Goal: Task Accomplishment & Management: Complete application form

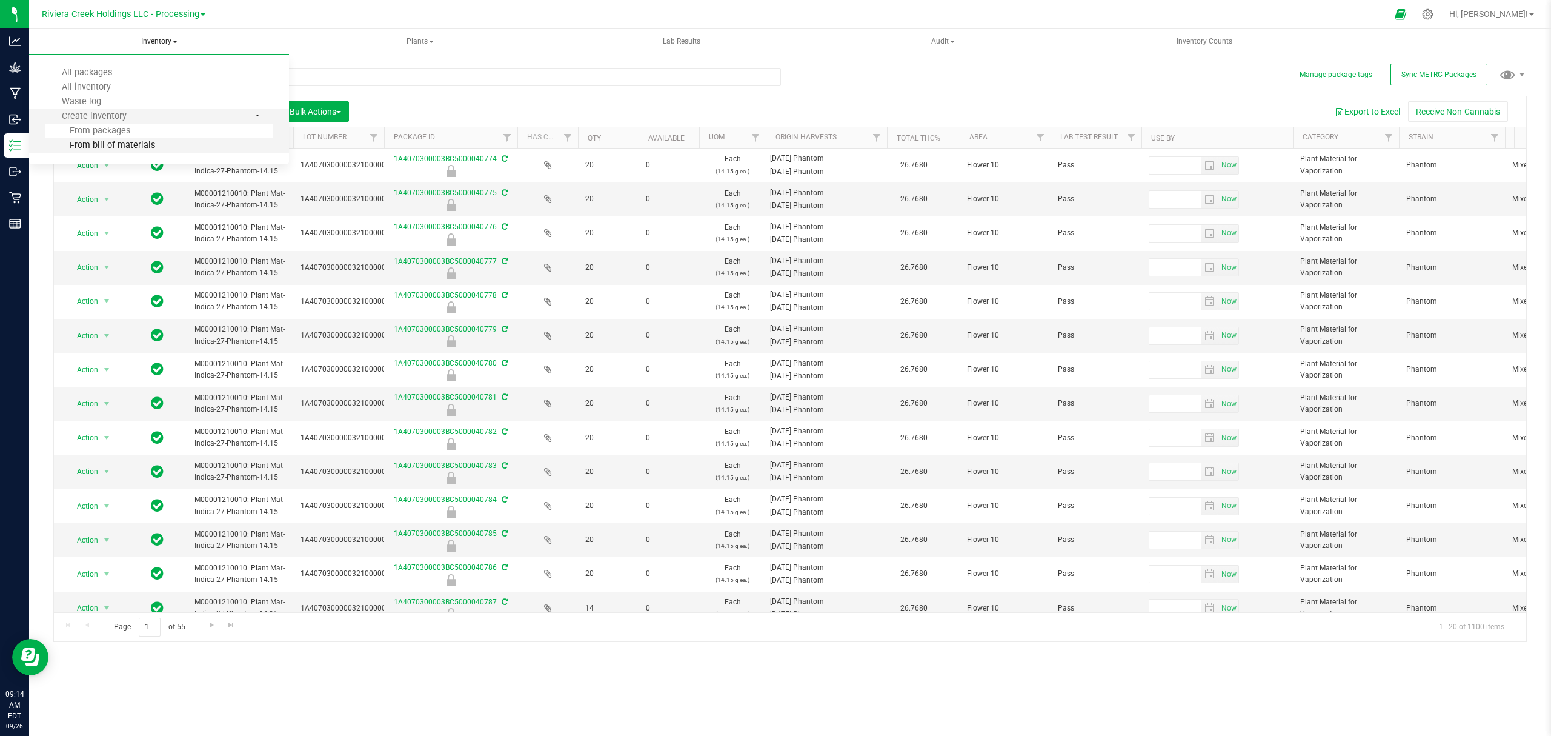
click at [133, 150] on span "From bill of materials" at bounding box center [100, 145] width 110 height 10
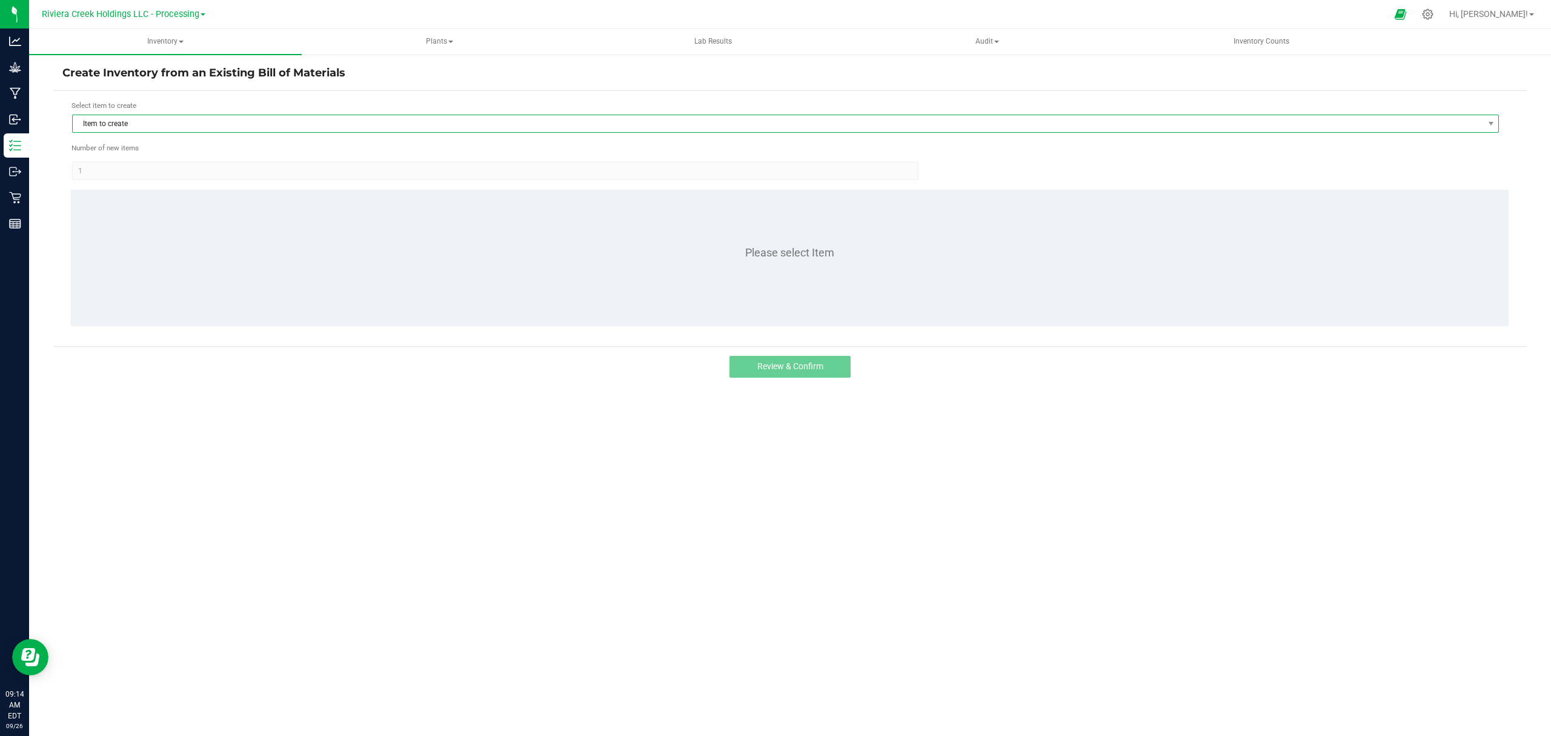
click at [238, 124] on span "Item to create" at bounding box center [778, 123] width 1411 height 17
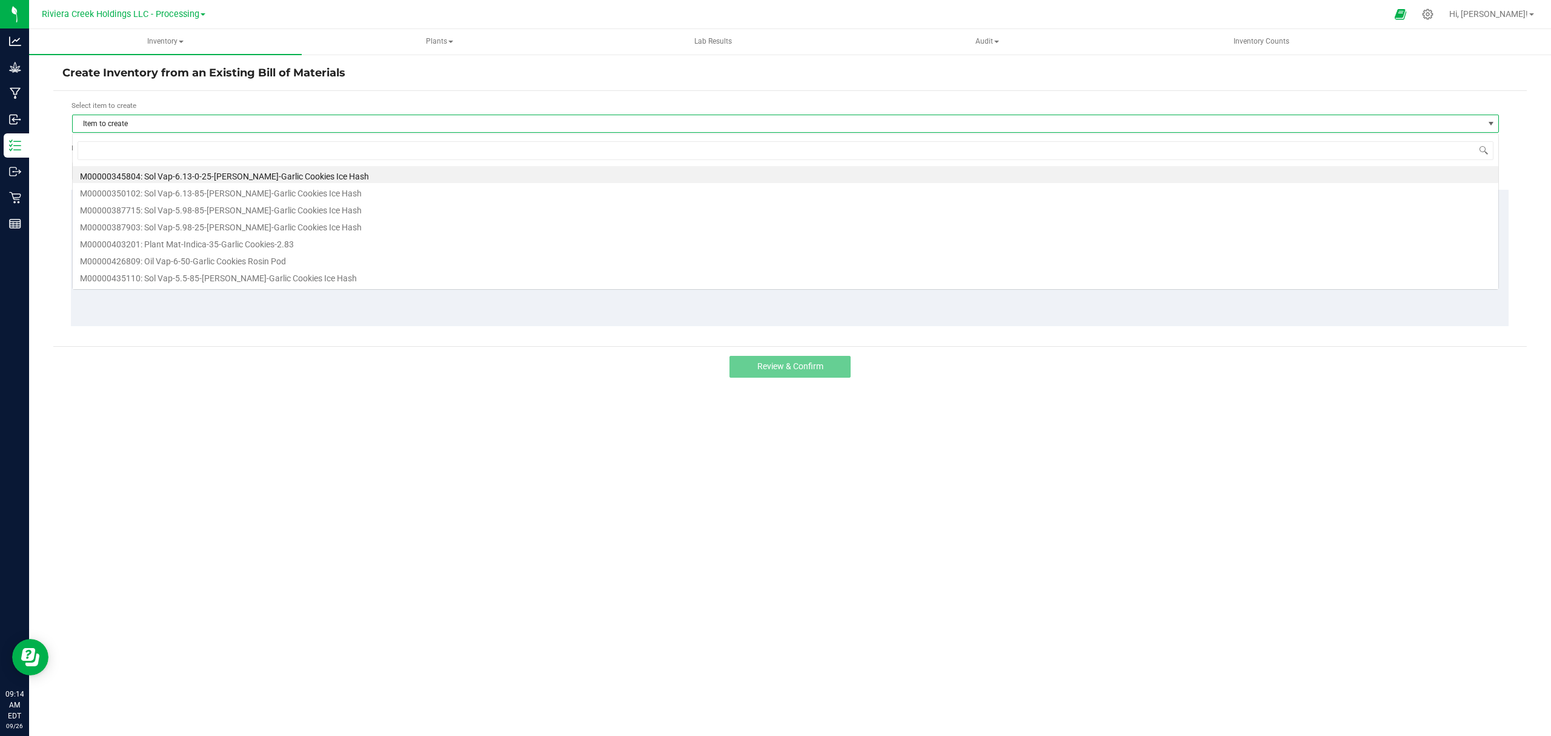
scroll to position [18, 1428]
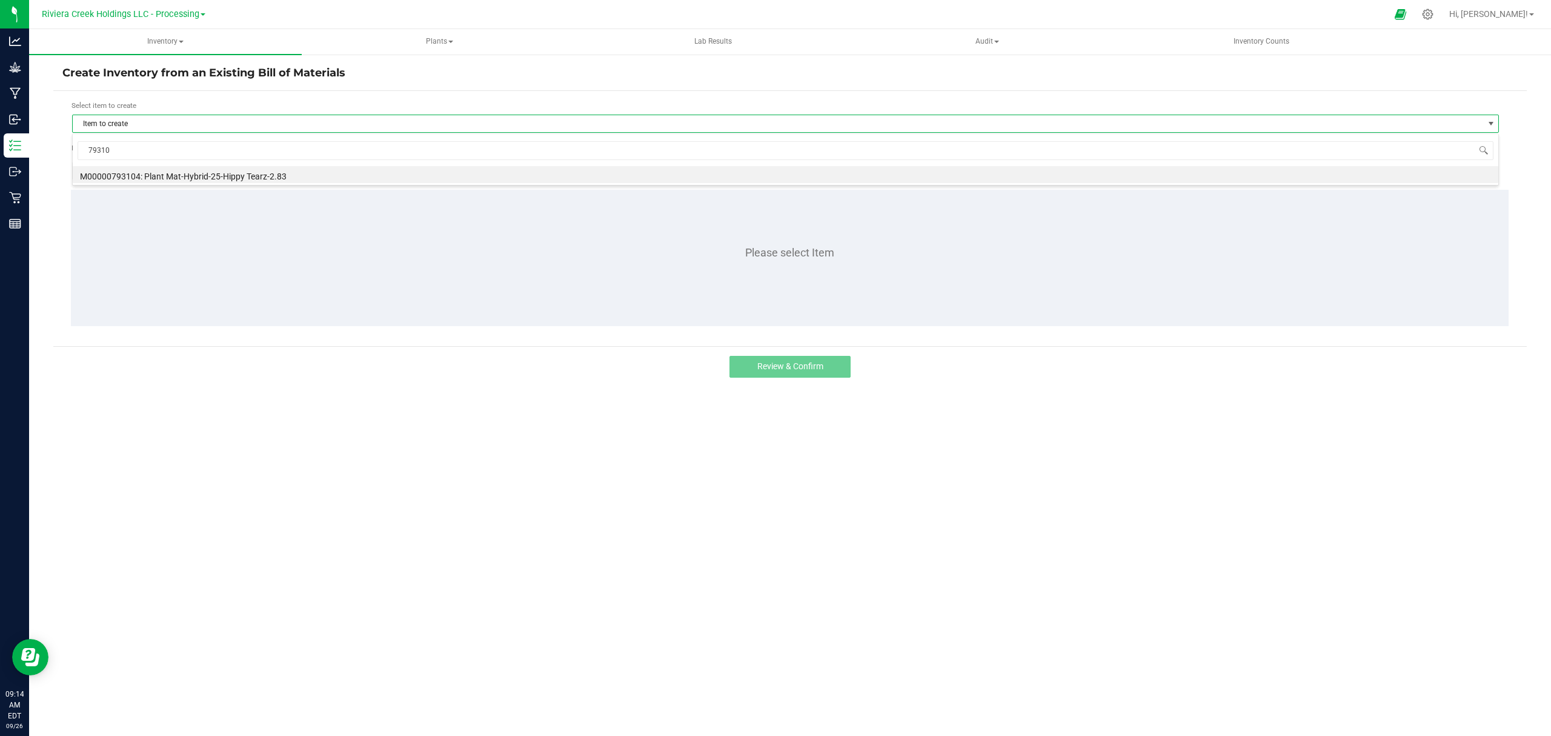
type input "793104"
click at [207, 178] on li "M00000793104: Plant Mat-Hybrid-25-Hippy Tearz-2.83" at bounding box center [786, 174] width 1426 height 17
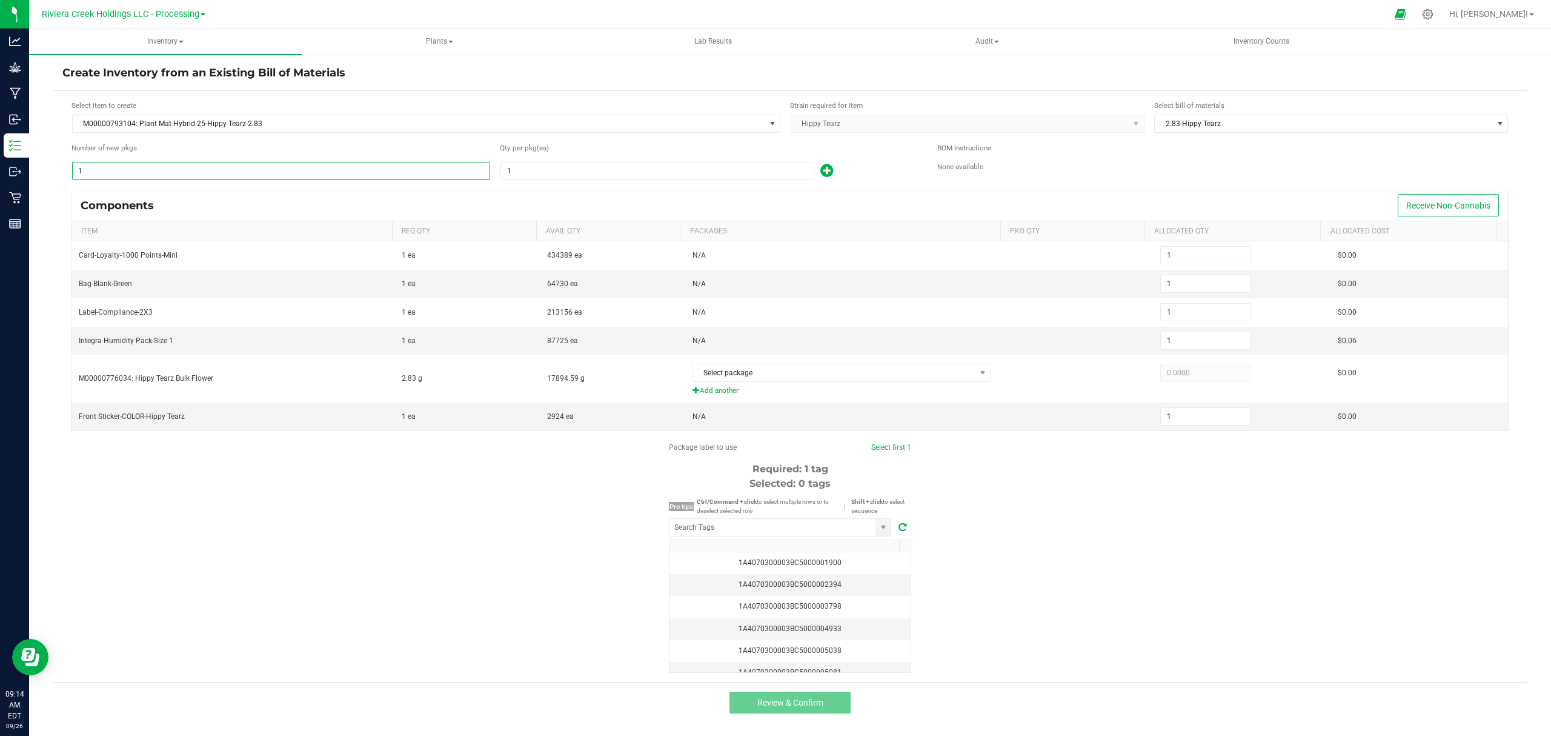
click at [202, 178] on input "1" at bounding box center [281, 170] width 417 height 17
type input "7"
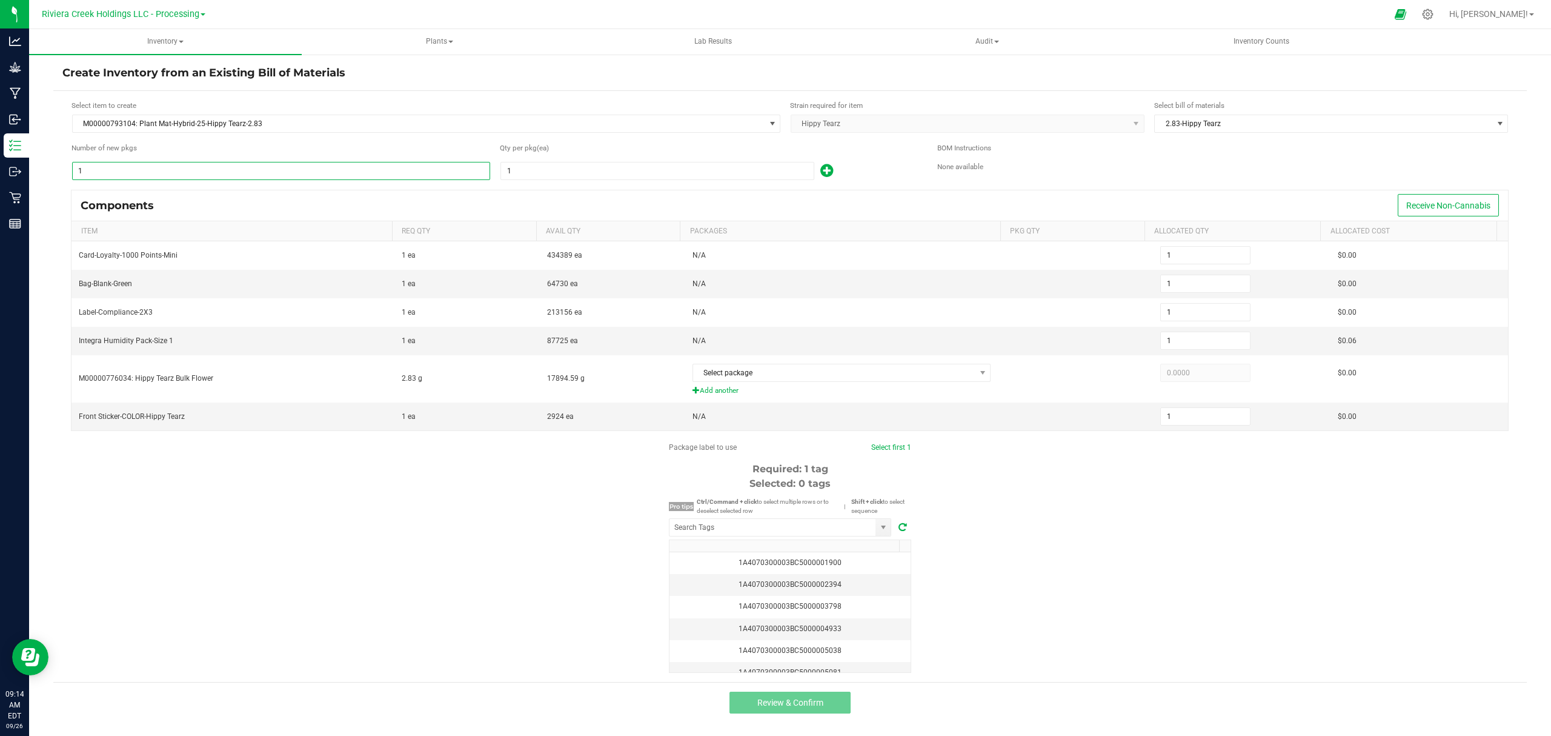
type input "7"
click at [541, 180] on span "1" at bounding box center [658, 171] width 314 height 18
click at [541, 172] on input "1" at bounding box center [657, 170] width 313 height 17
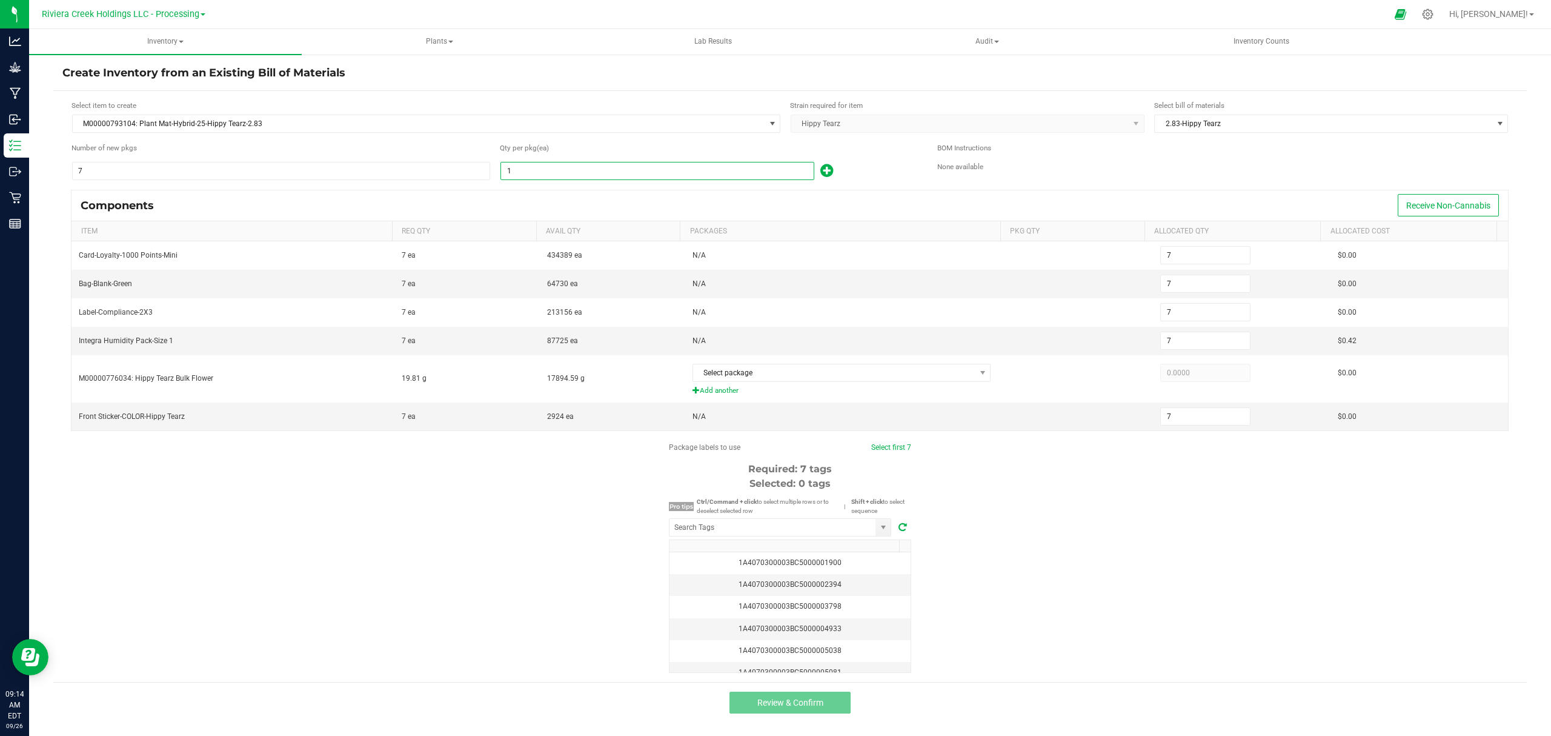
type input "8"
type input "56"
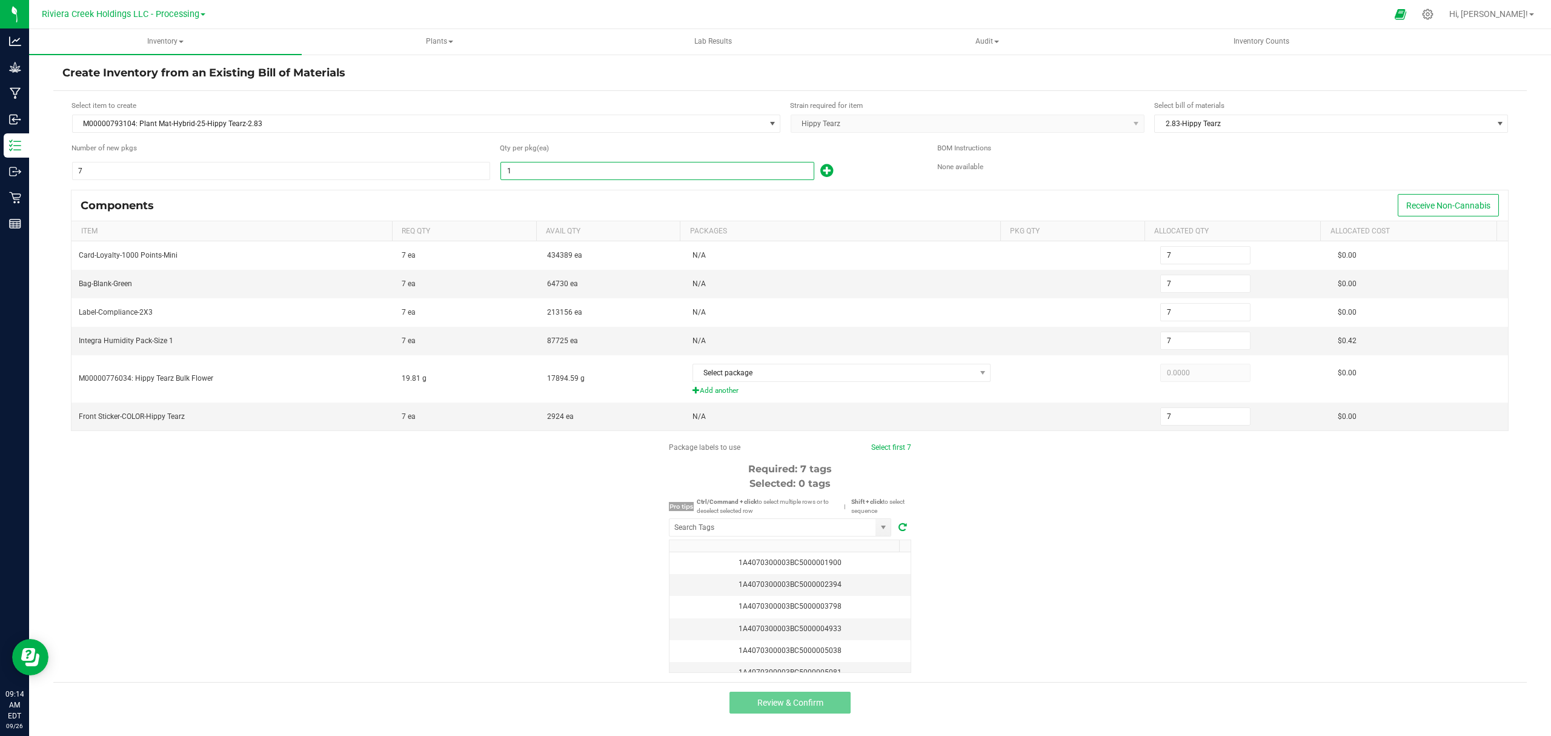
type input "56"
type input "80"
type input "560"
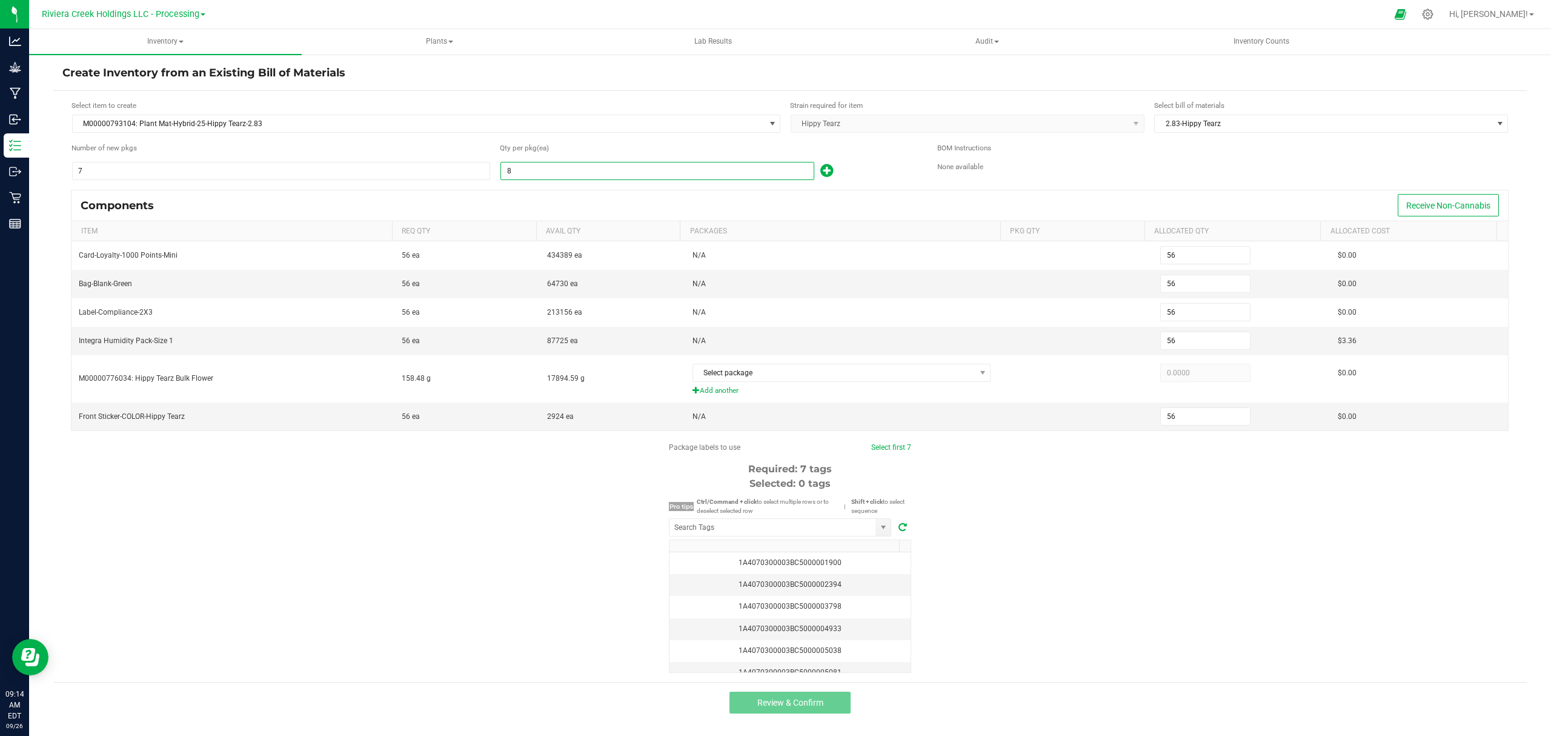
type input "560"
type input "80"
click at [825, 170] on icon at bounding box center [826, 170] width 13 height 15
type input "561"
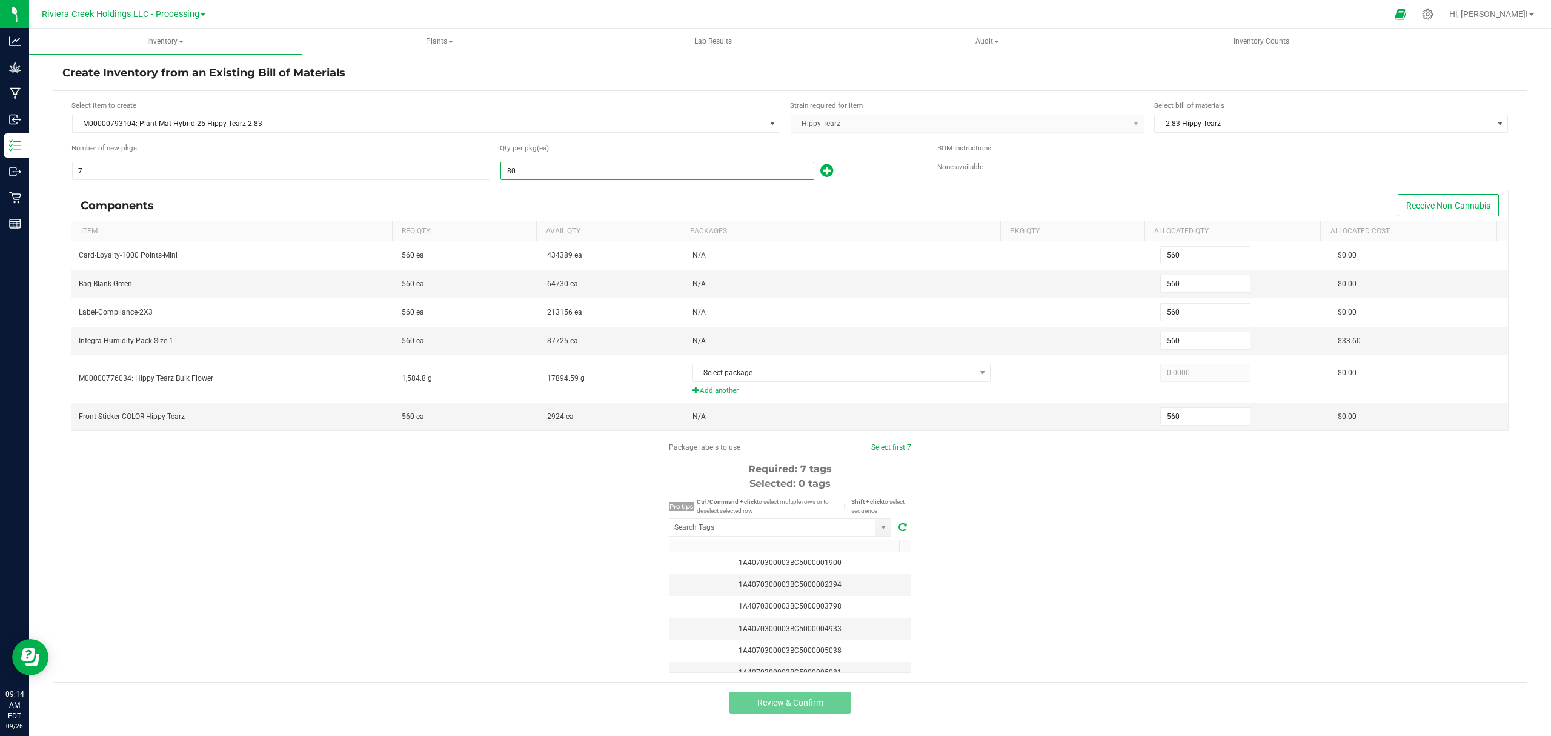
type input "561"
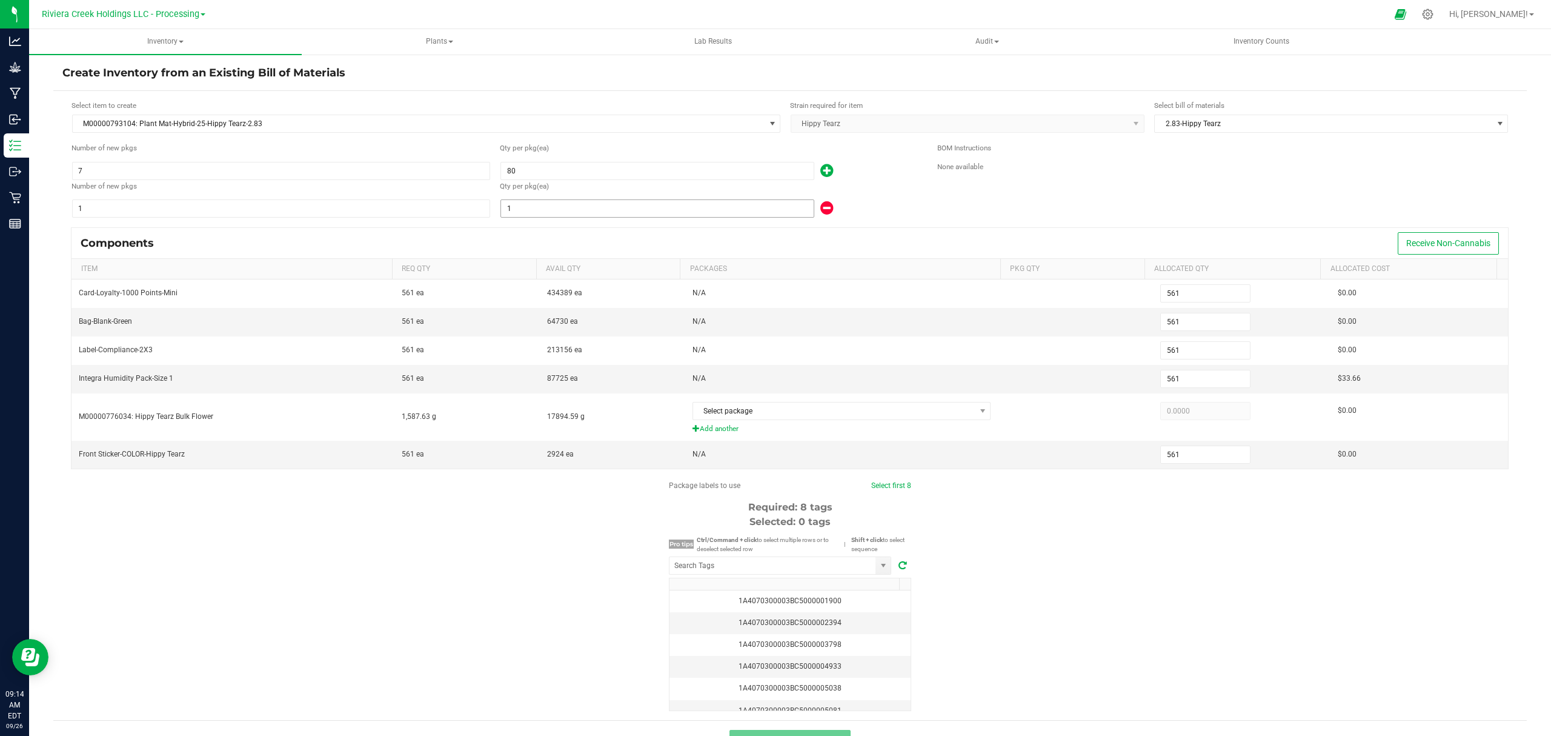
click at [650, 209] on input "1" at bounding box center [657, 208] width 313 height 17
type input "566"
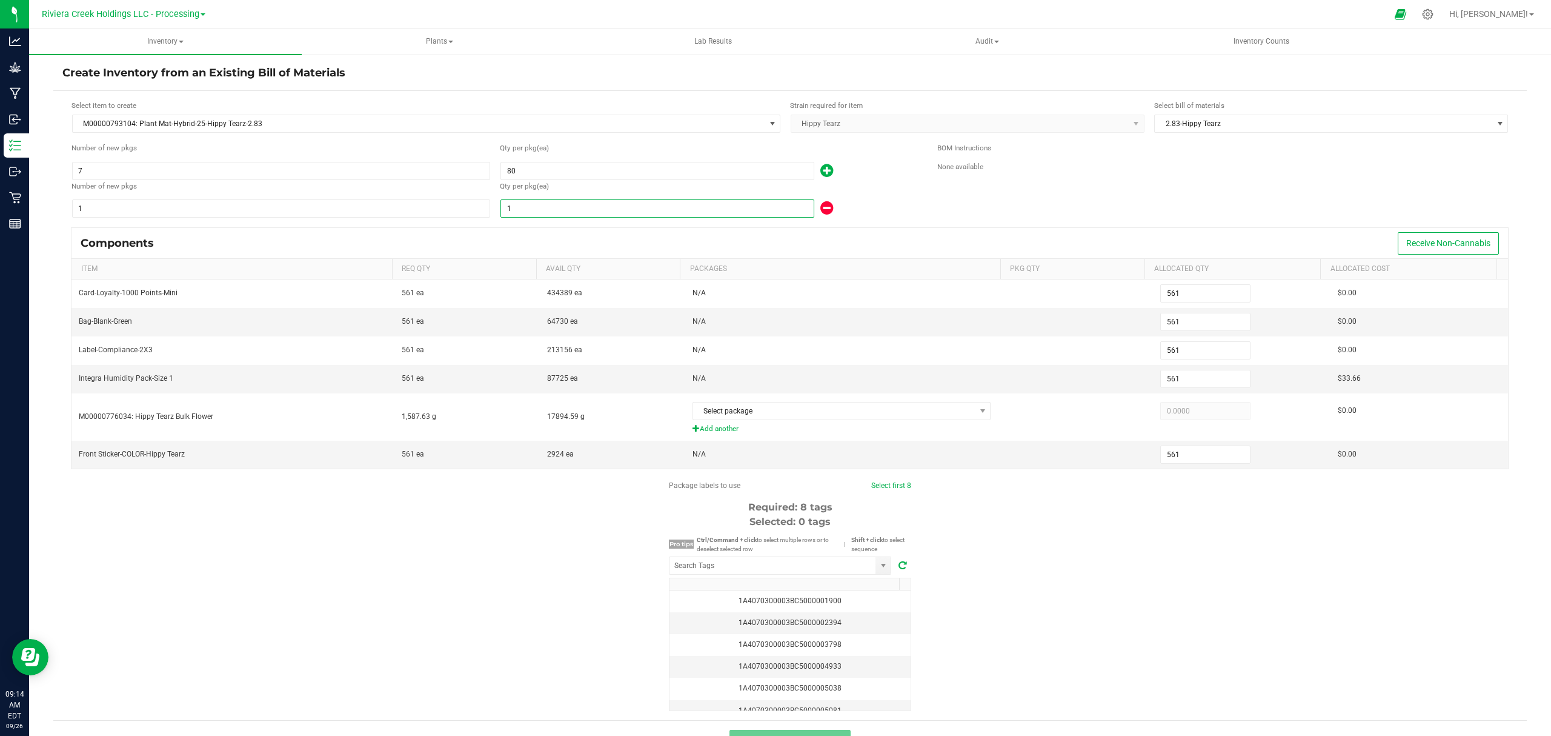
type input "566"
type input "6"
type input "625"
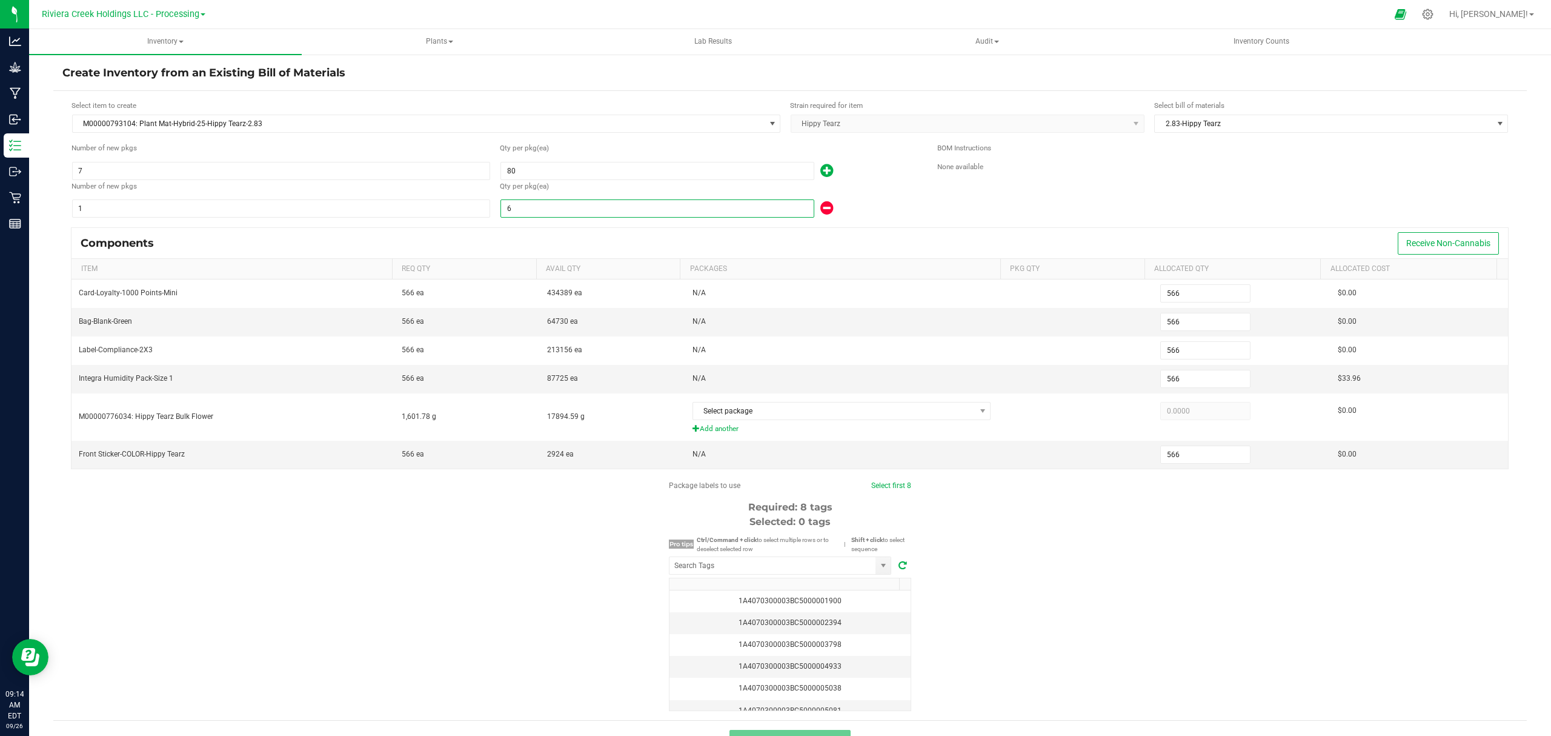
type input "625"
type input "65"
click at [883, 202] on div "65" at bounding box center [709, 208] width 419 height 19
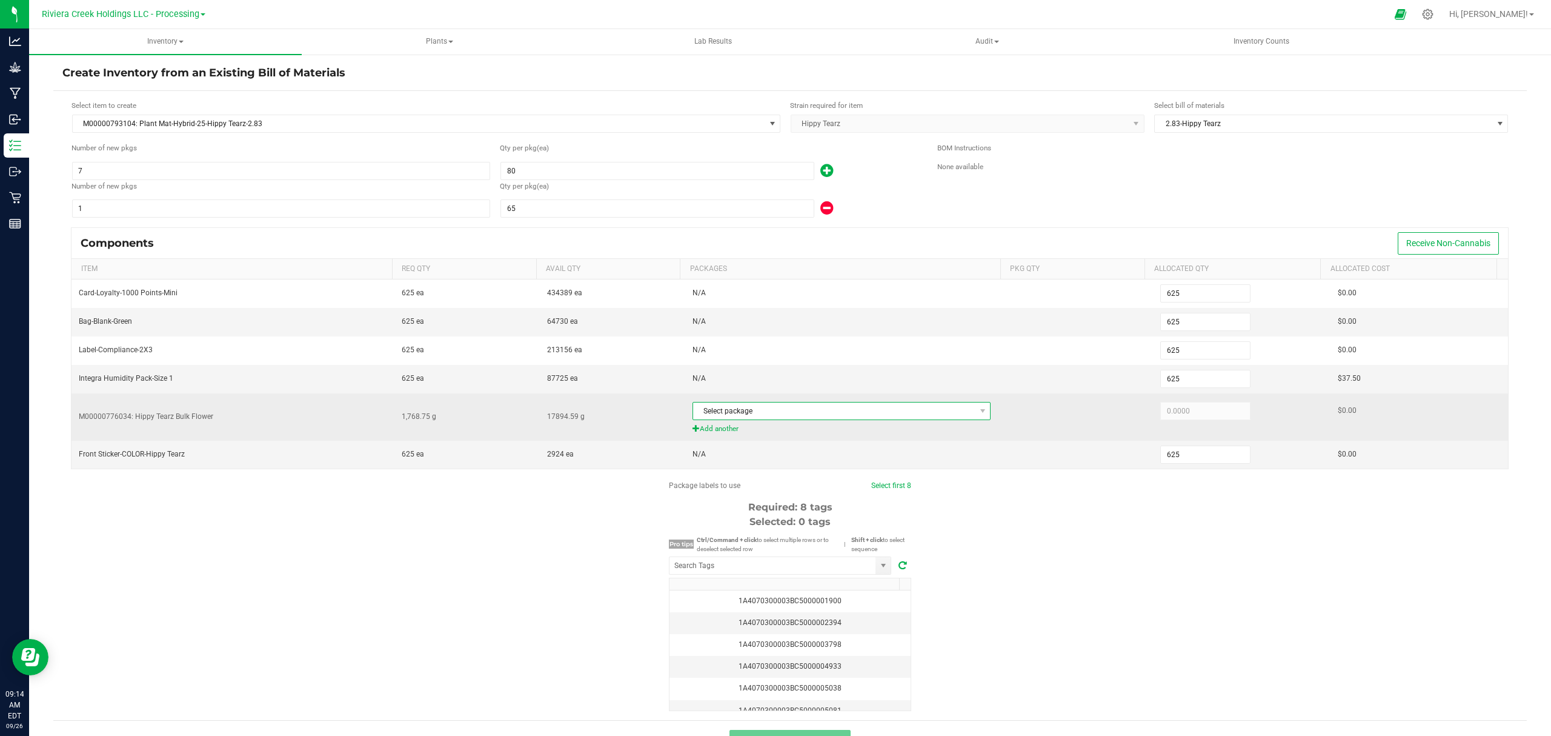
click at [800, 419] on span "Select package" at bounding box center [834, 410] width 282 height 17
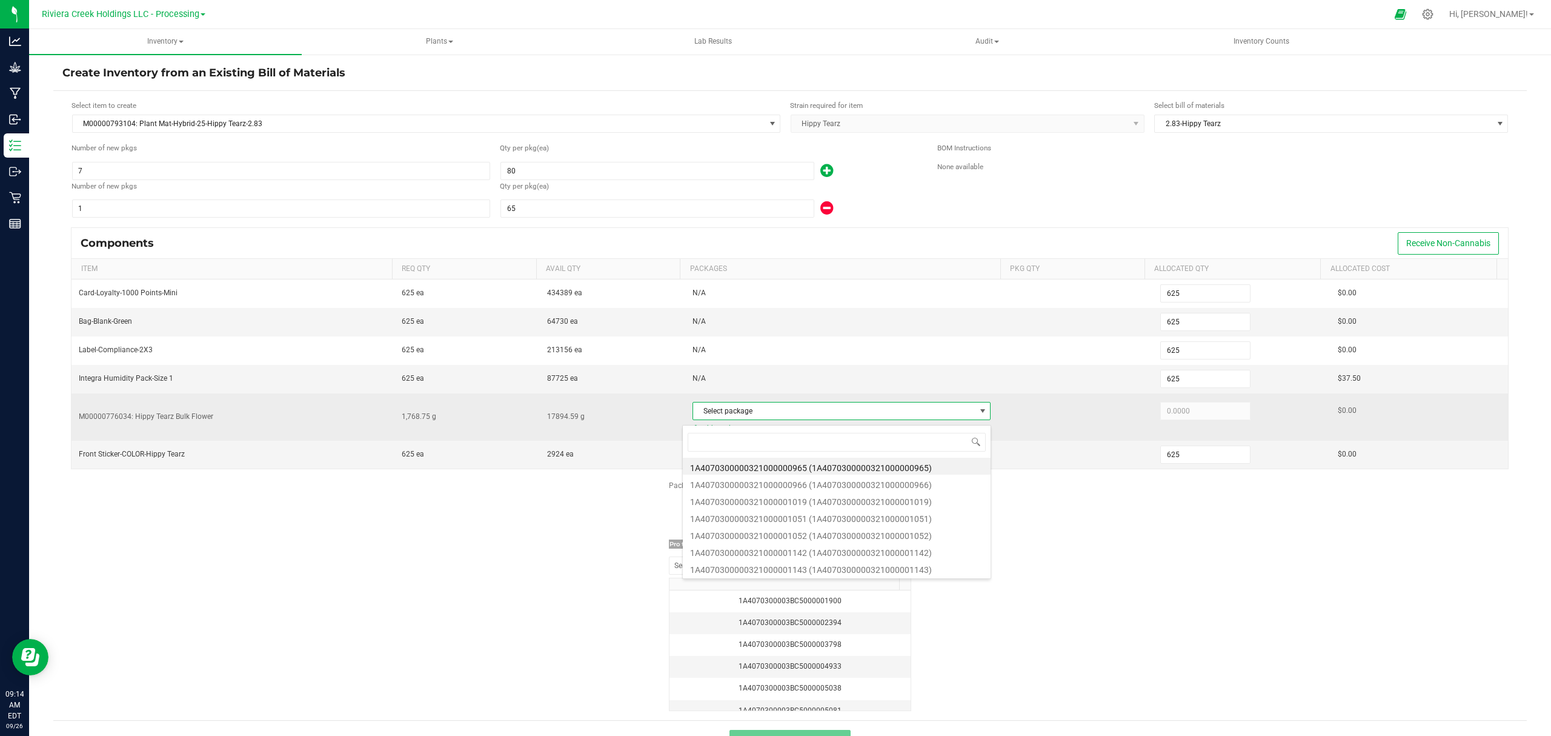
scroll to position [18, 292]
type input "1052"
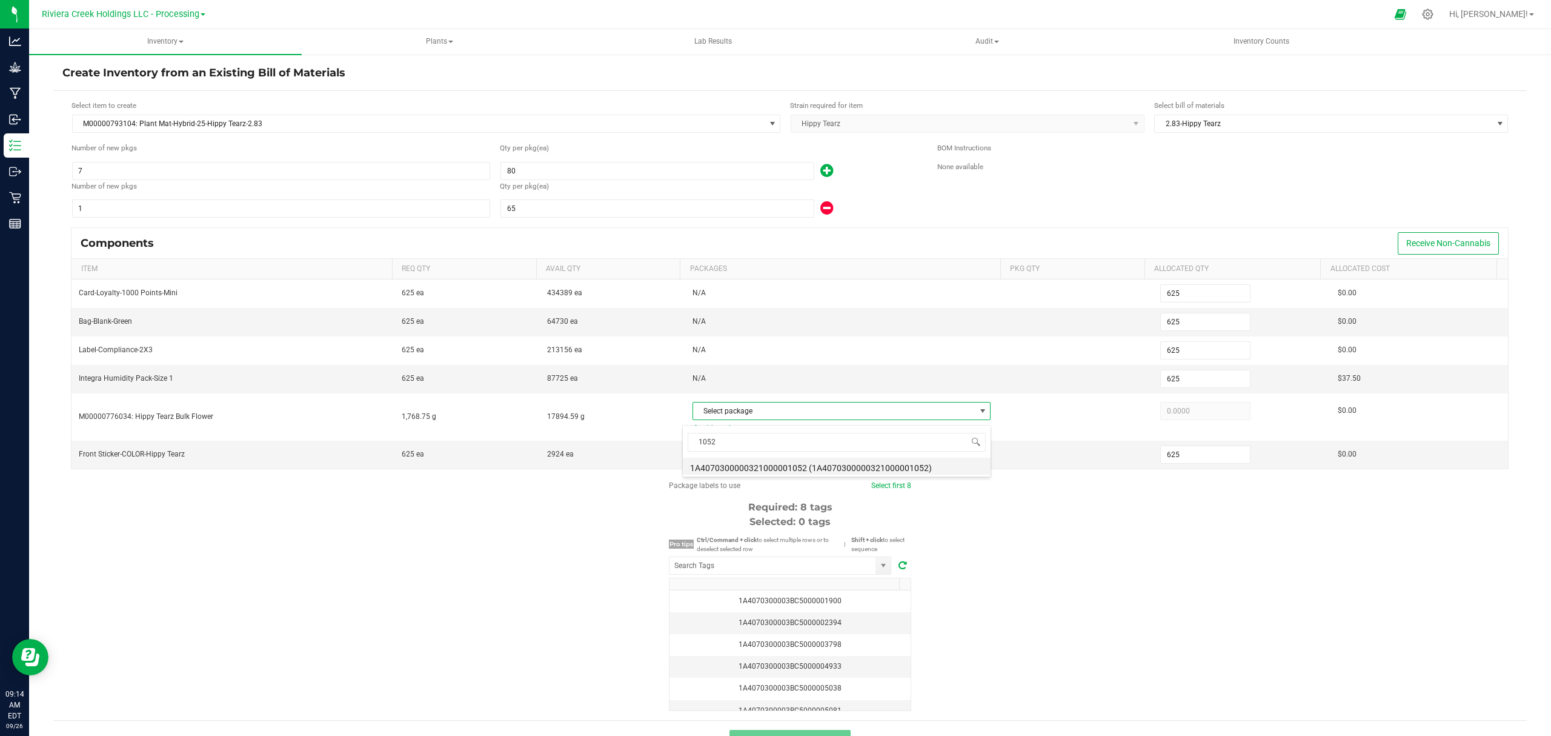
click at [869, 461] on li "1A4070300000321000001052 (1A4070300000321000001052)" at bounding box center [837, 465] width 308 height 17
type input "1,768.7500"
click at [1251, 573] on div "Package labels to use Select first 8 Required: 8 tags Selected: 0 tags Pro tips…" at bounding box center [790, 595] width 1474 height 231
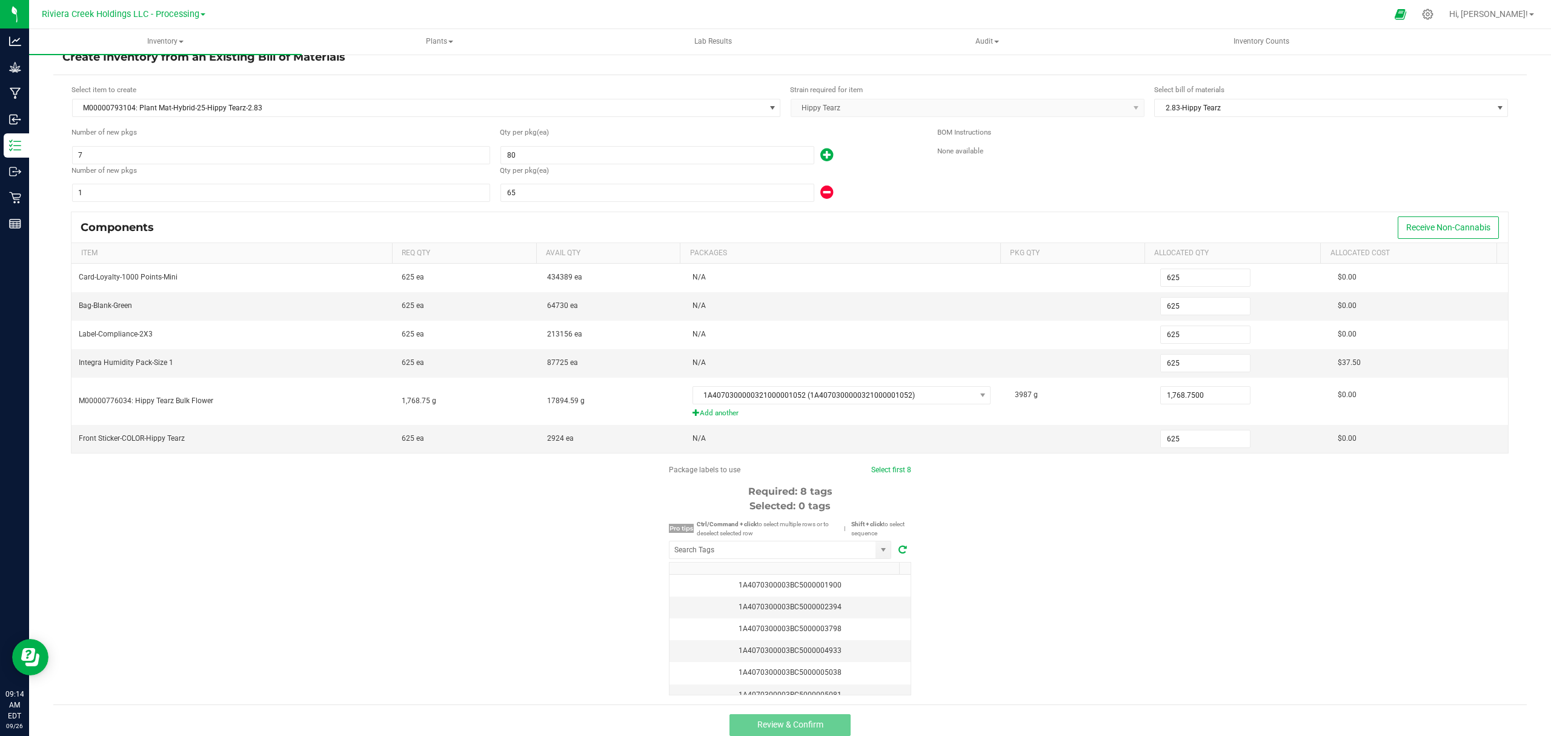
scroll to position [30, 0]
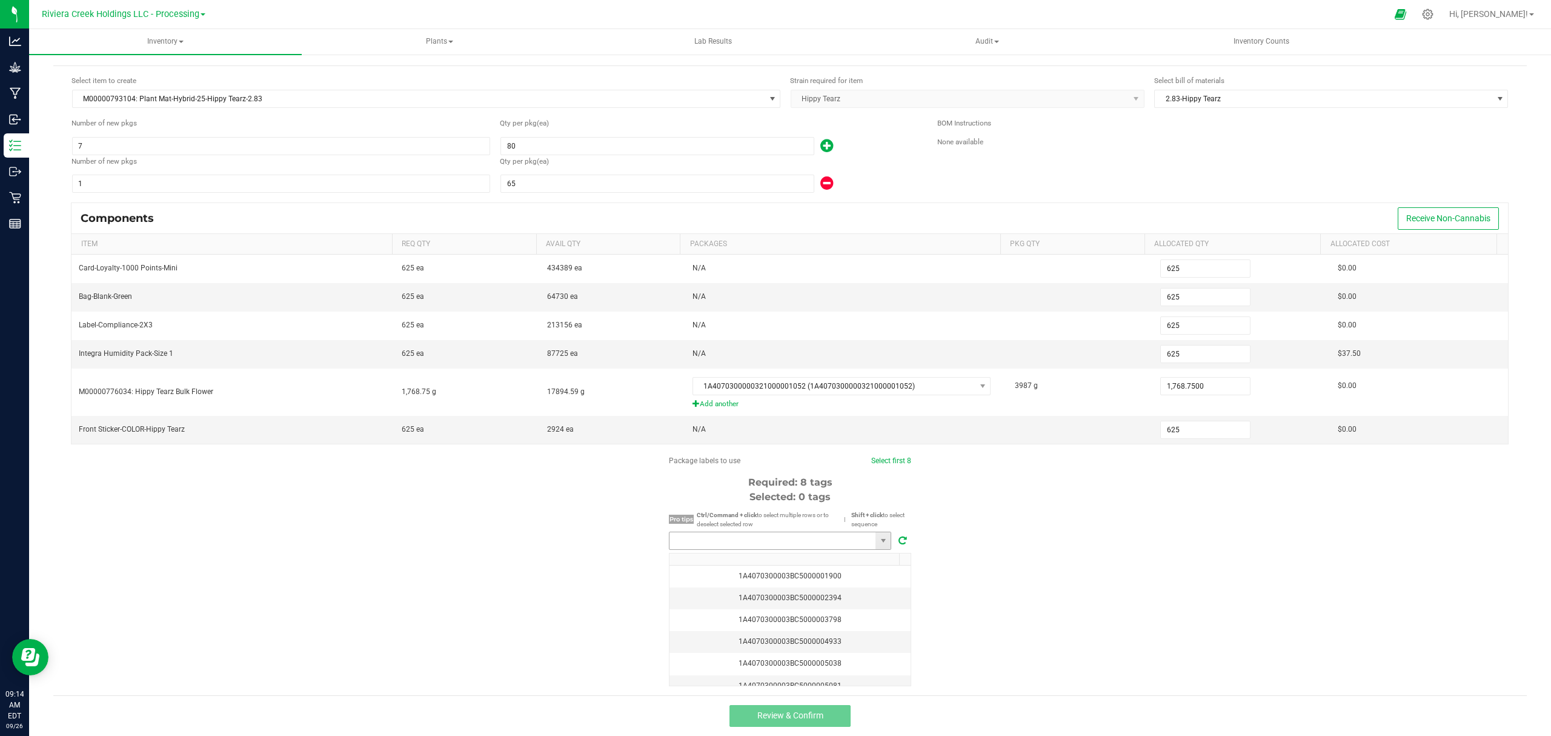
click at [793, 539] on input "NO DATA FOUND" at bounding box center [773, 540] width 206 height 17
click at [830, 558] on li "1A4070300003BC5000040788" at bounding box center [774, 563] width 221 height 21
type input "1A4070300003BC5000040788"
click at [880, 464] on link "Select first 8" at bounding box center [886, 460] width 40 height 8
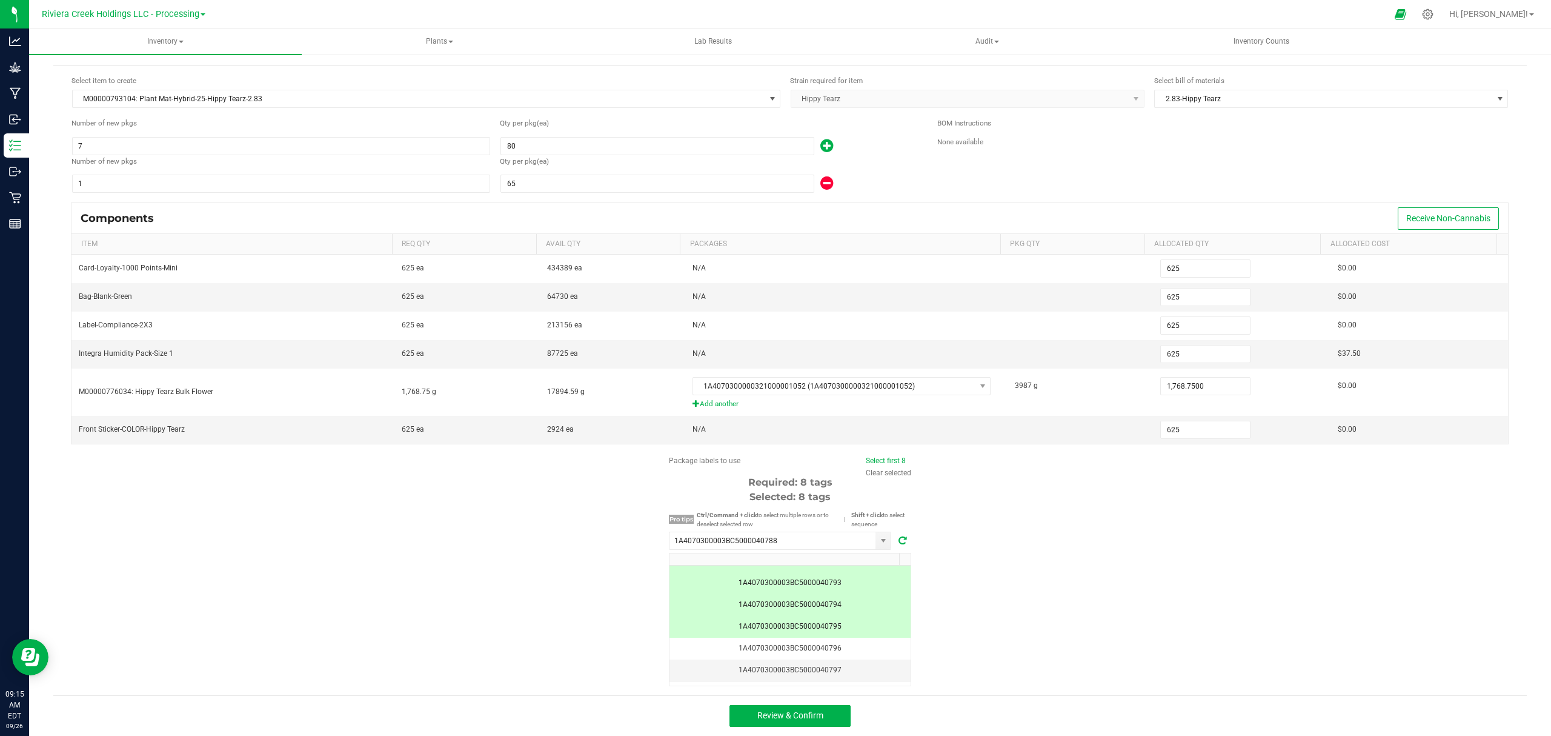
scroll to position [104, 0]
click at [828, 710] on button "Review & Confirm" at bounding box center [790, 716] width 121 height 22
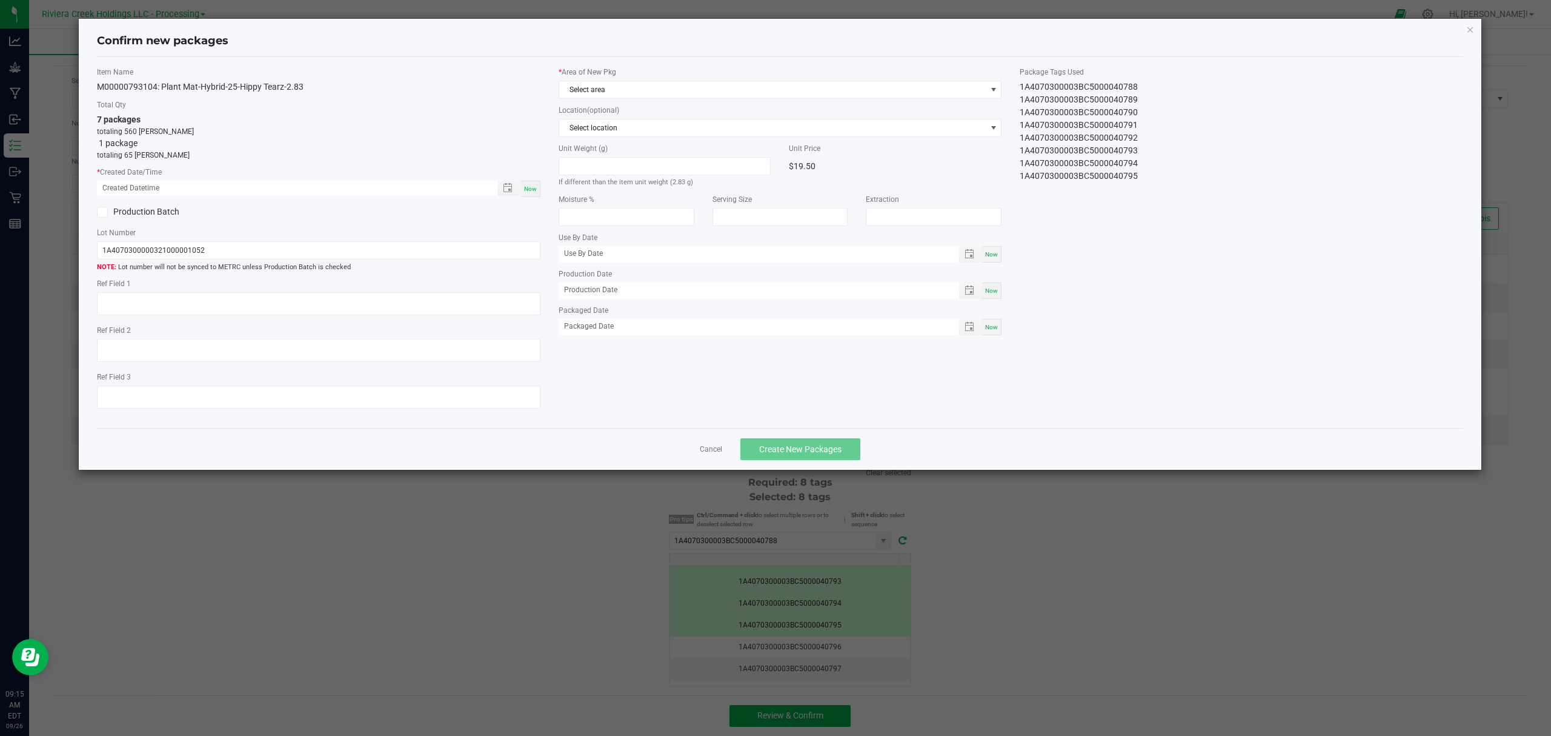
click at [531, 188] on span "Now" at bounding box center [530, 188] width 13 height 7
type input "[DATE] 09:15 AM"
click at [657, 93] on span "Select area" at bounding box center [772, 89] width 427 height 17
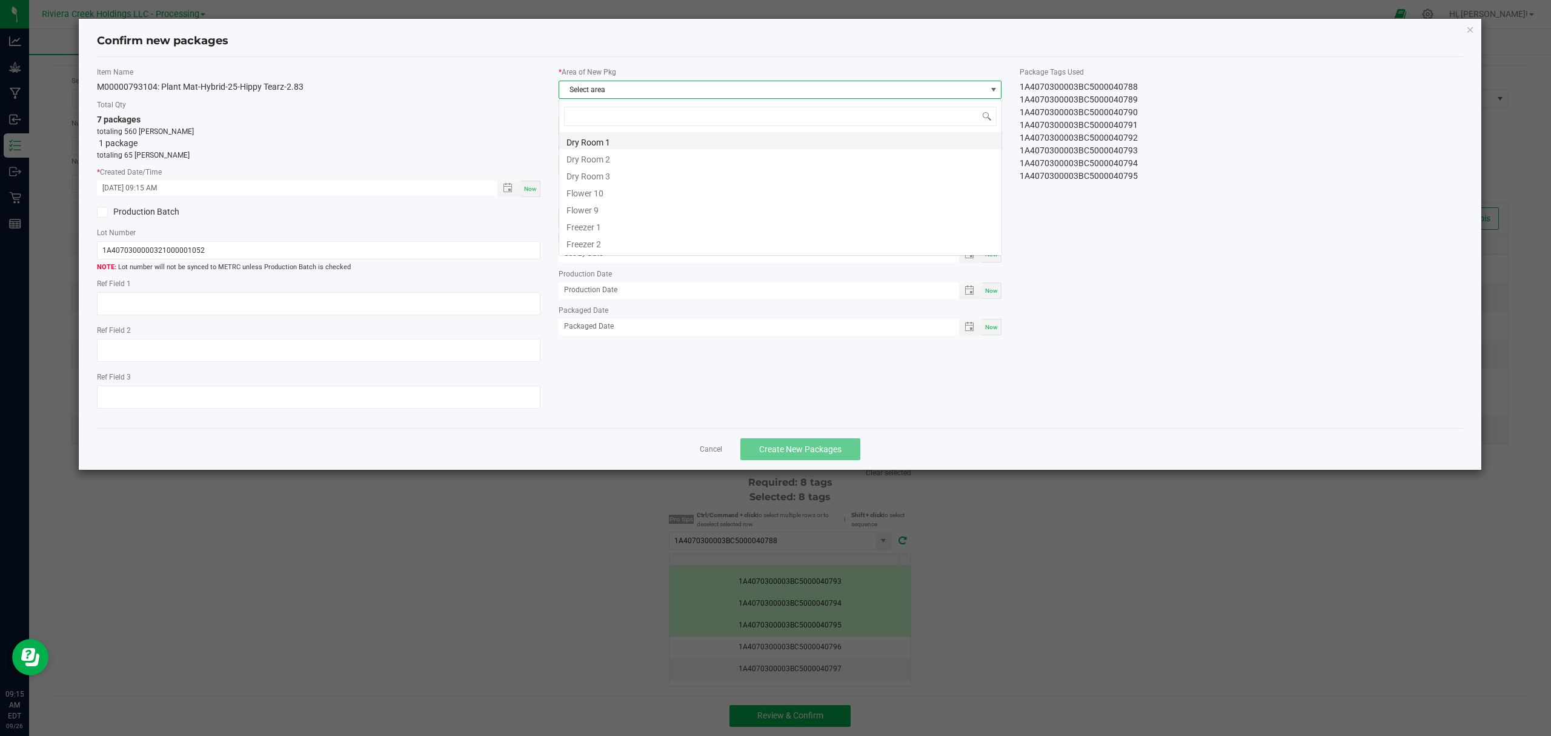
scroll to position [18, 442]
click at [643, 197] on li "Flower 10" at bounding box center [780, 191] width 442 height 17
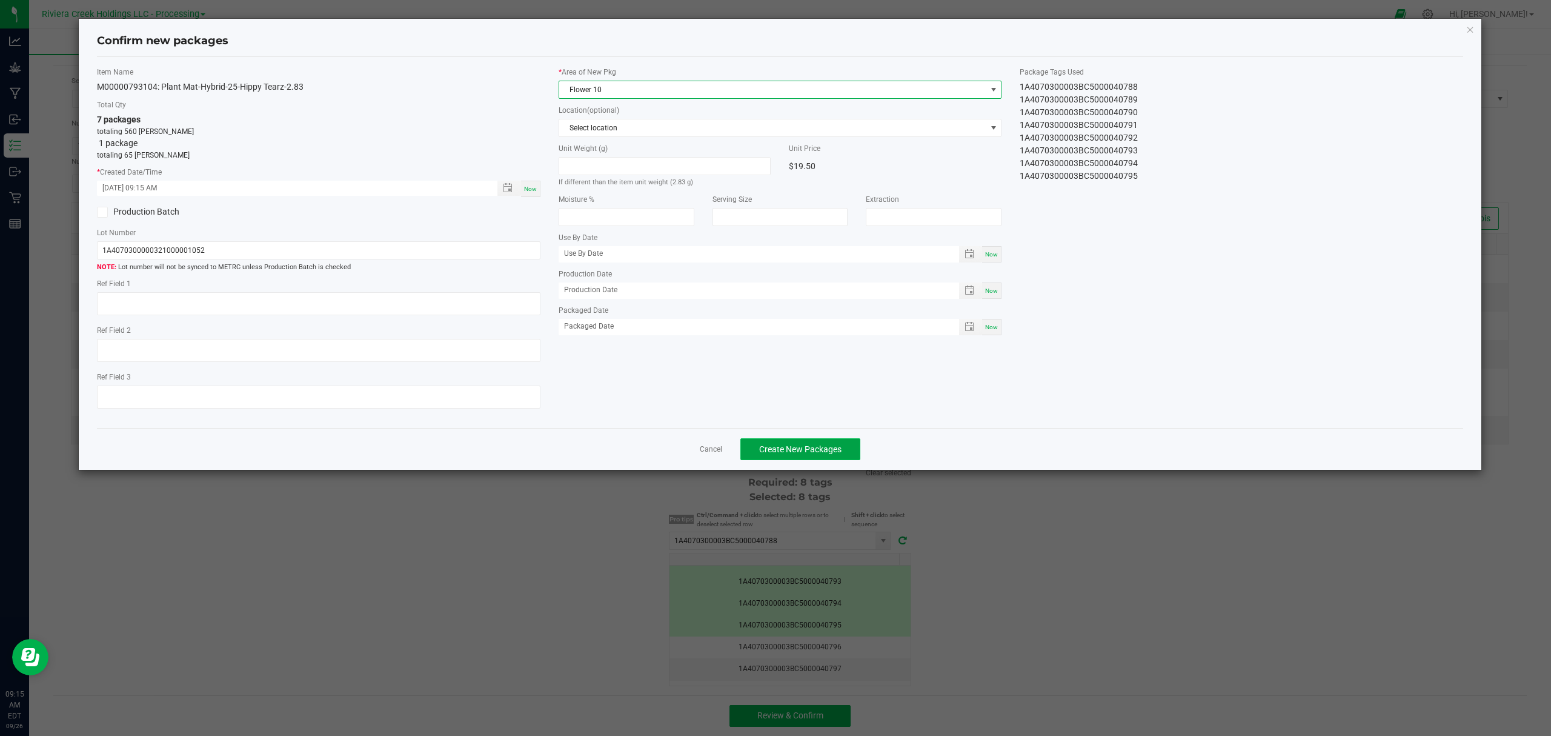
click at [835, 447] on button "Create New Packages" at bounding box center [800, 449] width 120 height 22
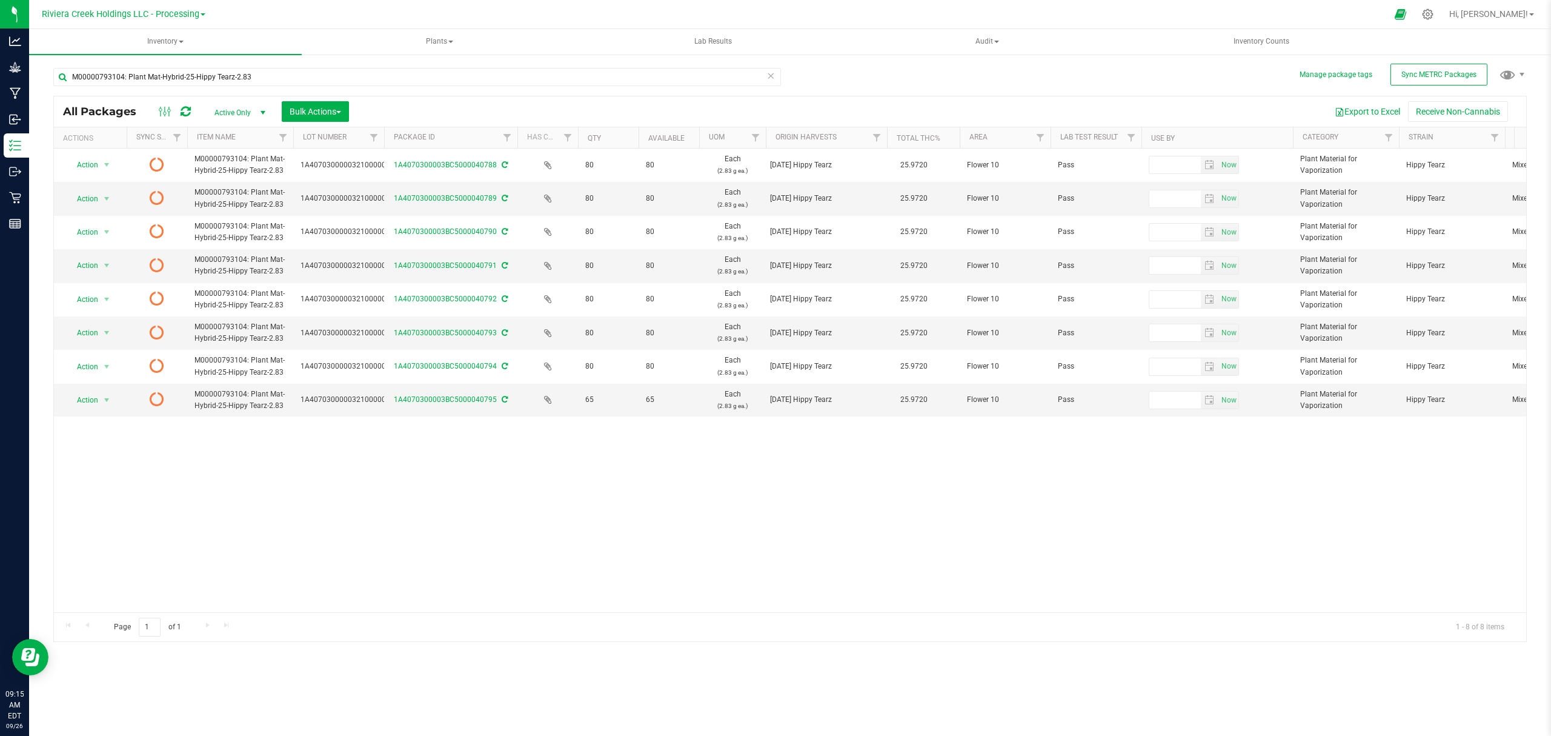
click at [182, 110] on icon at bounding box center [186, 111] width 10 height 12
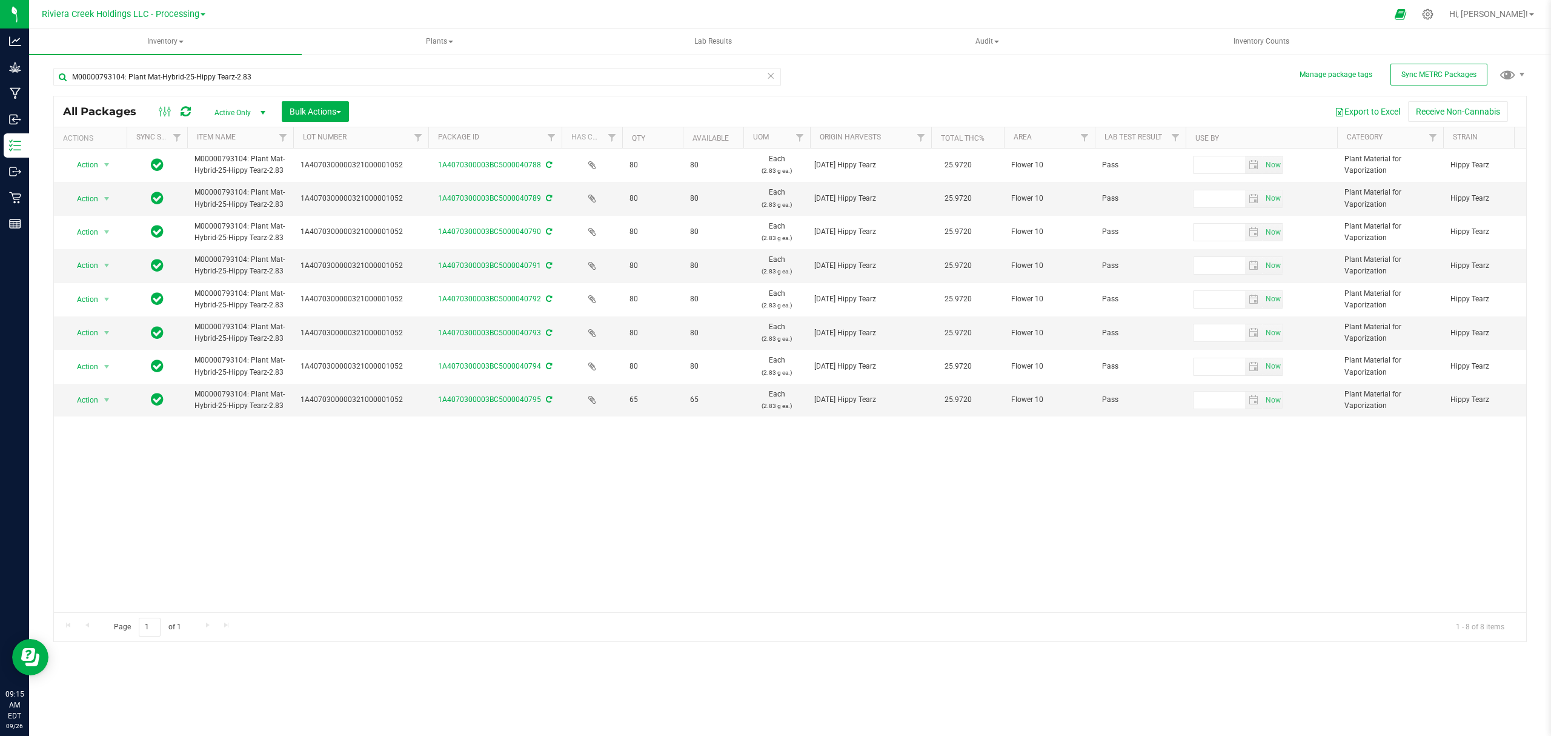
drag, startPoint x: 384, startPoint y: 139, endPoint x: 430, endPoint y: 141, distance: 46.1
click at [430, 141] on div "Actions Sync Status Item Name Lot Number Package ID Has COA Qty Available UOM O…" at bounding box center [784, 137] width 1461 height 21
click at [1252, 33] on uib-tab-heading "Inventory Counts" at bounding box center [1261, 42] width 271 height 24
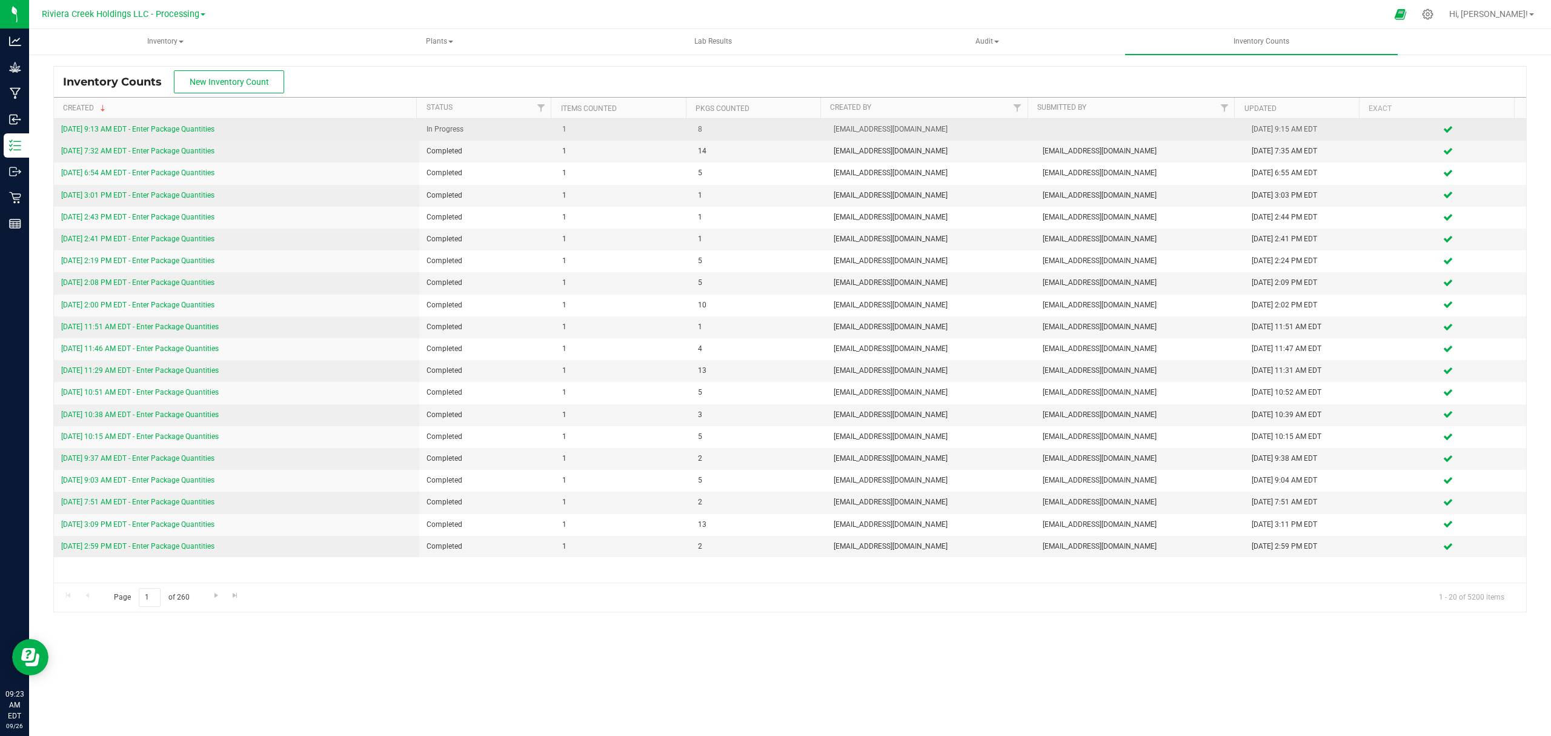
click at [193, 129] on link "[DATE] 9:13 AM EDT - Enter Package Quantities" at bounding box center [137, 129] width 153 height 8
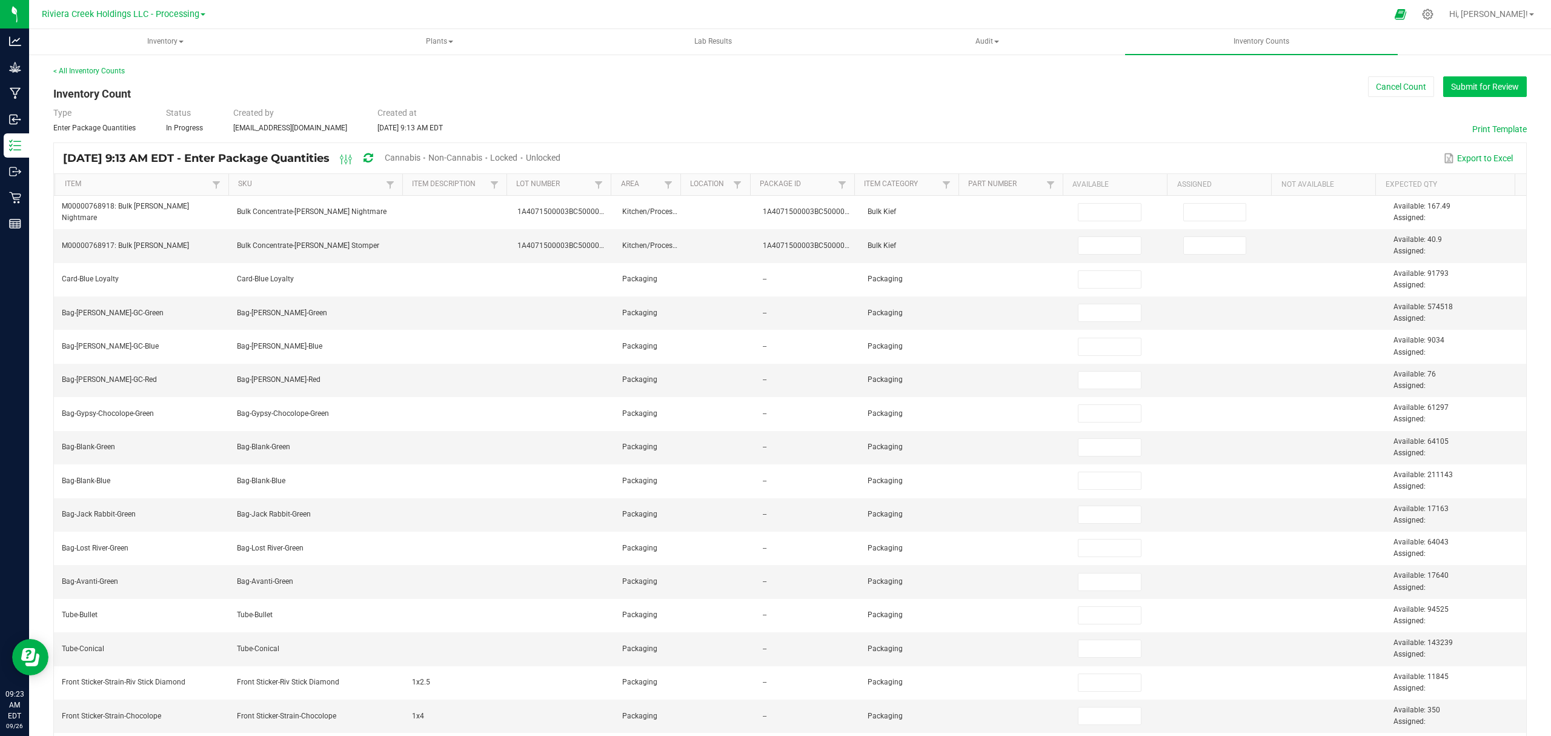
click at [1469, 90] on button "Submit for Review" at bounding box center [1485, 86] width 84 height 21
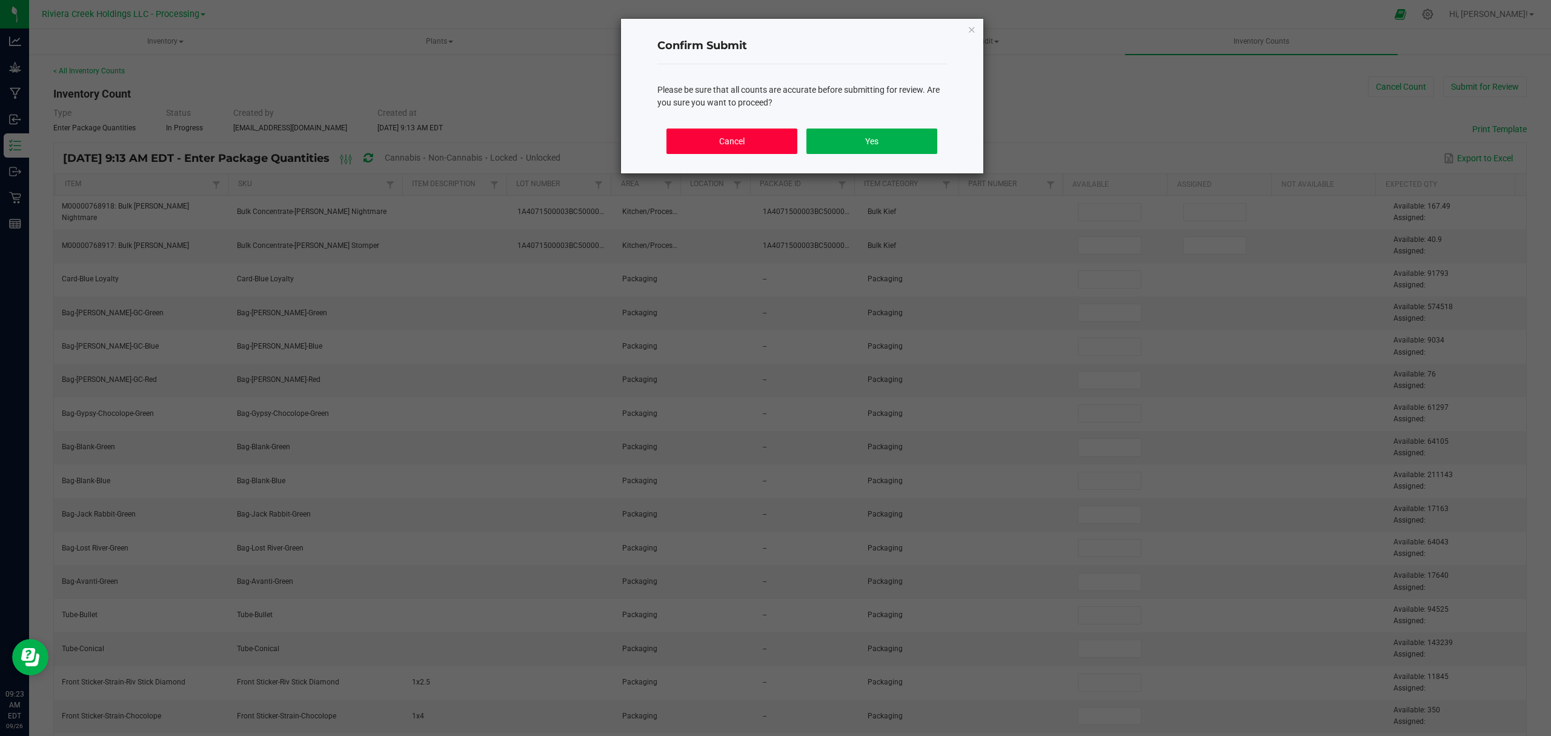
click at [762, 146] on button "Cancel" at bounding box center [732, 140] width 130 height 25
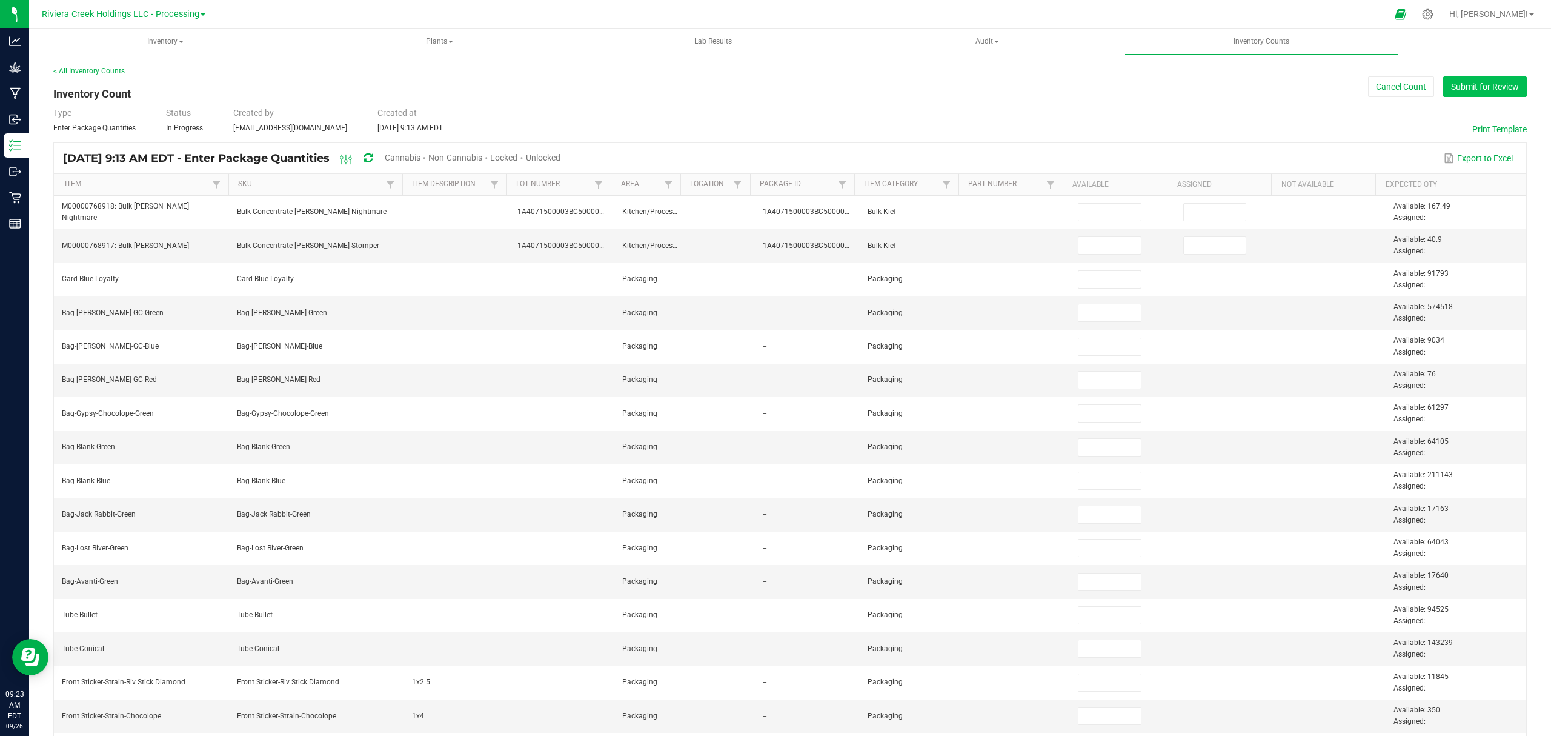
click at [1457, 83] on button "Submit for Review" at bounding box center [1485, 86] width 84 height 21
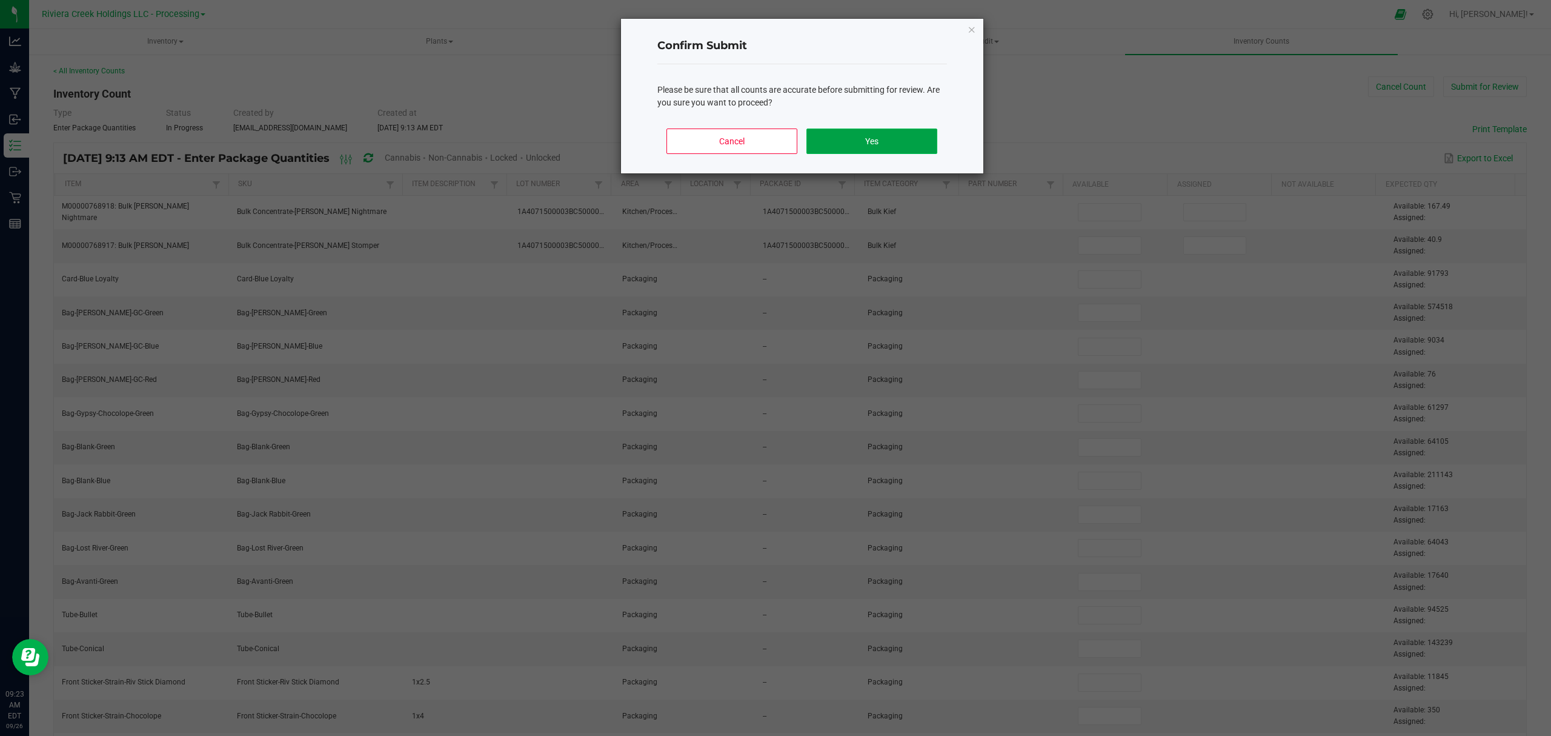
click at [867, 139] on button "Yes" at bounding box center [872, 140] width 130 height 25
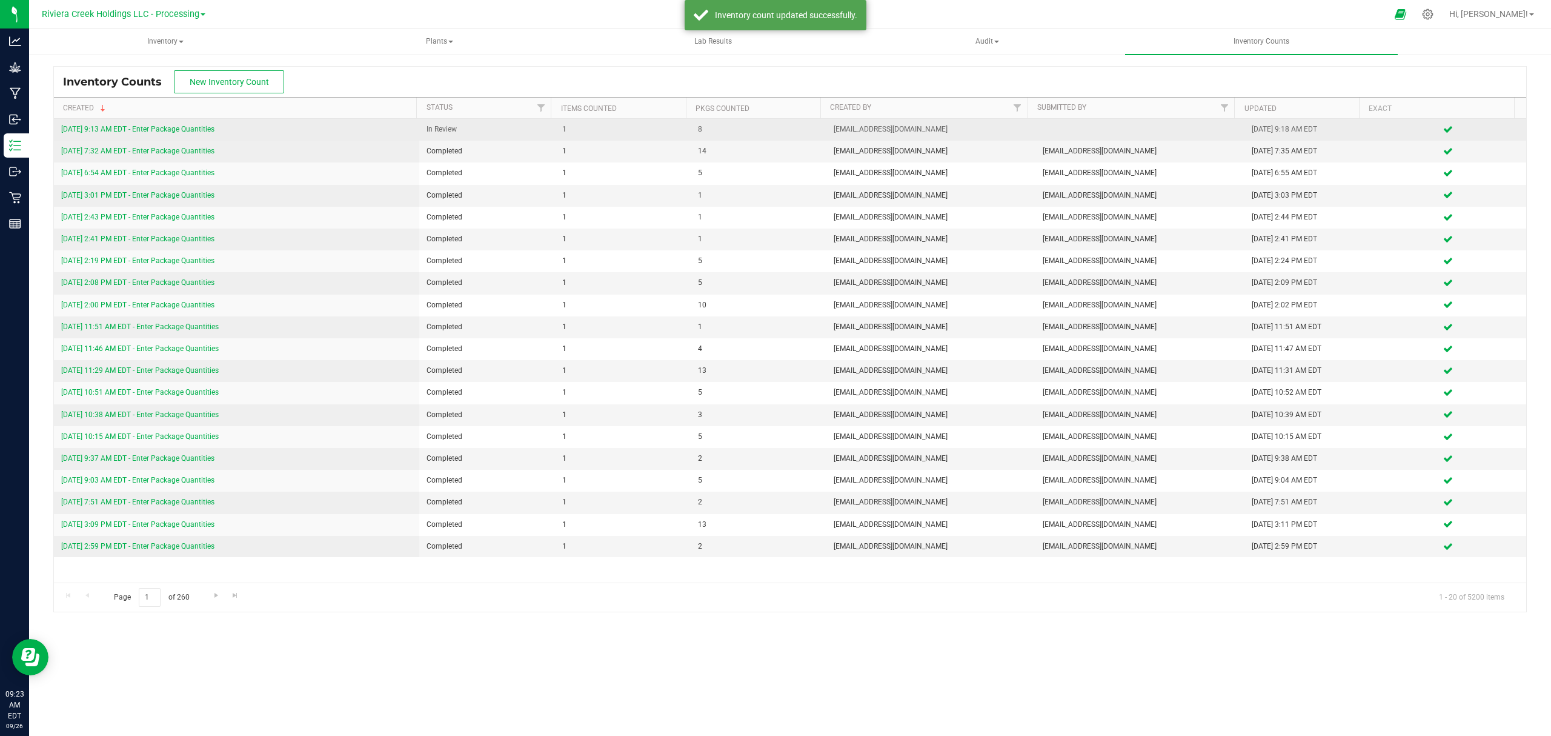
click at [198, 129] on link "[DATE] 9:13 AM EDT - Enter Package Quantities" at bounding box center [137, 129] width 153 height 8
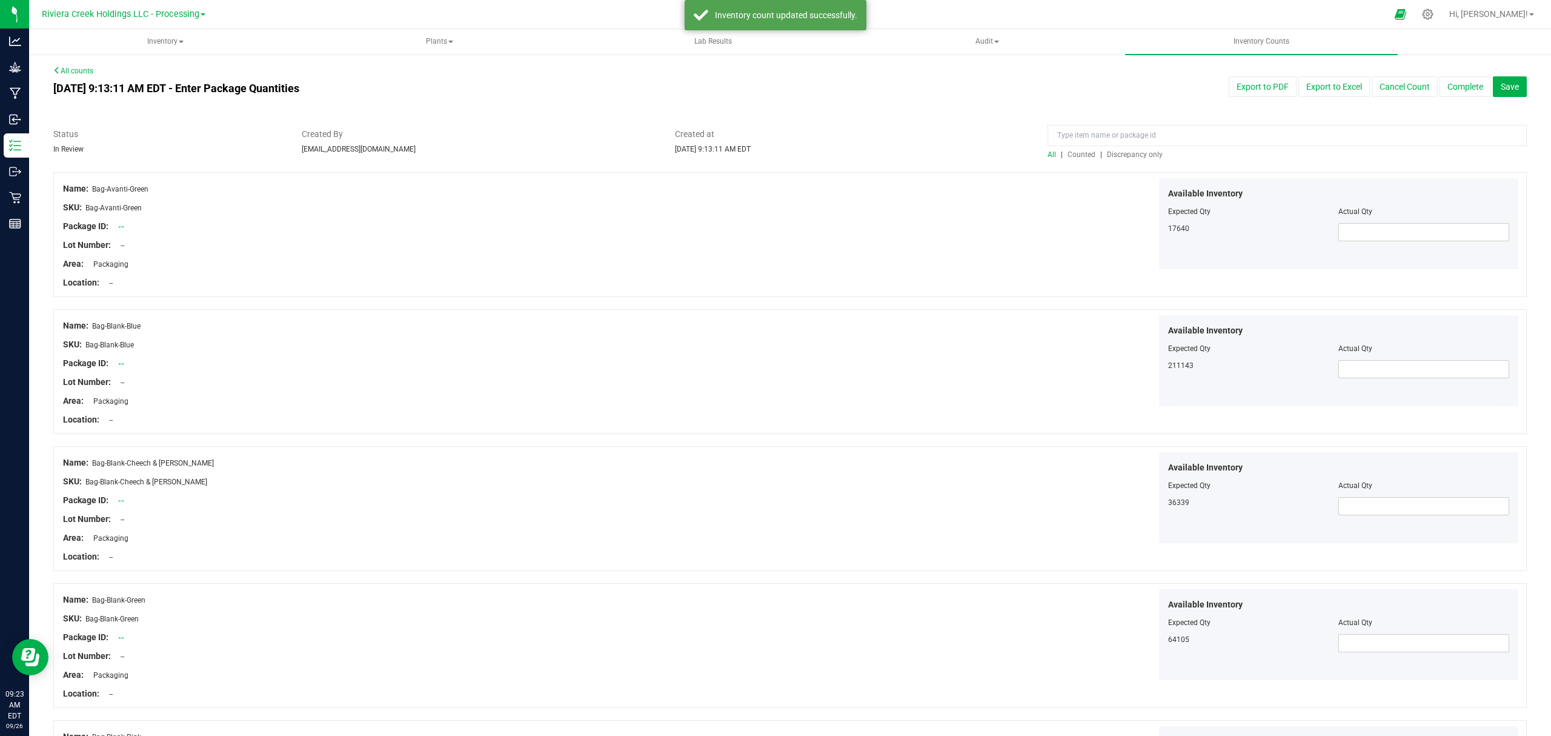
click at [1068, 156] on span "Counted" at bounding box center [1082, 154] width 28 height 8
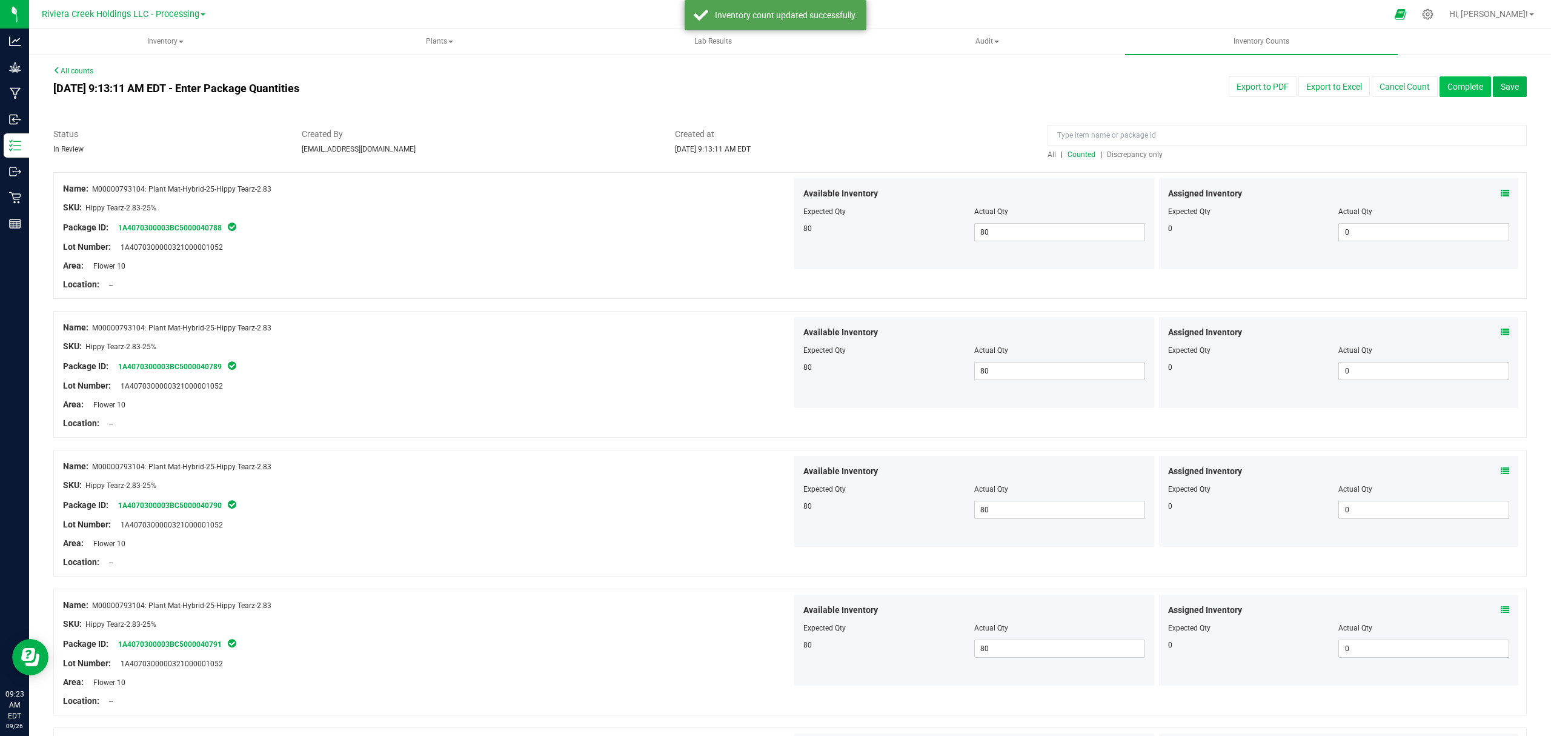
click at [1441, 88] on button "Complete" at bounding box center [1466, 86] width 52 height 21
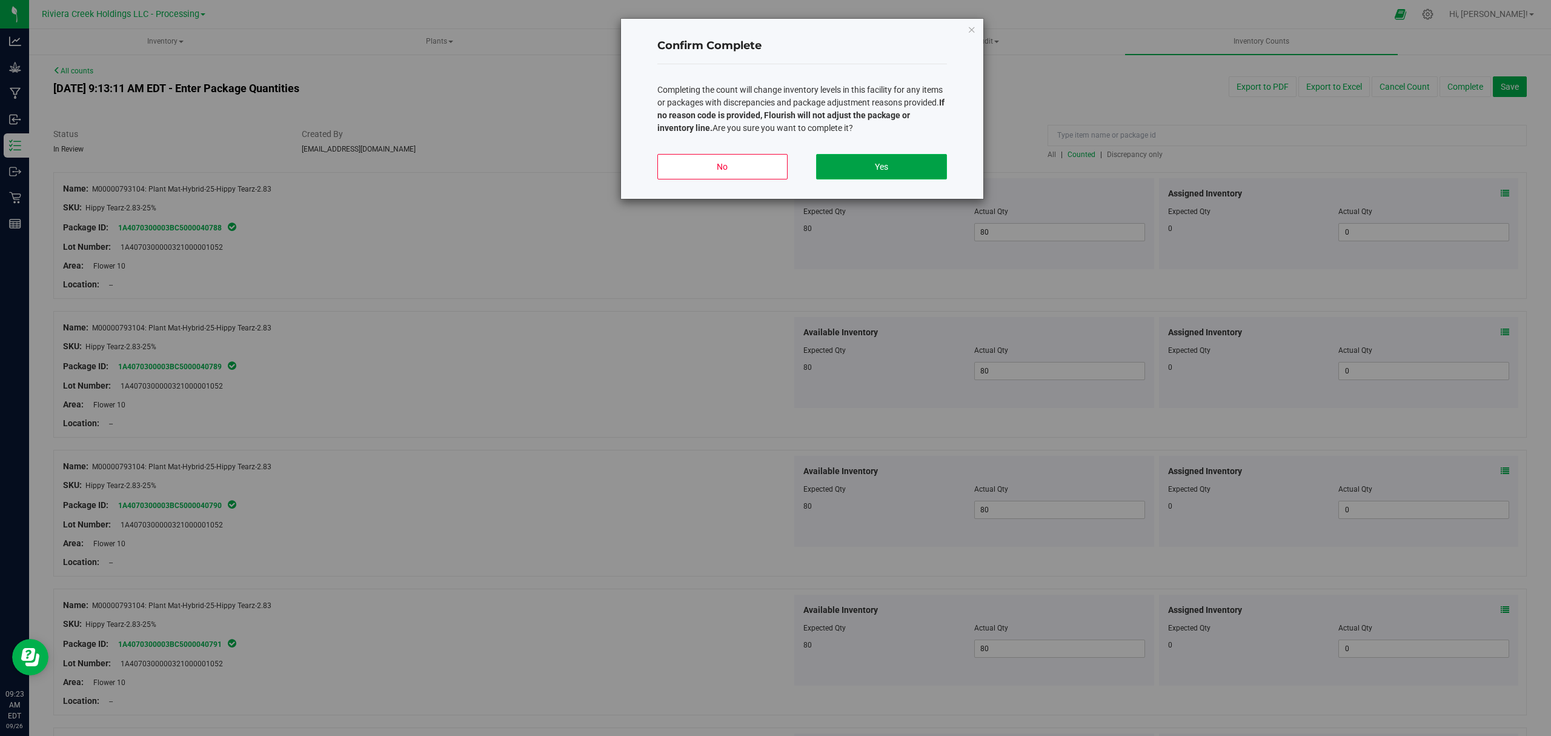
click at [886, 164] on button "Yes" at bounding box center [881, 166] width 130 height 25
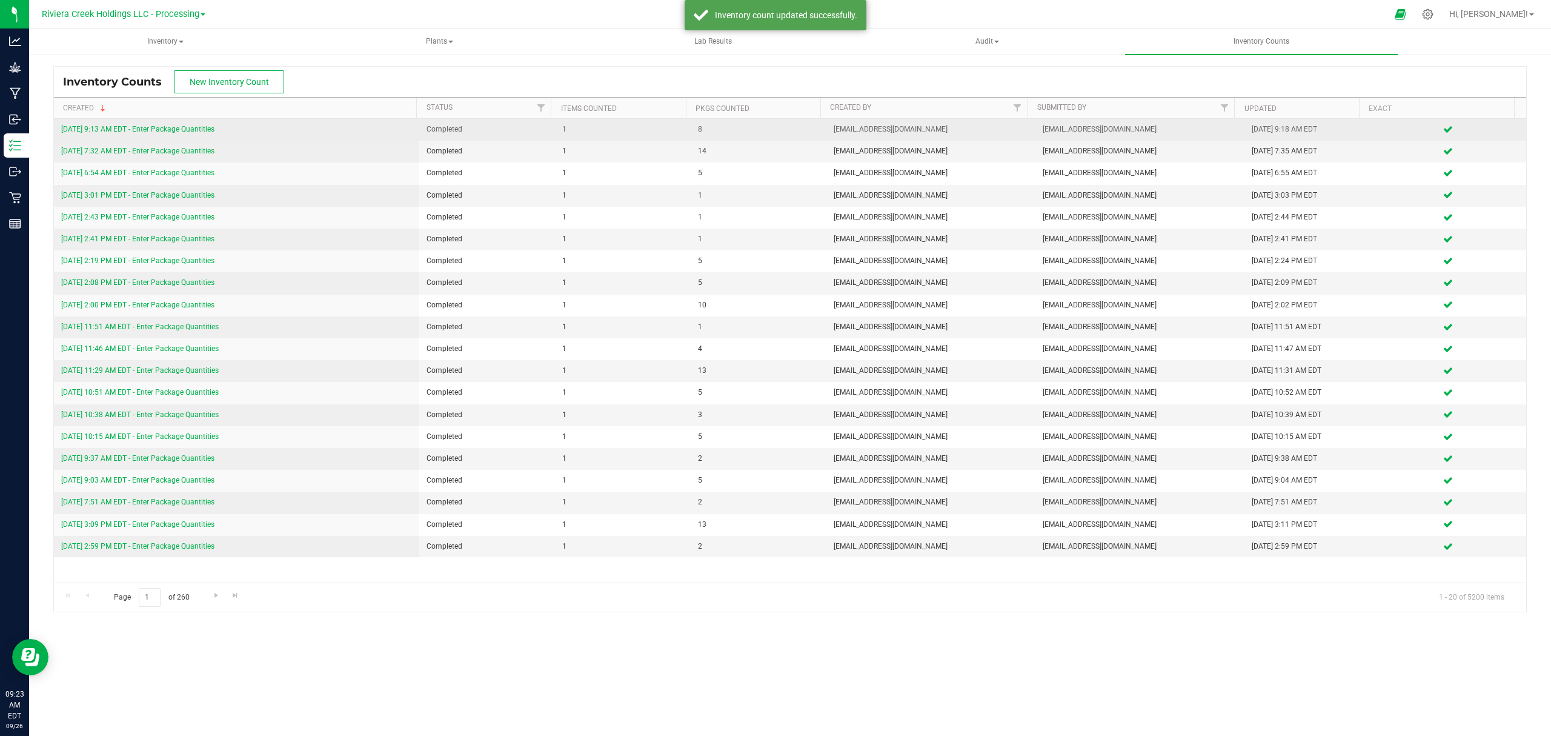
click at [176, 133] on link "[DATE] 9:13 AM EDT - Enter Package Quantities" at bounding box center [137, 129] width 153 height 8
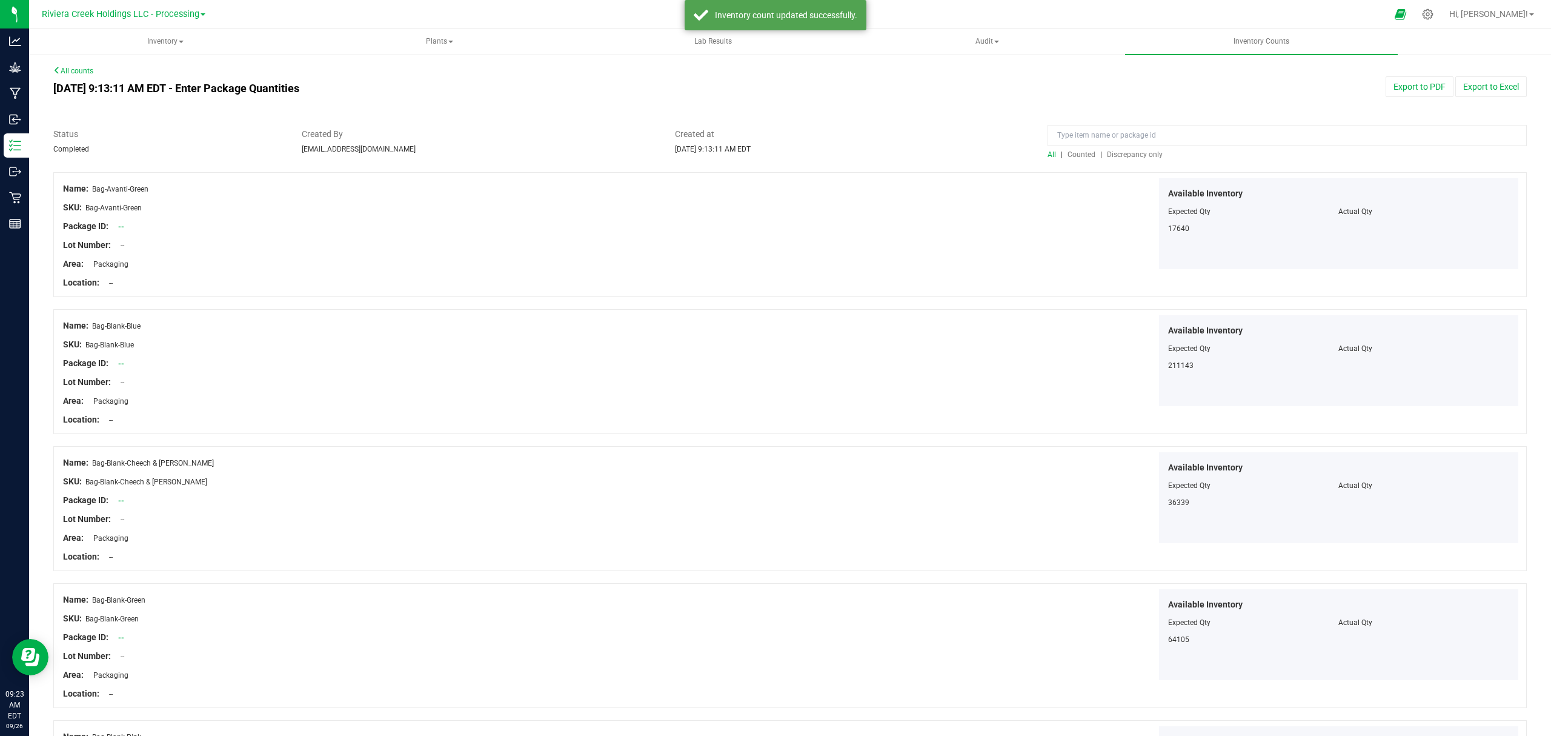
click at [1074, 151] on span "Counted" at bounding box center [1082, 154] width 28 height 8
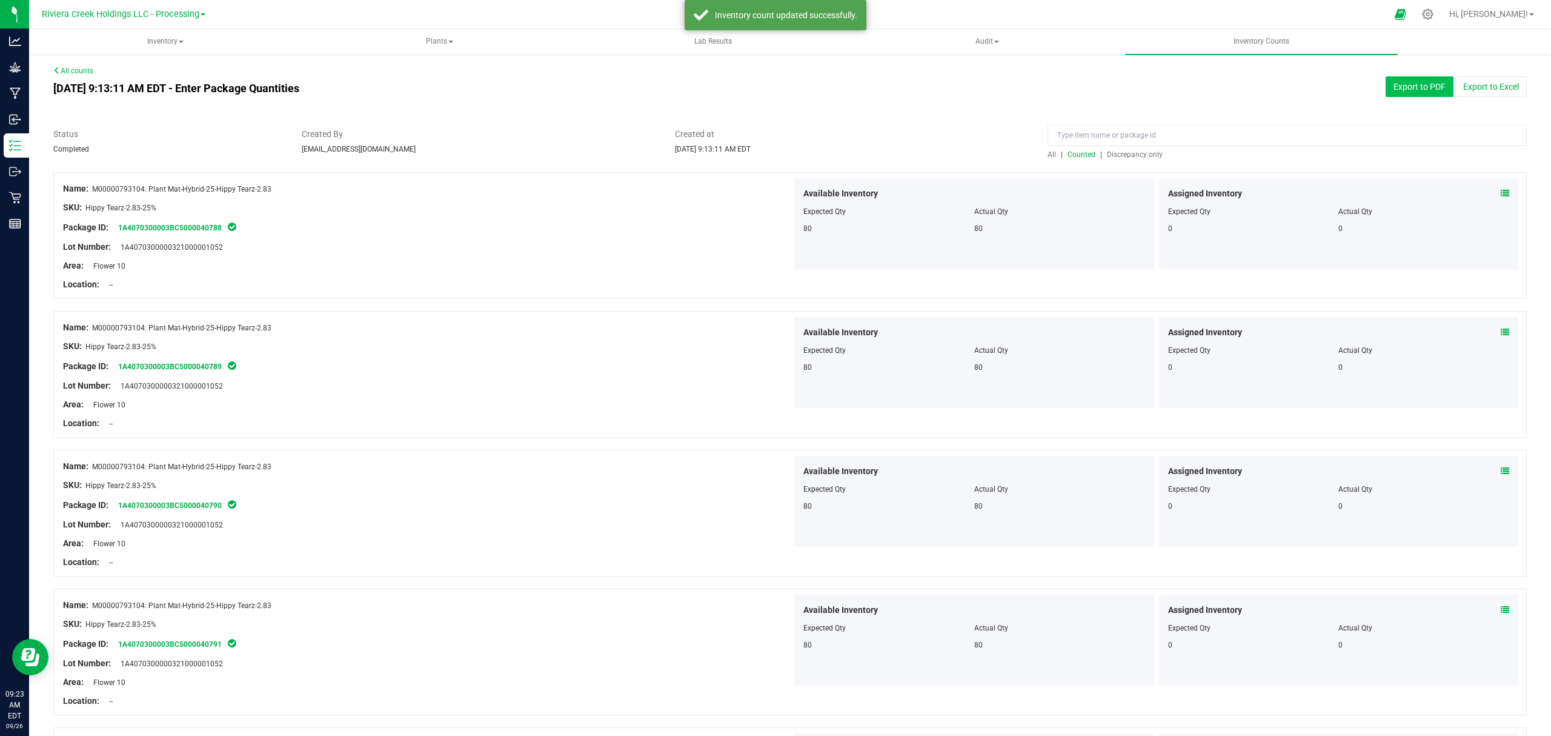
click at [1407, 86] on button "Export to PDF" at bounding box center [1420, 86] width 68 height 21
click at [168, 40] on span "Inventory" at bounding box center [165, 42] width 271 height 24
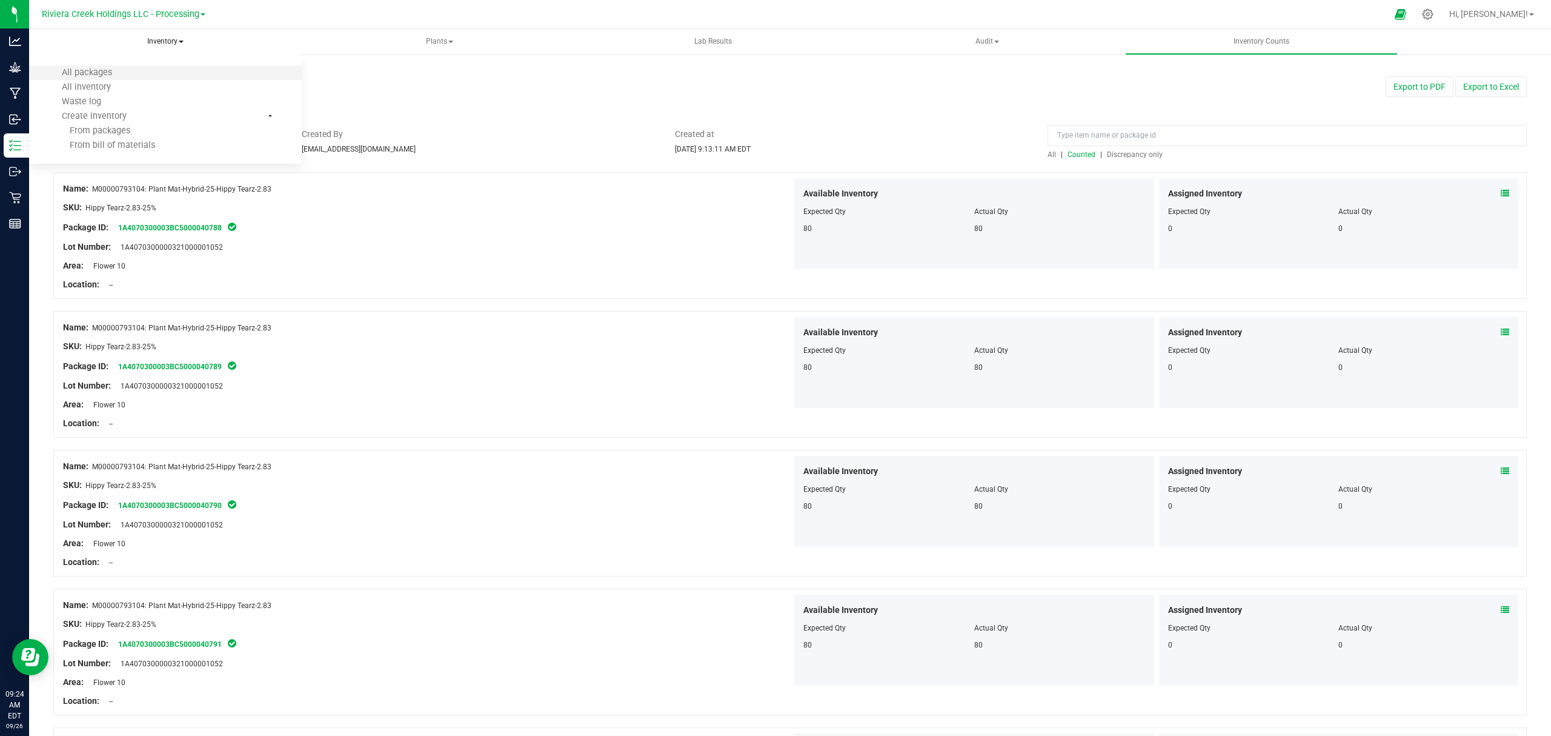
click at [139, 73] on li "All packages" at bounding box center [165, 72] width 273 height 15
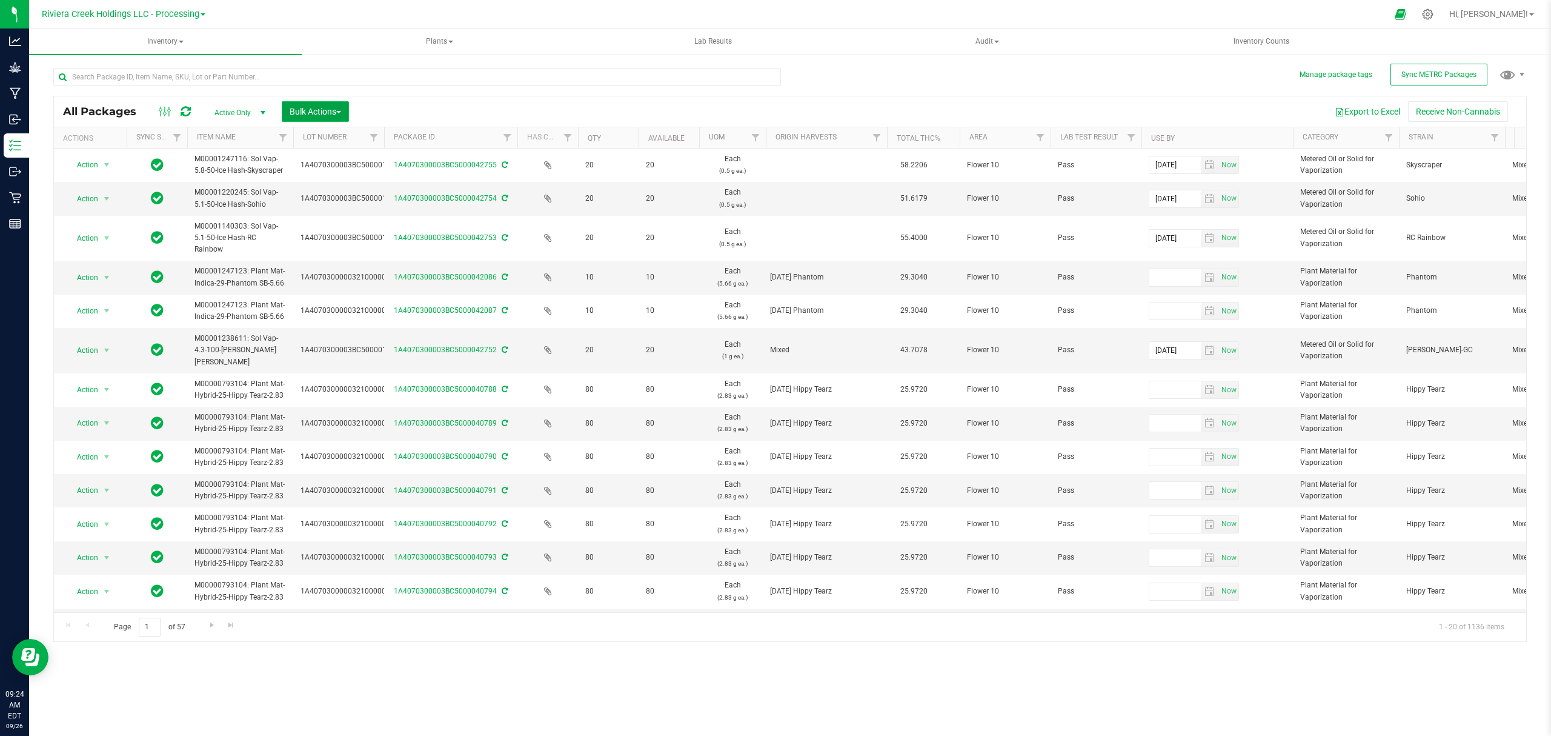
click at [314, 110] on span "Bulk Actions" at bounding box center [316, 112] width 52 height 10
click at [316, 230] on span "Lock/Unlock packages" at bounding box center [330, 228] width 83 height 10
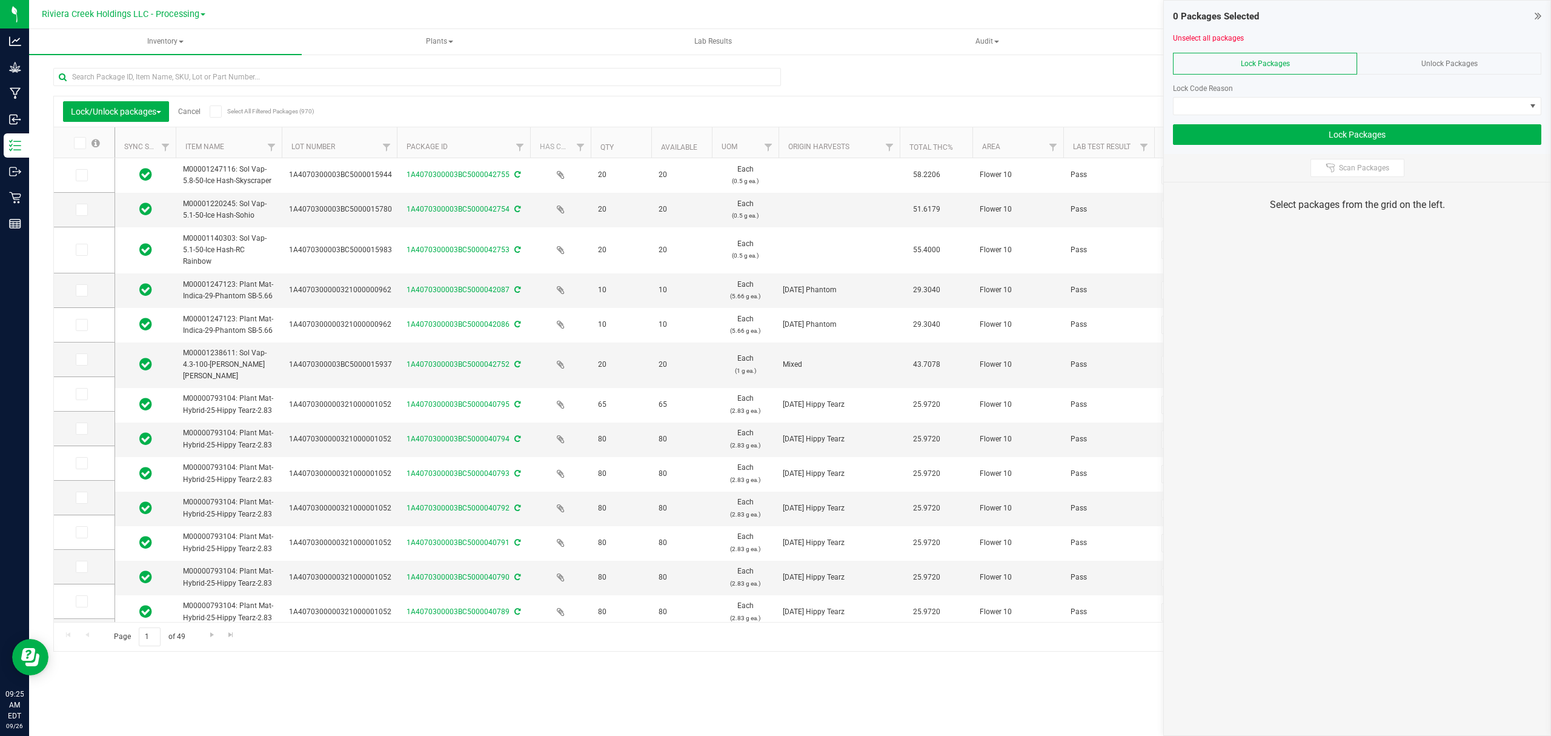
drag, startPoint x: 372, startPoint y: 141, endPoint x: 398, endPoint y: 141, distance: 25.4
click at [82, 394] on icon at bounding box center [81, 394] width 8 height 0
click at [0, 0] on input "checkbox" at bounding box center [0, 0] width 0 height 0
click at [81, 423] on span at bounding box center [82, 428] width 12 height 12
click at [0, 0] on input "checkbox" at bounding box center [0, 0] width 0 height 0
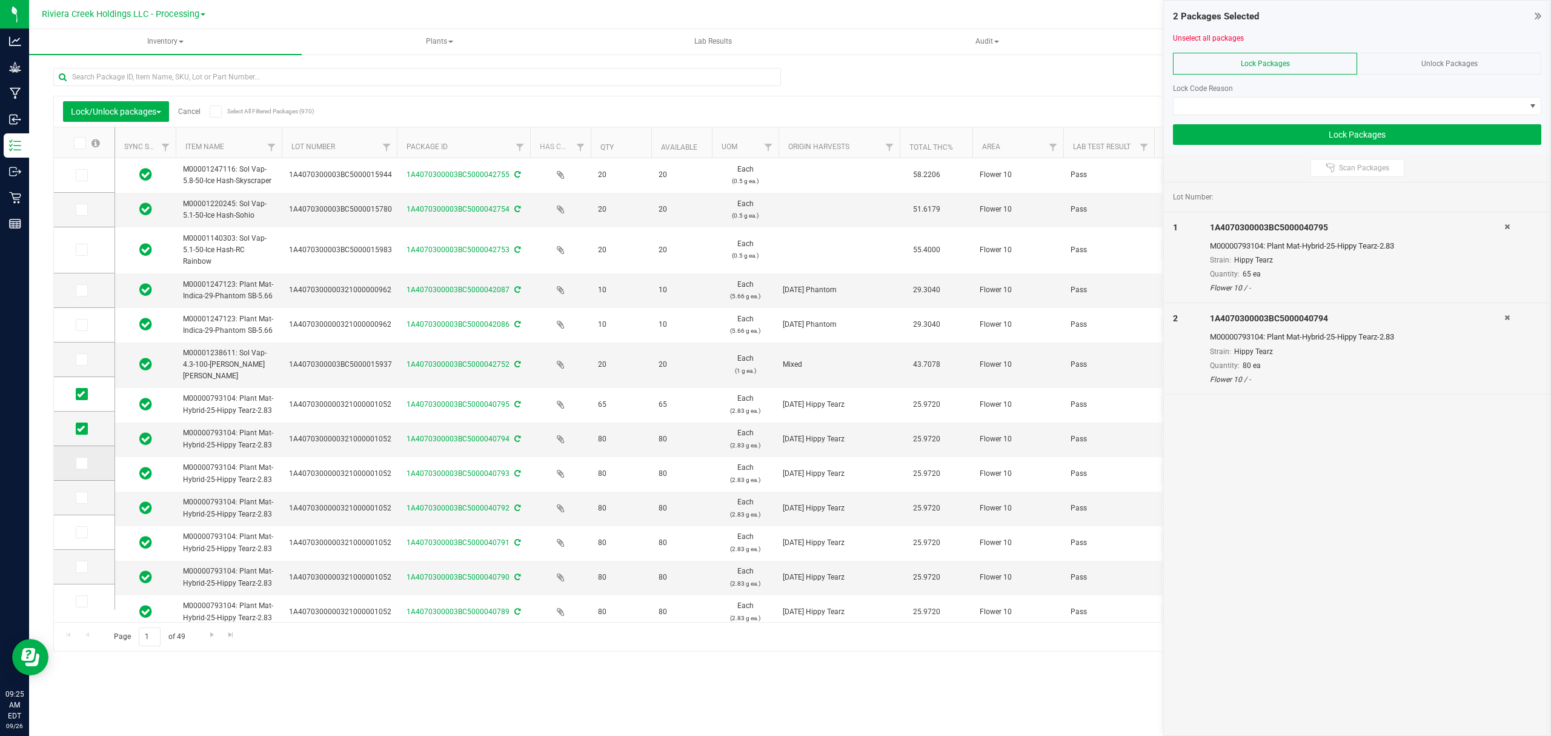
click at [76, 461] on span at bounding box center [82, 463] width 12 height 12
click at [0, 0] on input "checkbox" at bounding box center [0, 0] width 0 height 0
drag, startPoint x: 81, startPoint y: 495, endPoint x: 78, endPoint y: 519, distance: 23.8
click at [81, 497] on icon at bounding box center [81, 497] width 8 height 0
click at [0, 0] on input "checkbox" at bounding box center [0, 0] width 0 height 0
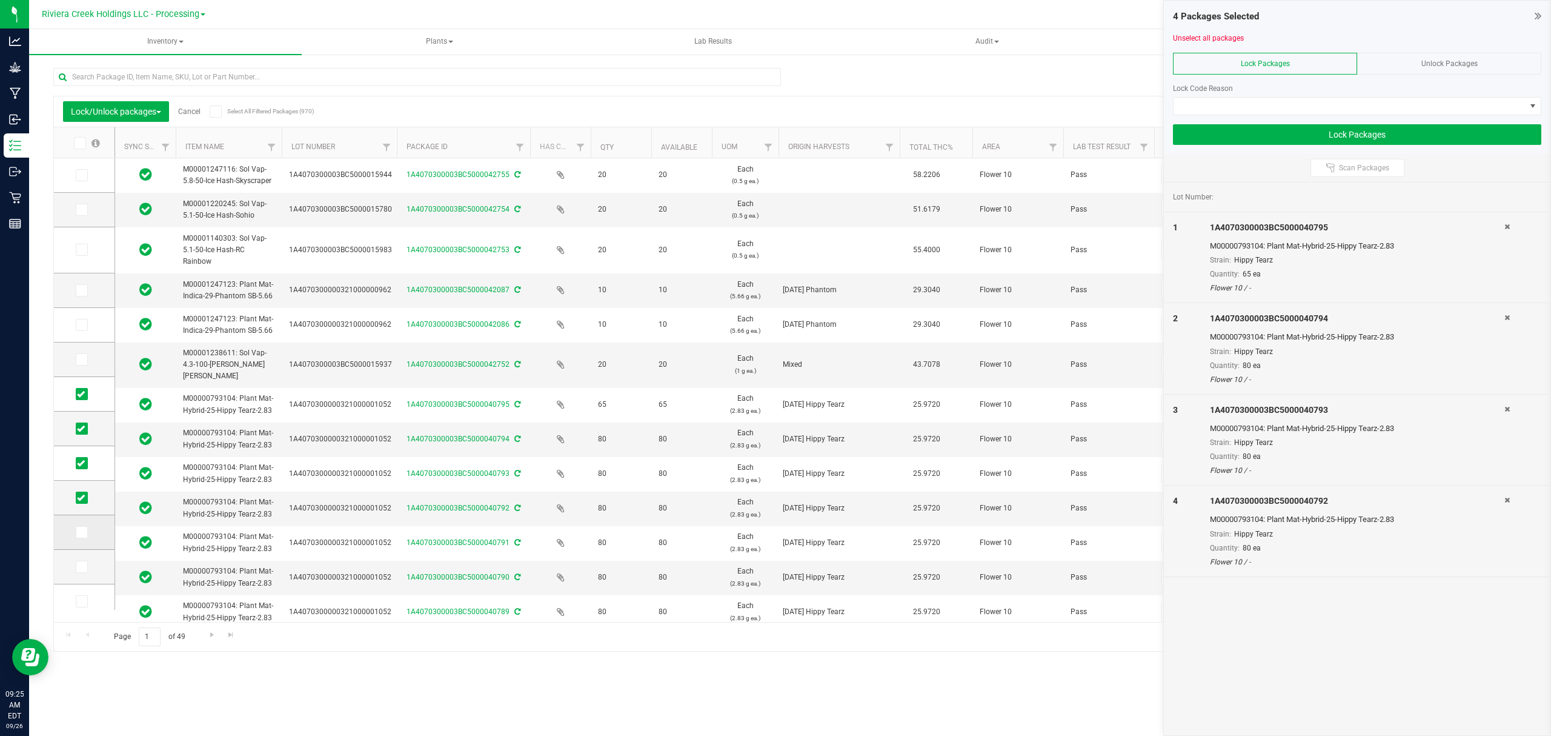
click at [79, 527] on td at bounding box center [84, 532] width 61 height 35
drag, startPoint x: 81, startPoint y: 534, endPoint x: 81, endPoint y: 542, distance: 7.3
click at [81, 536] on span at bounding box center [82, 532] width 12 height 12
click at [82, 532] on icon at bounding box center [81, 532] width 8 height 0
click at [0, 0] on input "checkbox" at bounding box center [0, 0] width 0 height 0
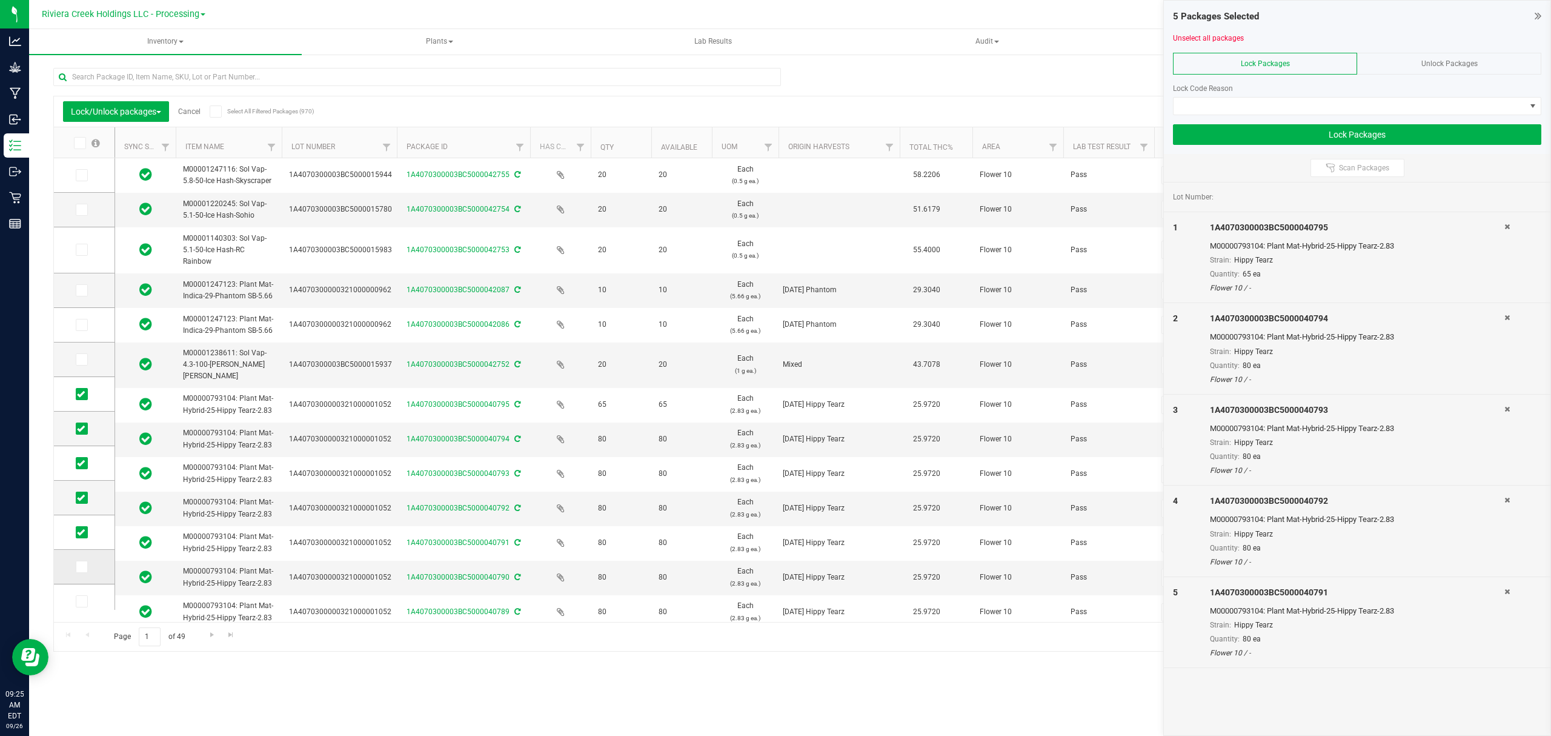
click at [78, 567] on icon at bounding box center [81, 567] width 8 height 0
click at [0, 0] on input "checkbox" at bounding box center [0, 0] width 0 height 0
click at [82, 601] on icon at bounding box center [81, 601] width 8 height 0
click at [0, 0] on input "checkbox" at bounding box center [0, 0] width 0 height 0
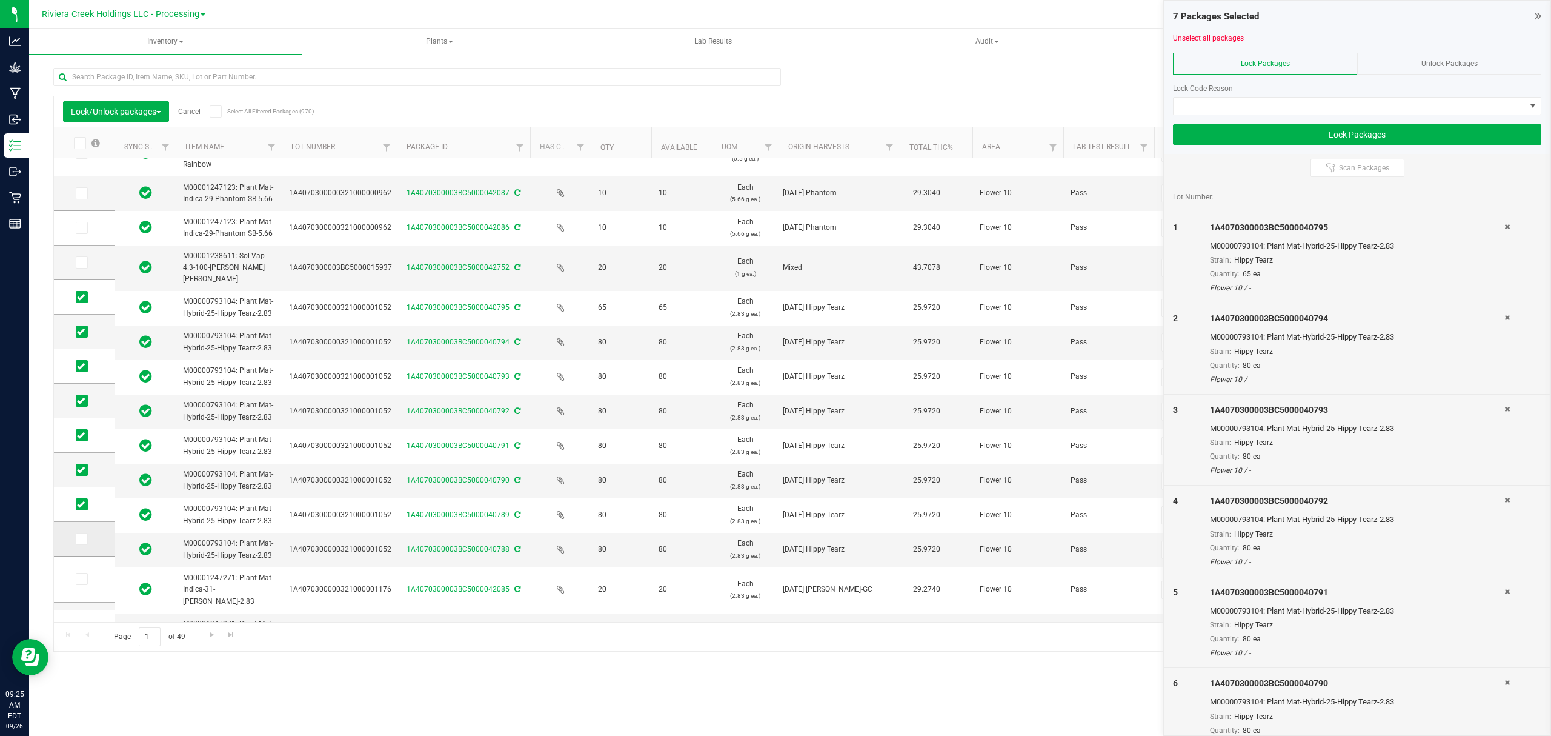
click at [84, 539] on icon at bounding box center [81, 539] width 8 height 0
click at [0, 0] on input "checkbox" at bounding box center [0, 0] width 0 height 0
click at [1310, 109] on span at bounding box center [1350, 106] width 352 height 17
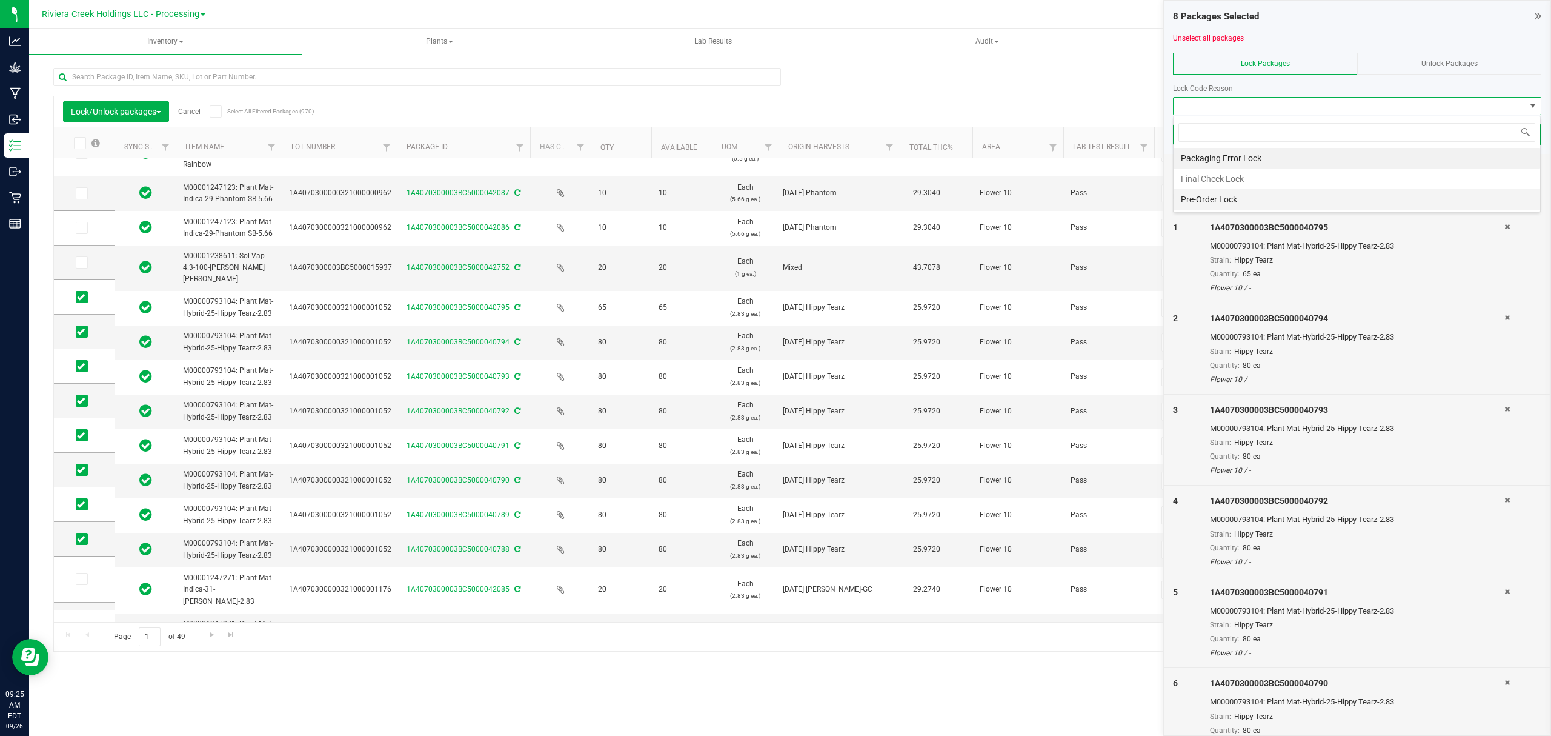
scroll to position [18, 367]
click at [1247, 177] on li "Final Check Lock" at bounding box center [1357, 178] width 367 height 21
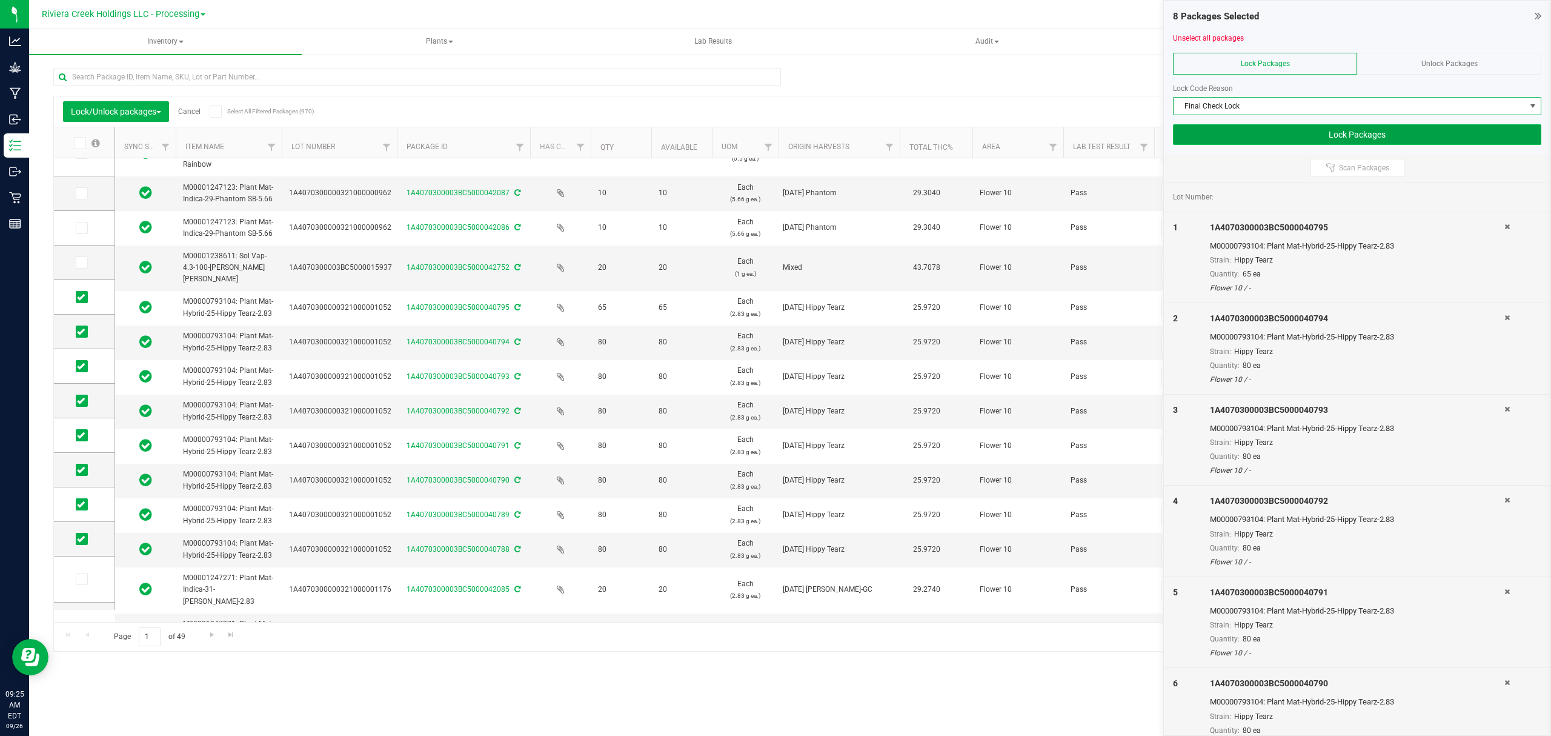
click at [1265, 141] on button "Lock Packages" at bounding box center [1357, 134] width 368 height 21
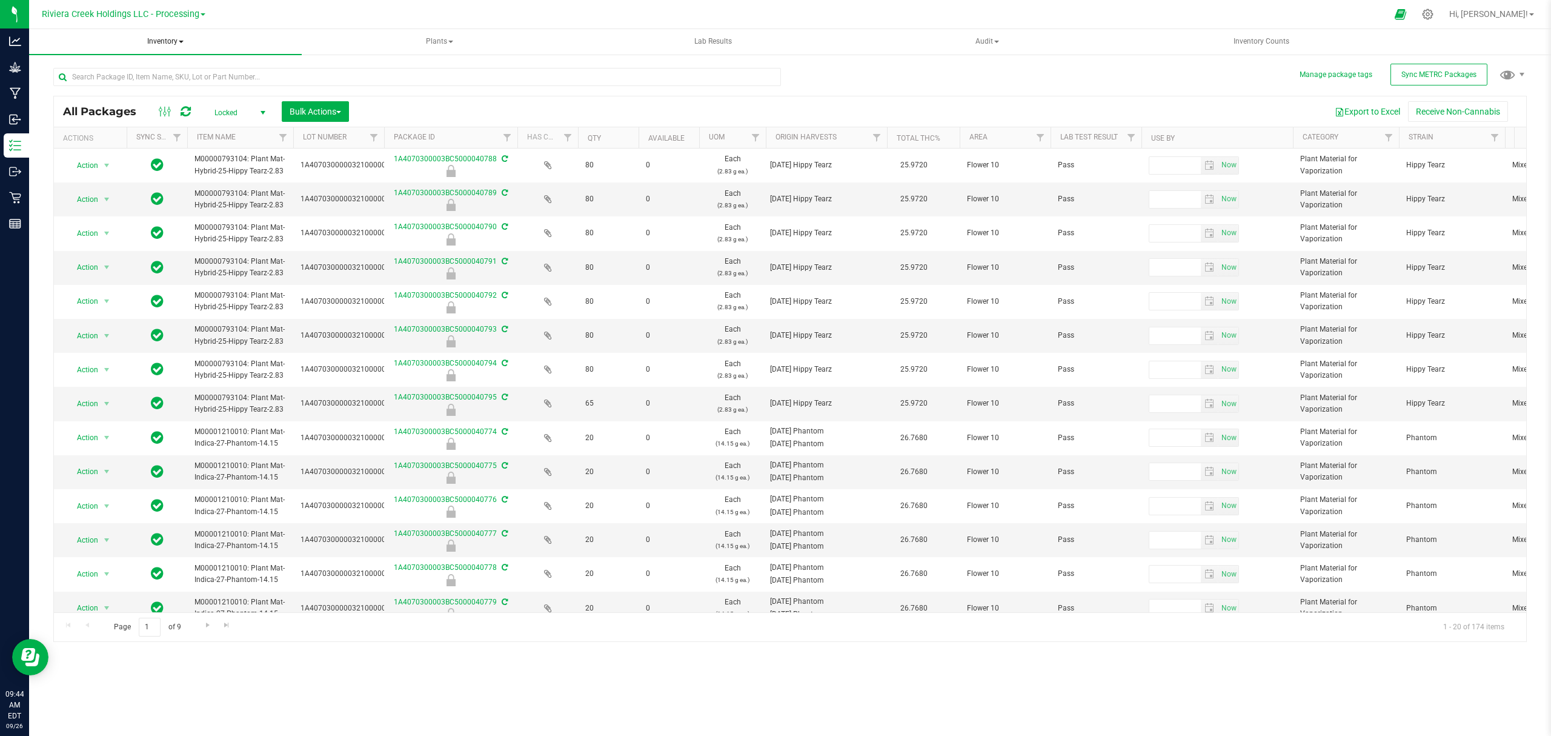
drag, startPoint x: 163, startPoint y: 28, endPoint x: 163, endPoint y: 52, distance: 24.2
click at [163, 29] on div "Riviera Creek Holdings LLC - Processing Hi, [PERSON_NAME]! Inventory All packag…" at bounding box center [790, 368] width 1522 height 736
click at [155, 39] on span "Inventory" at bounding box center [165, 41] width 273 height 25
click at [136, 151] on li "From bill of materials" at bounding box center [165, 145] width 240 height 15
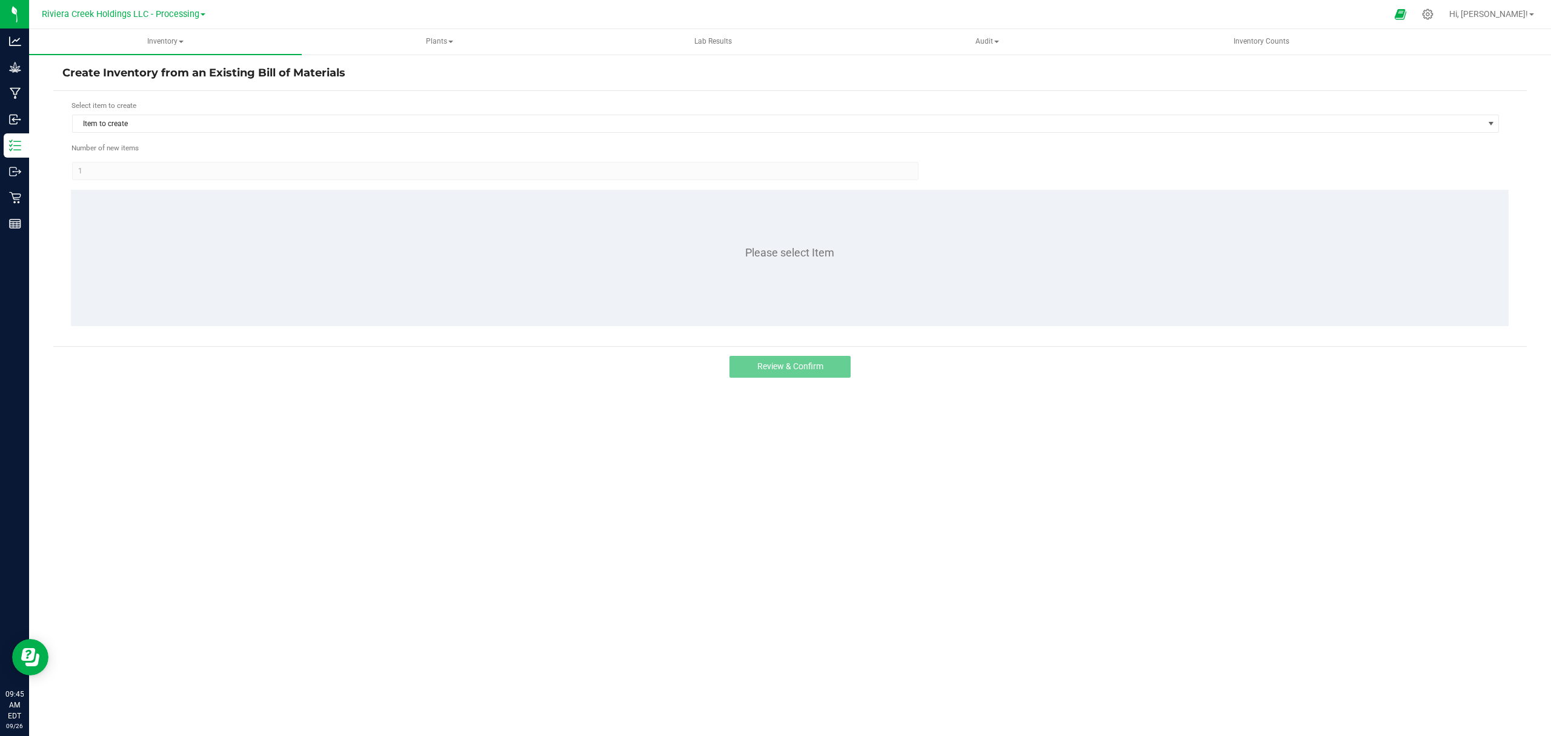
drag, startPoint x: 173, startPoint y: 425, endPoint x: 190, endPoint y: 371, distance: 56.4
click at [175, 425] on div "Create Inventory from an Existing Bill of Materials Select item to create Item …" at bounding box center [790, 242] width 1522 height 379
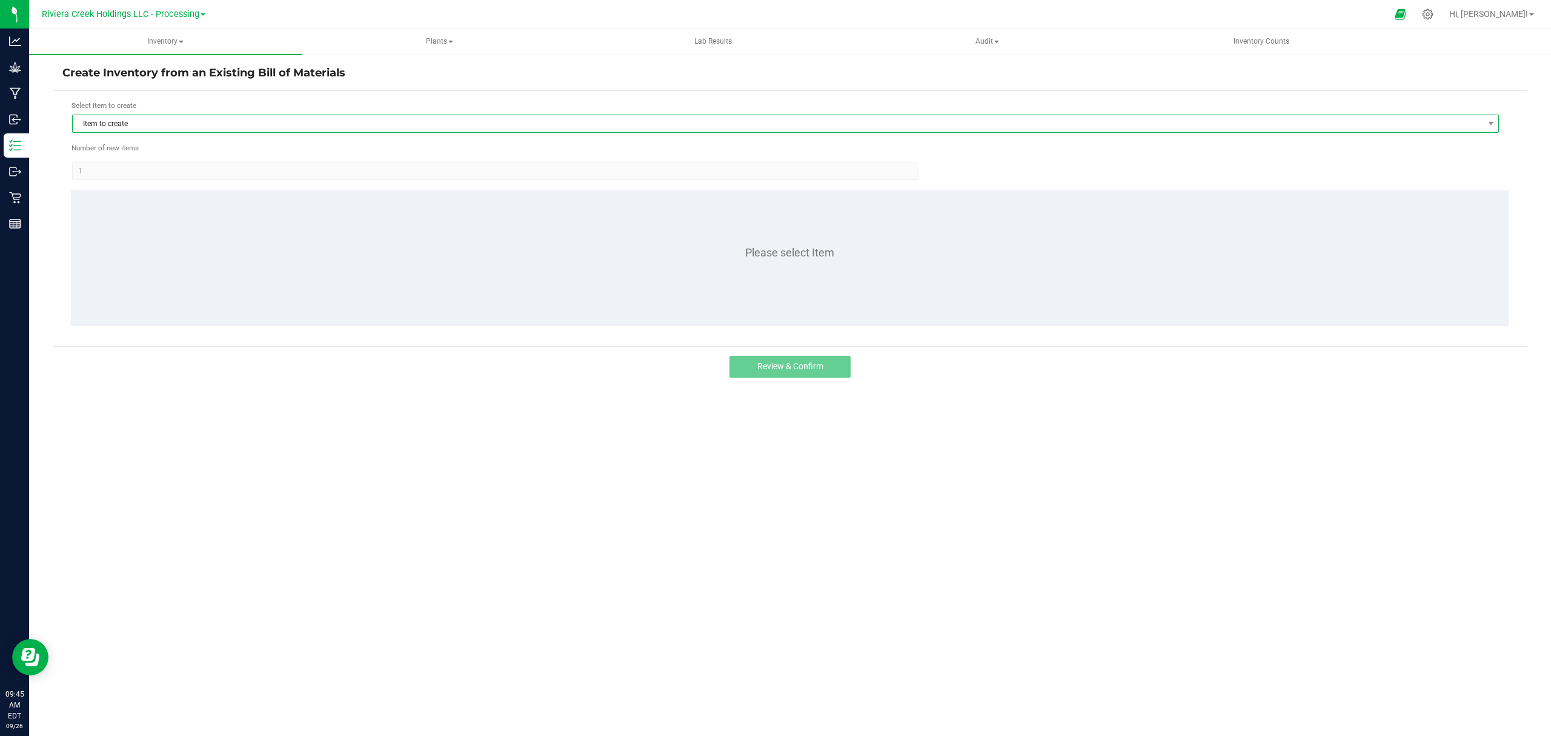
click at [219, 124] on span "Item to create" at bounding box center [778, 123] width 1411 height 17
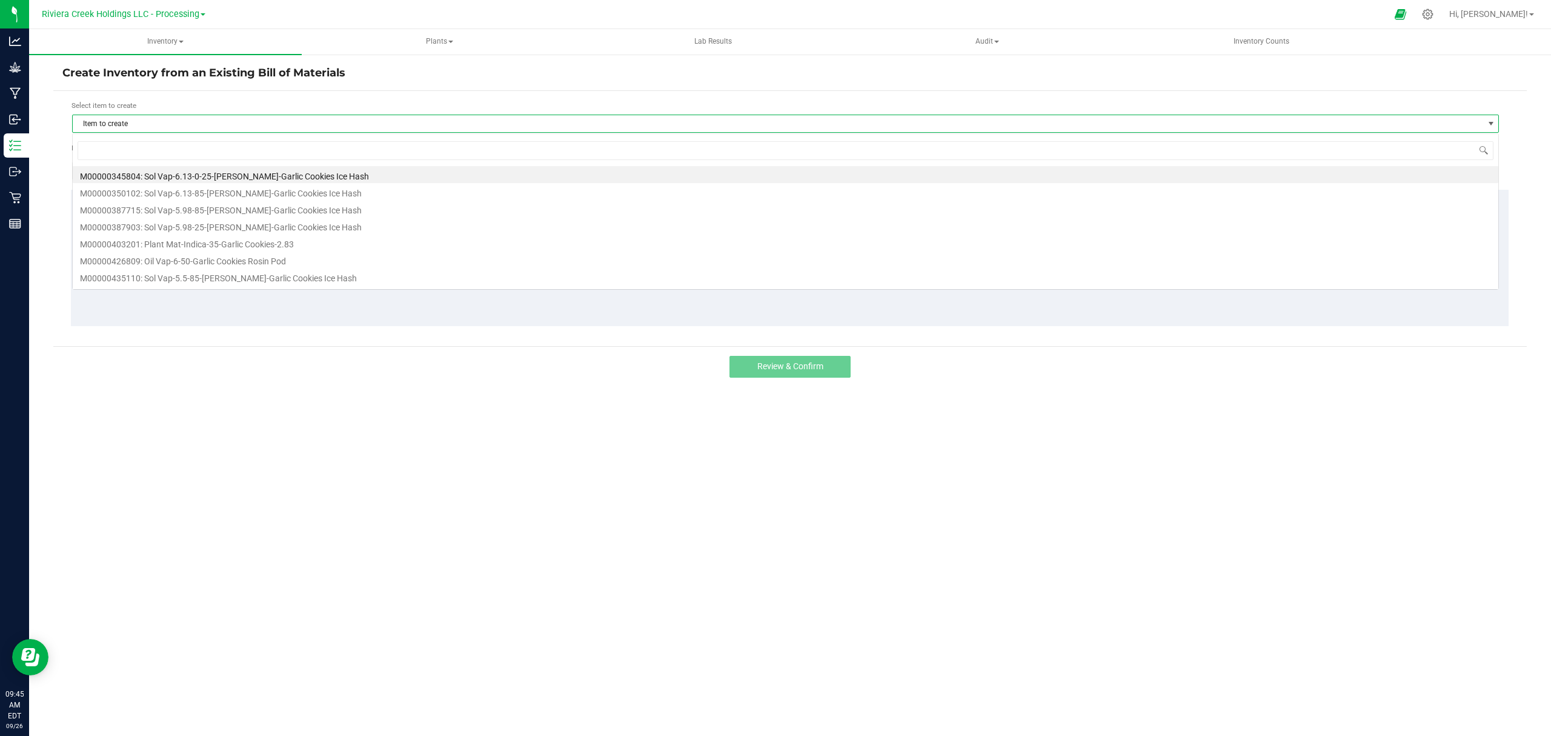
scroll to position [18, 1428]
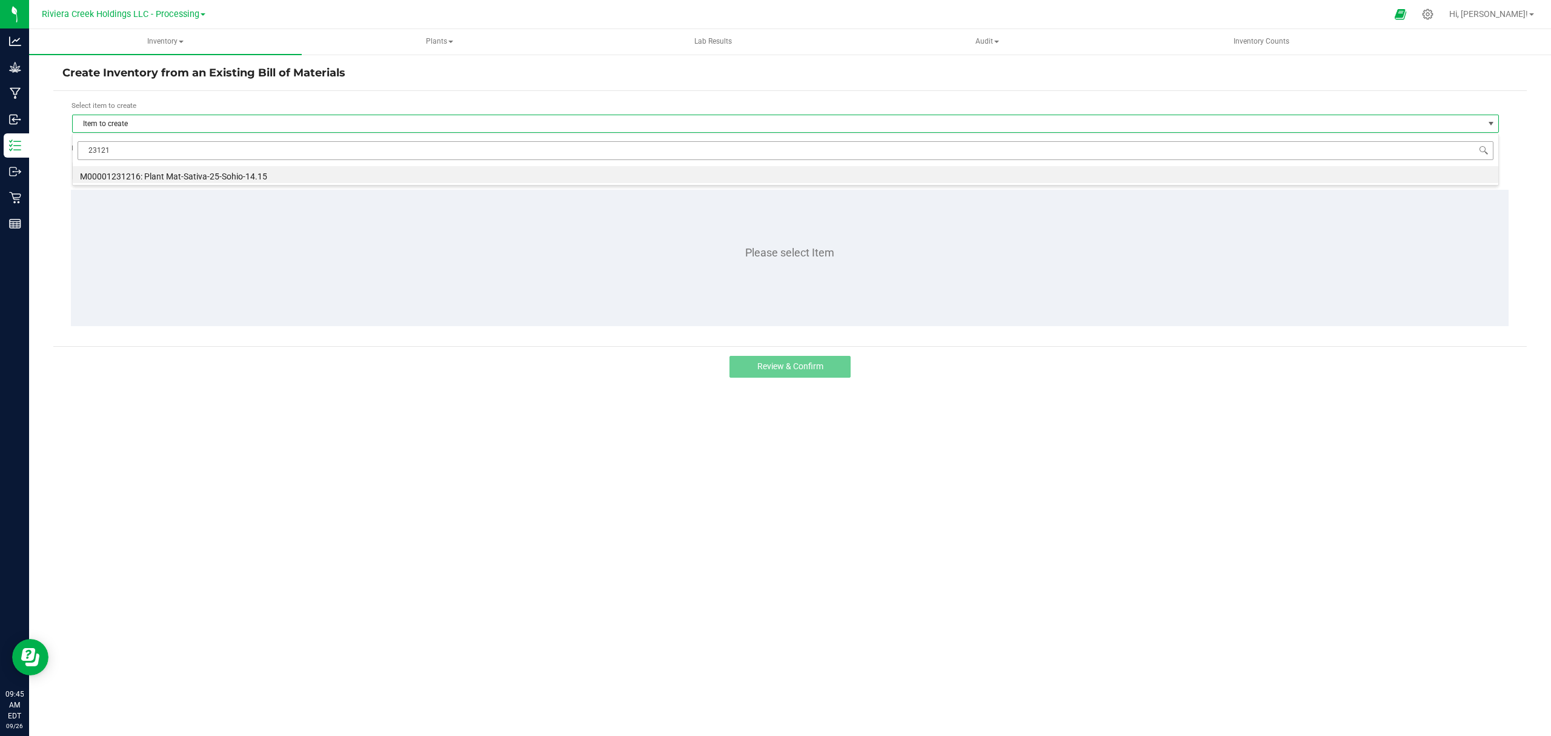
type input "231216"
click at [276, 172] on li "M00001231216: Plant Mat-Sativa-25-Sohio-14.15" at bounding box center [786, 174] width 1426 height 17
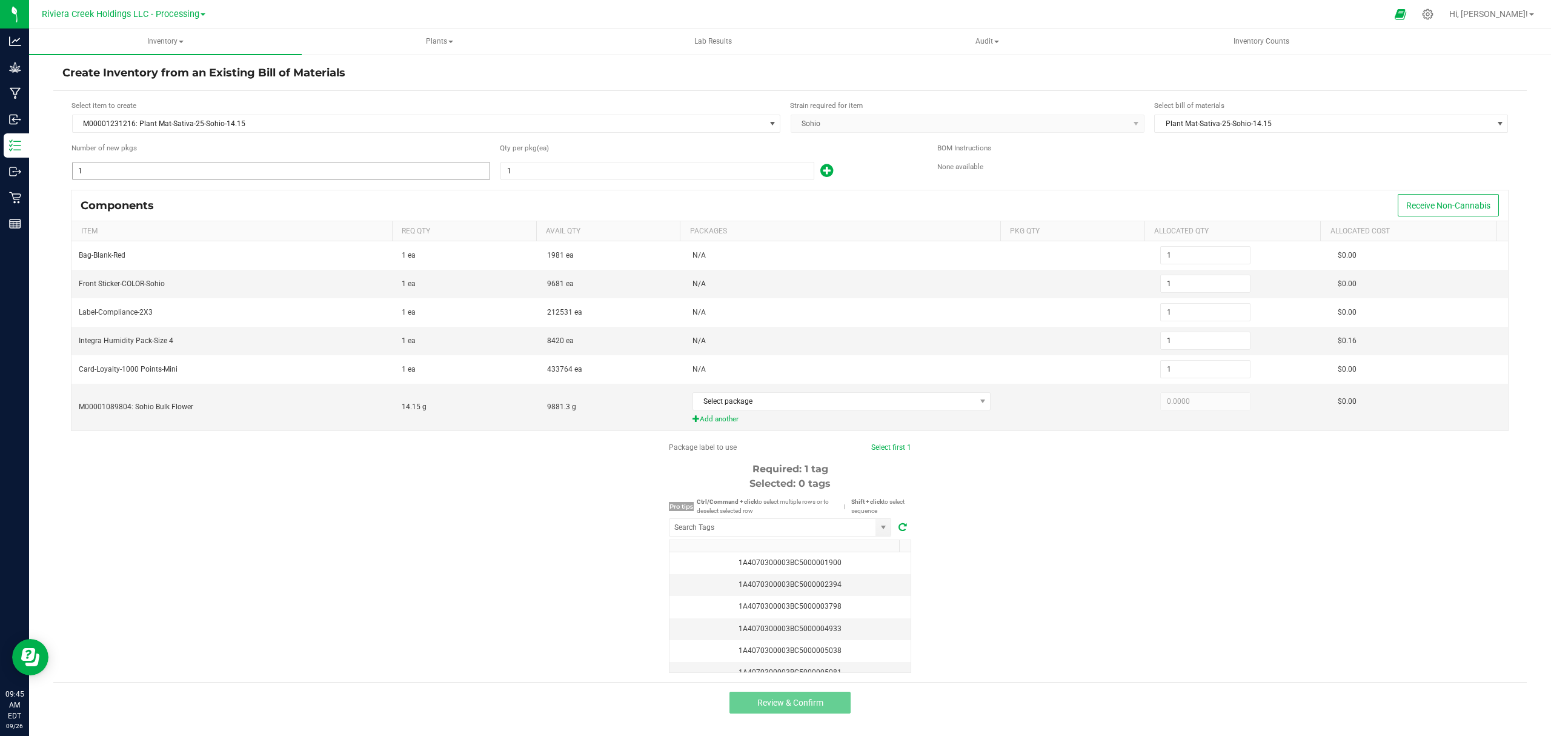
click at [277, 173] on input "1" at bounding box center [281, 170] width 417 height 17
type input "15"
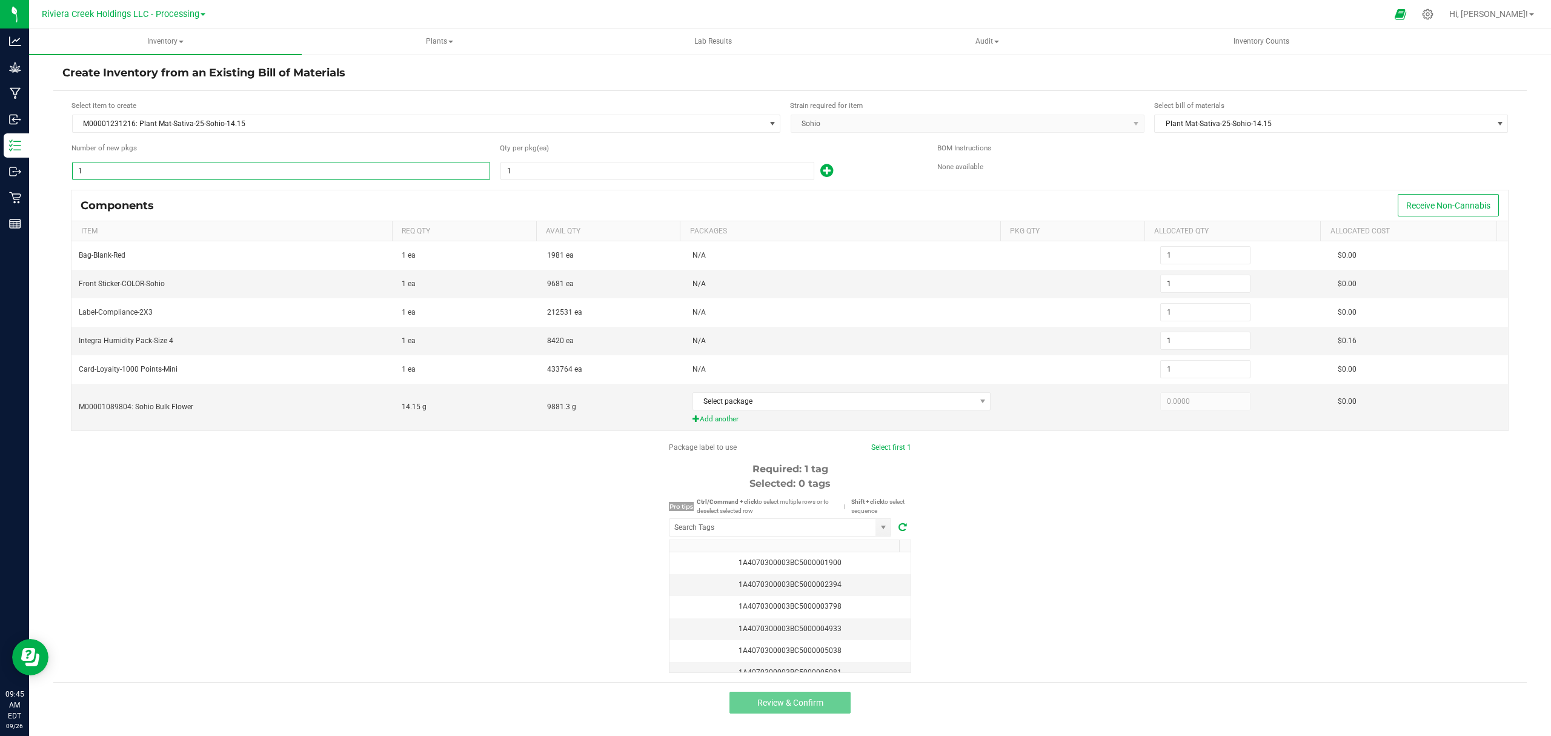
type input "15"
click at [522, 171] on input "1" at bounding box center [657, 170] width 313 height 17
type input "2"
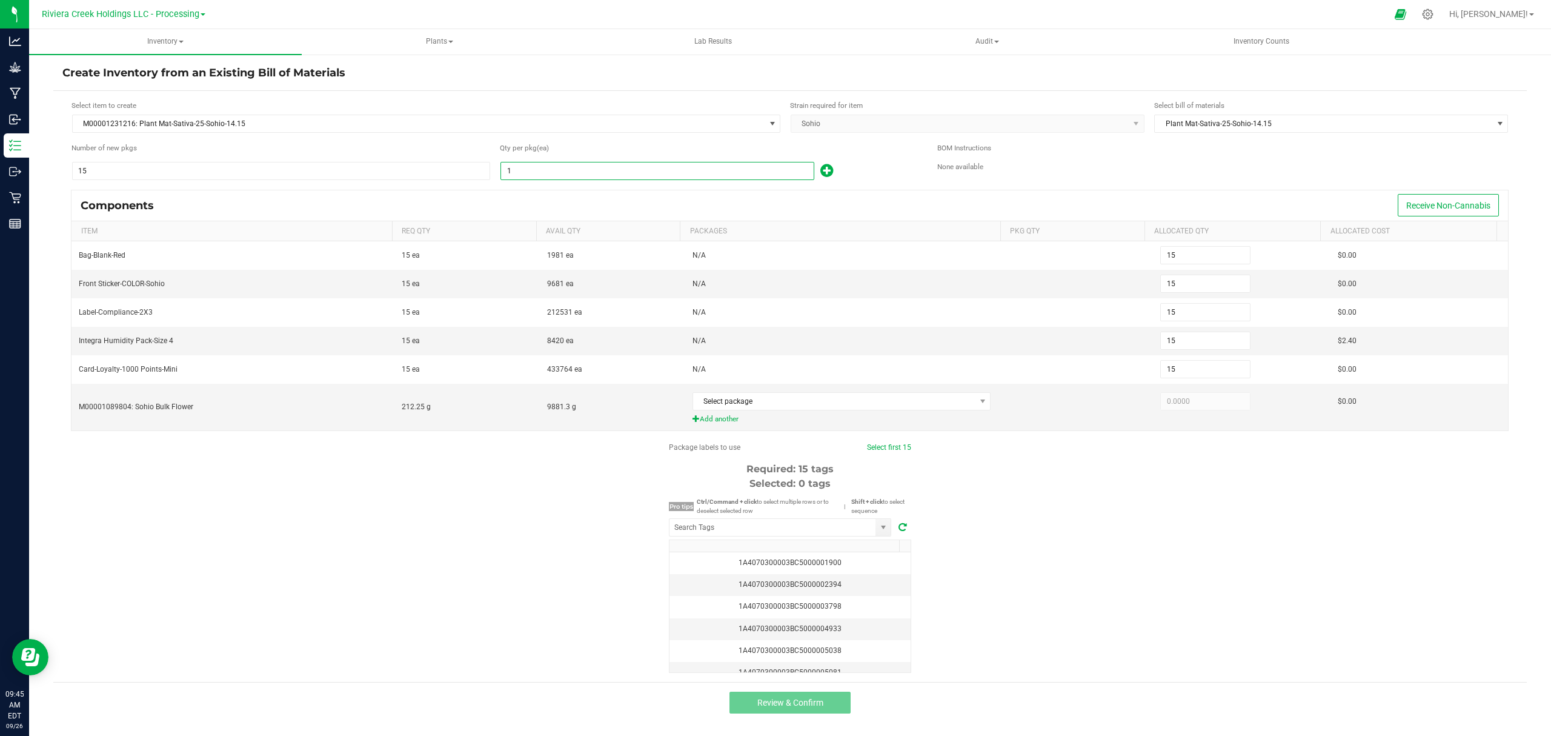
type input "30"
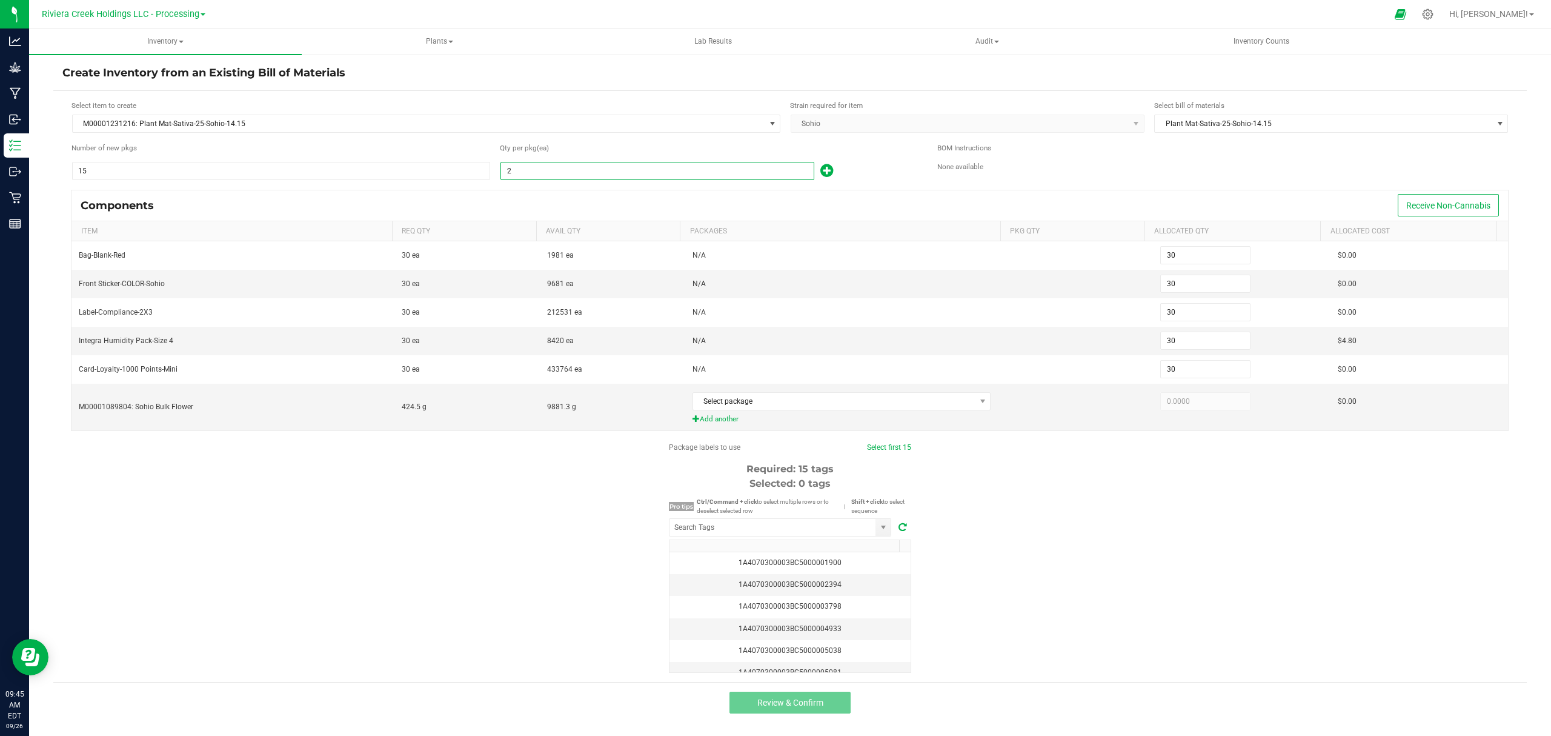
type input "20"
type input "300"
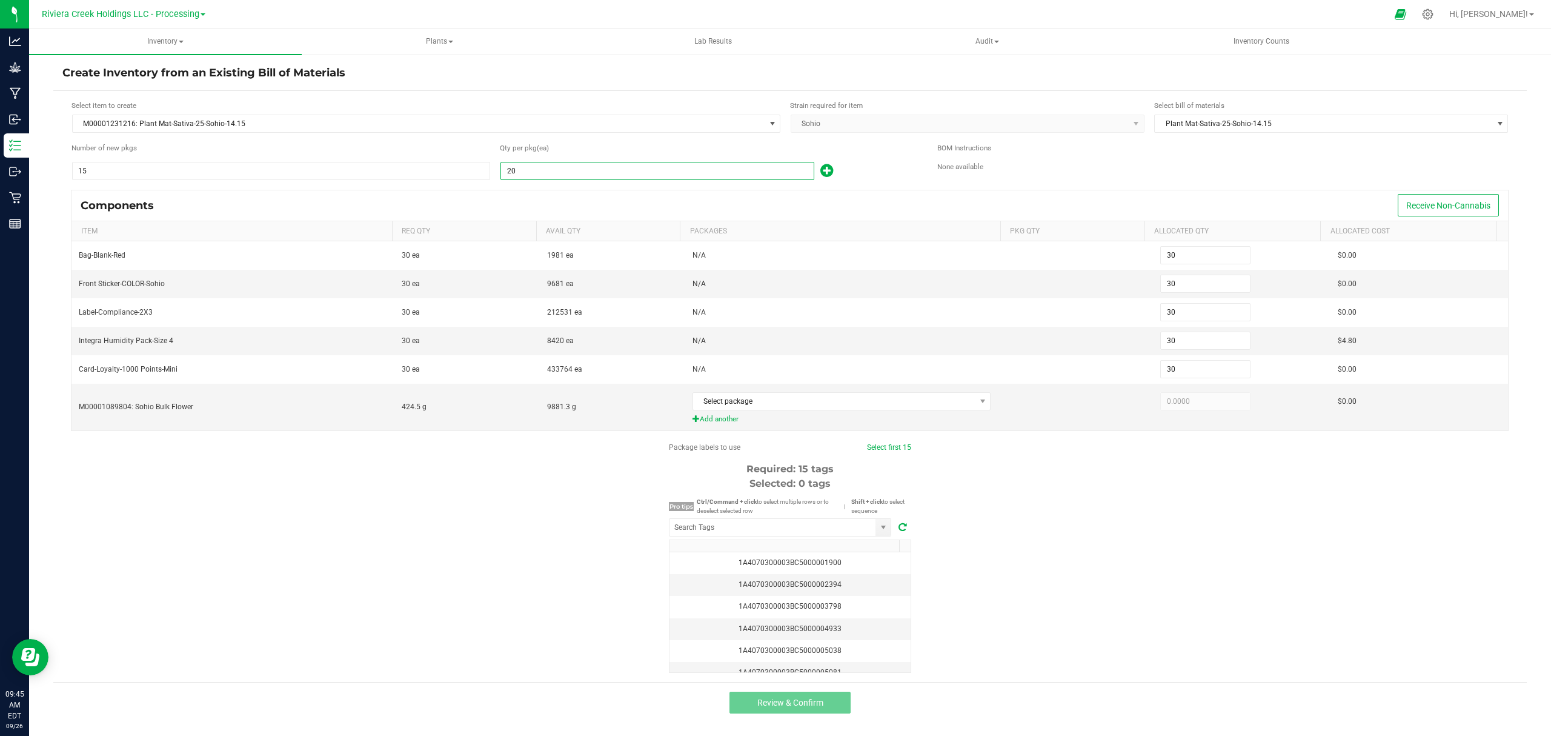
type input "300"
type input "20"
click at [828, 406] on span "Select package" at bounding box center [834, 401] width 282 height 17
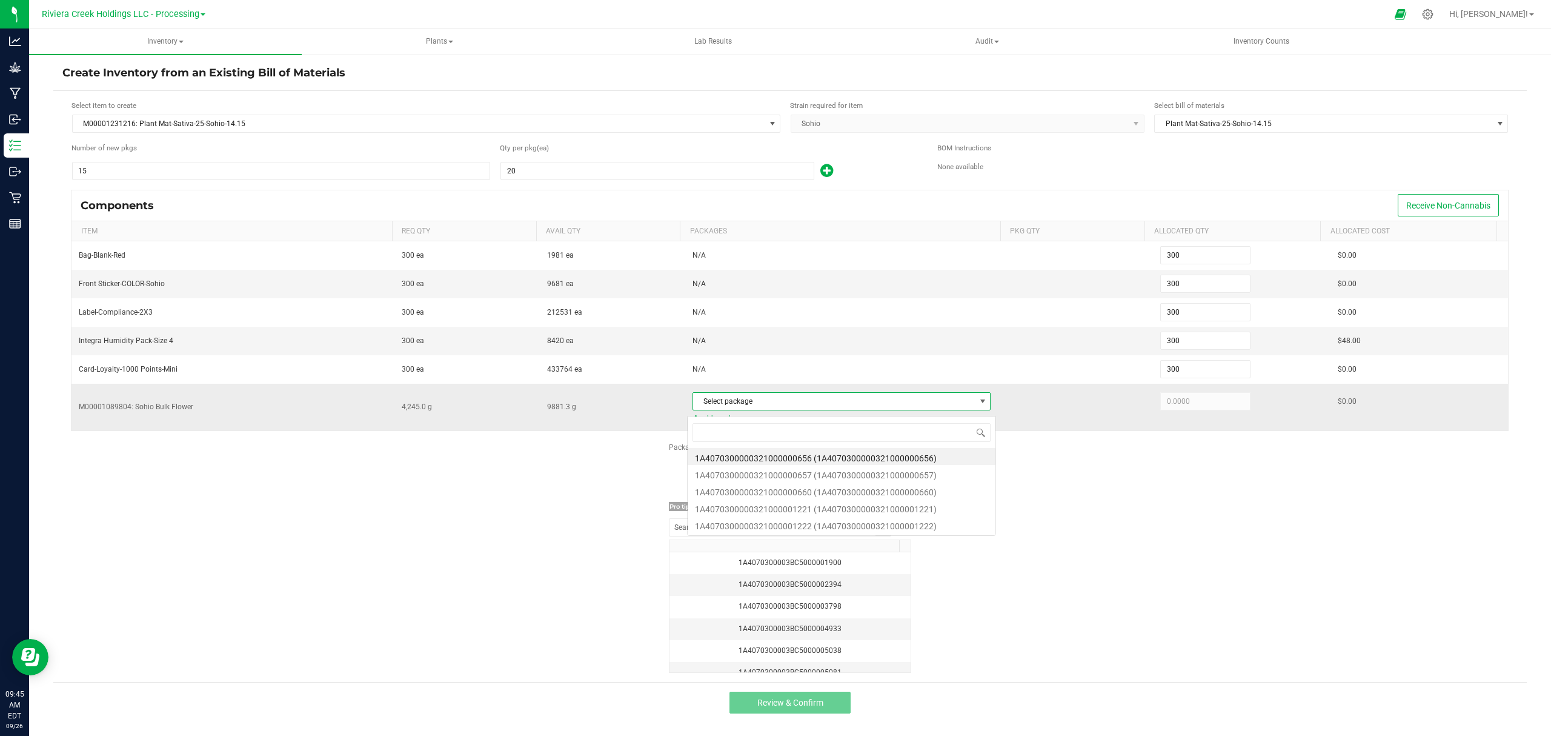
scroll to position [18, 296]
click at [906, 513] on li "1A4070300000321000001221 (1A4070300000321000001221)" at bounding box center [842, 507] width 308 height 17
type input "4,090.7300"
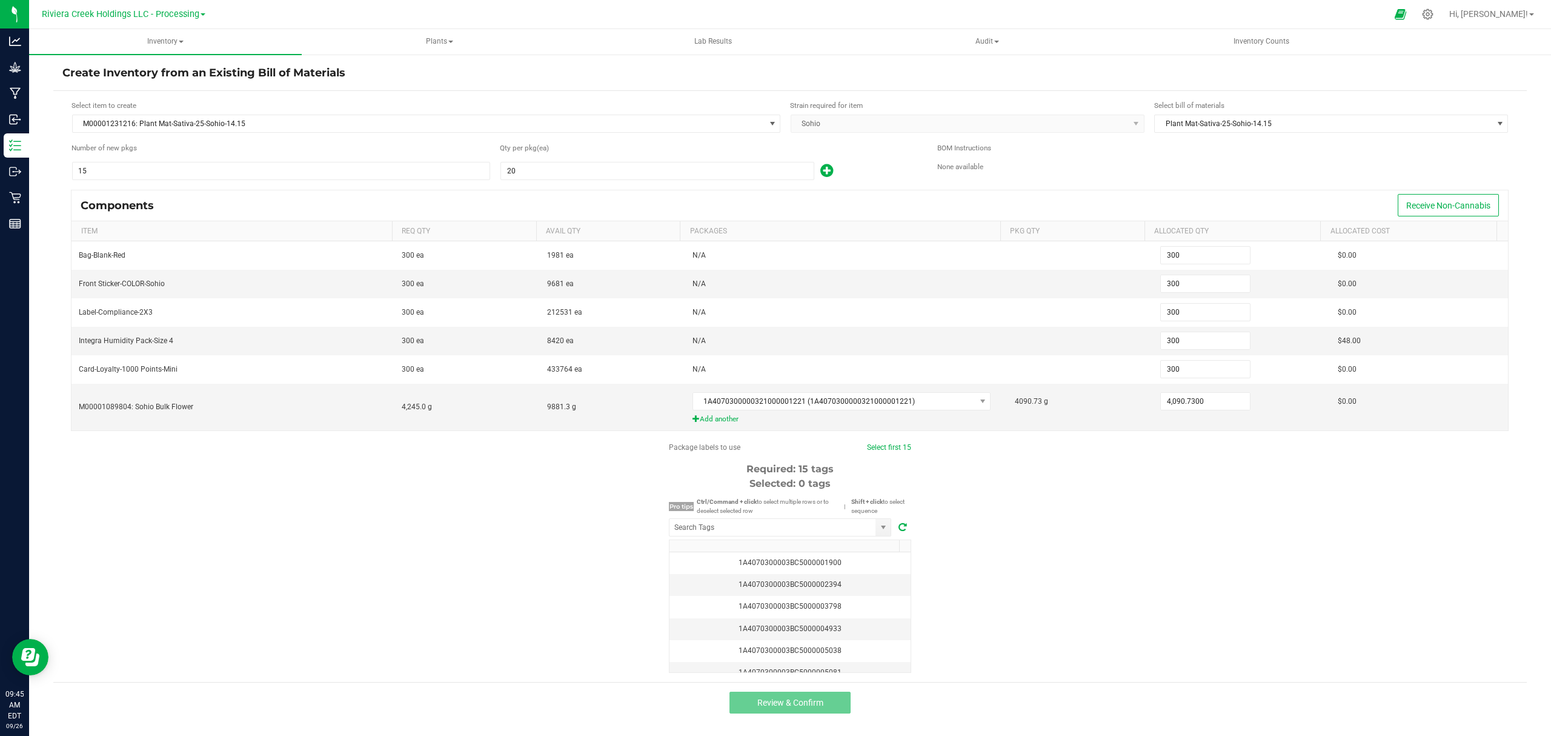
click at [1053, 542] on div "Package labels to use Select first 15 Required: 15 tags Selected: 0 tags Pro ti…" at bounding box center [790, 557] width 1474 height 231
click at [835, 536] on input "NO DATA FOUND" at bounding box center [773, 527] width 206 height 17
click at [785, 555] on li "1A4070300003BC5000040796" at bounding box center [780, 555] width 221 height 21
type input "1A4070300003BC5000040796"
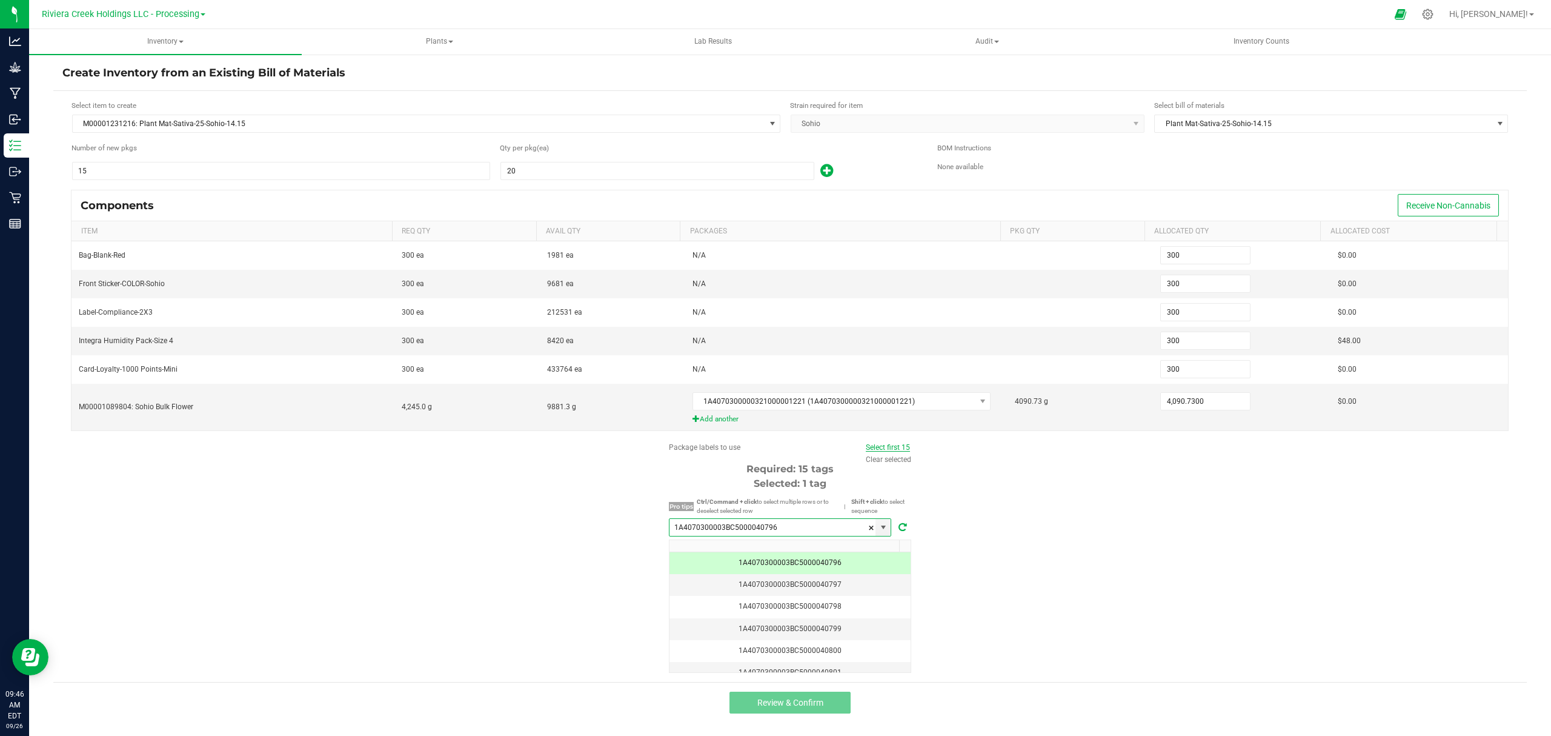
click at [885, 451] on link "Select first 15" at bounding box center [888, 447] width 44 height 8
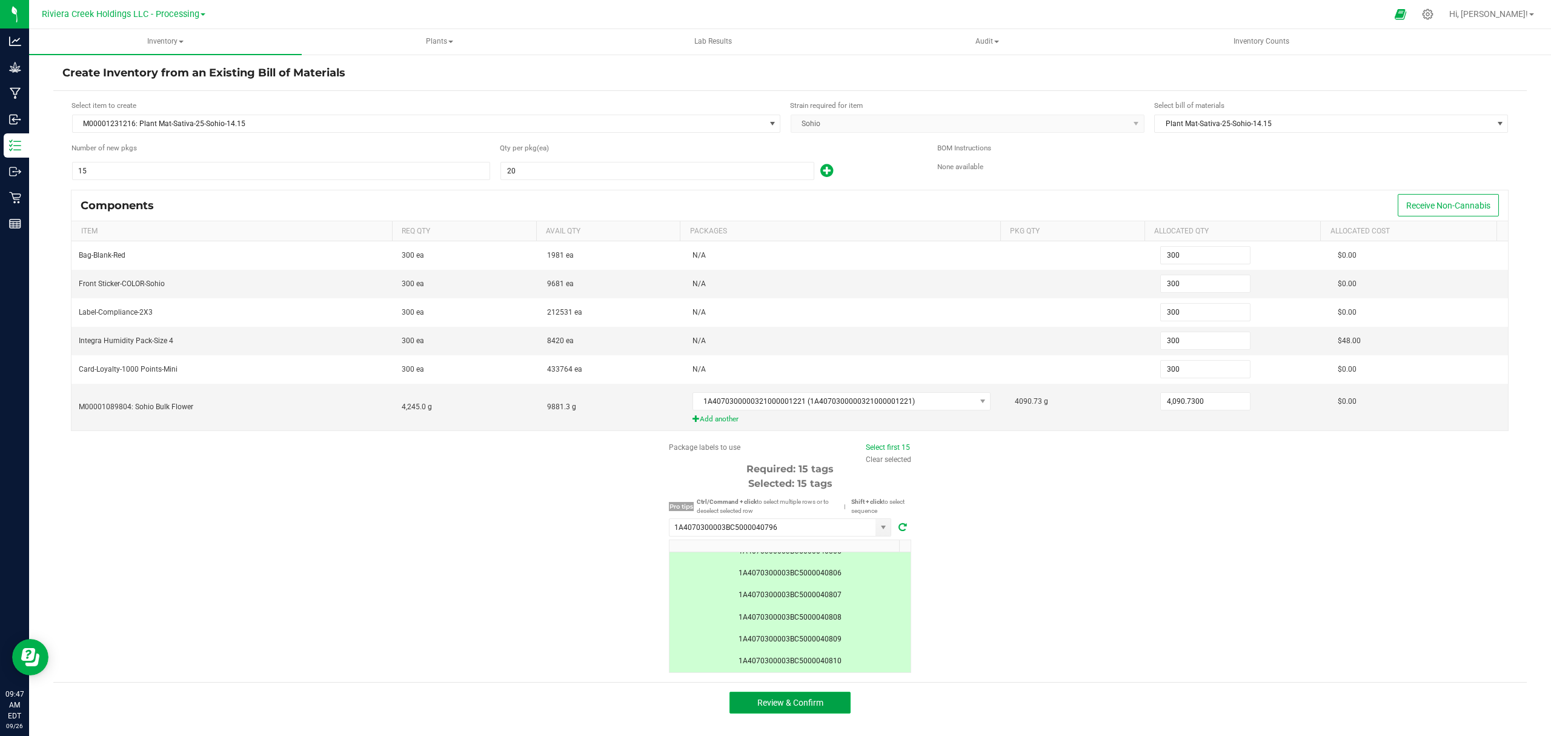
click at [776, 706] on span "Review & Confirm" at bounding box center [790, 702] width 66 height 10
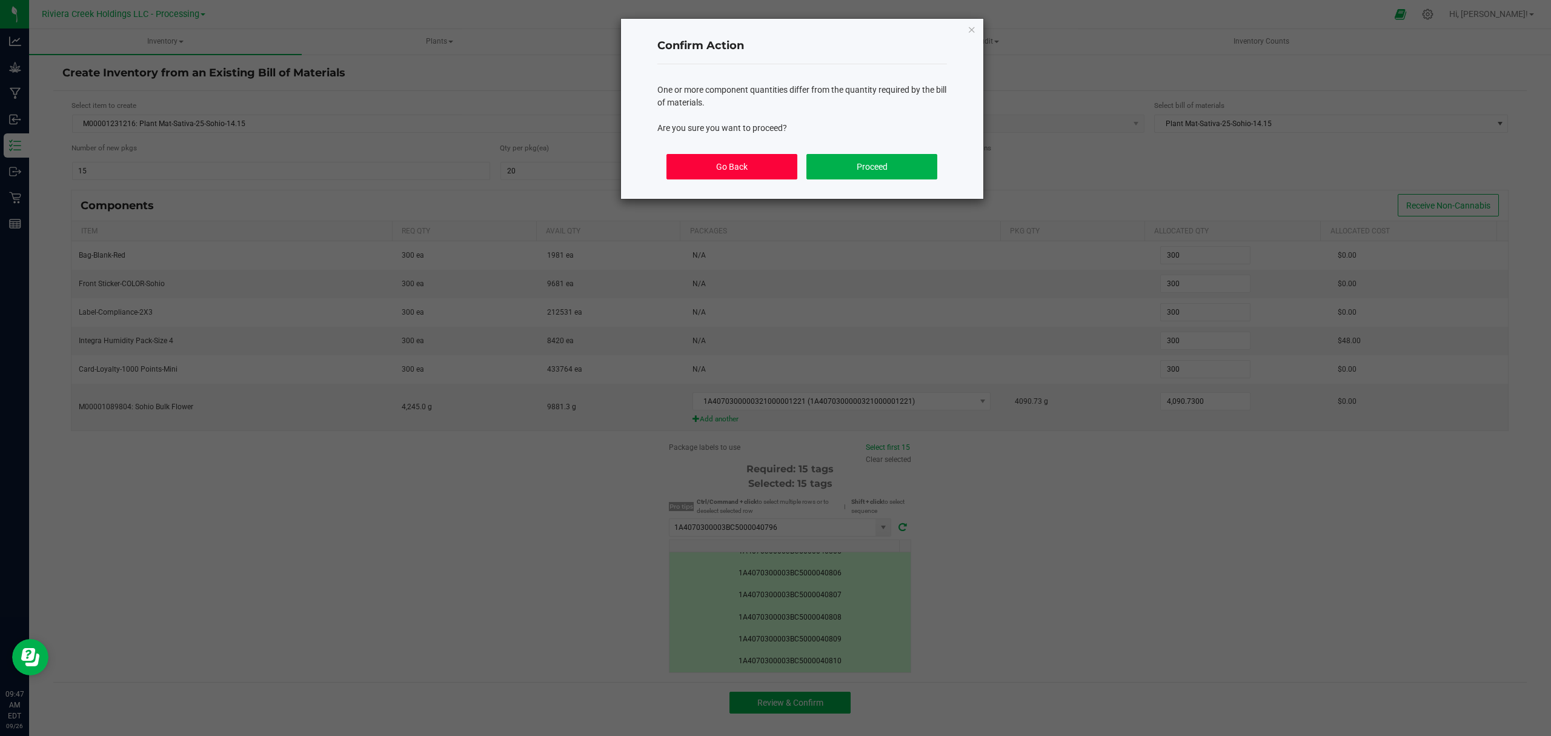
click at [745, 166] on button "Go Back" at bounding box center [732, 166] width 130 height 25
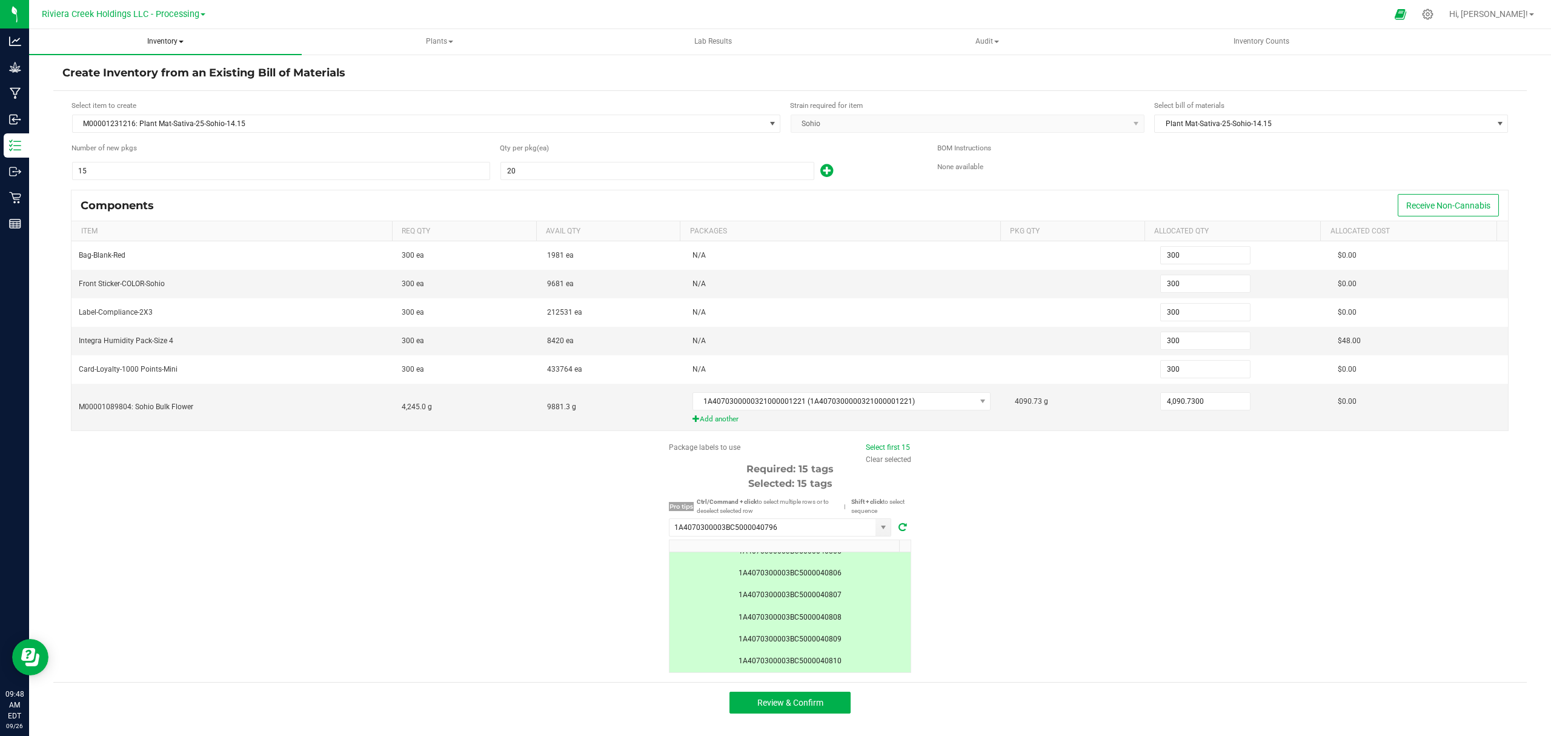
click at [168, 42] on span "Inventory" at bounding box center [165, 41] width 273 height 25
click at [142, 153] on ul "All packages All inventory Waste log Create inventory From packages From bill o…" at bounding box center [165, 109] width 273 height 109
click at [160, 32] on span "Inventory" at bounding box center [165, 41] width 273 height 25
click at [138, 141] on span "From bill of materials" at bounding box center [100, 145] width 110 height 10
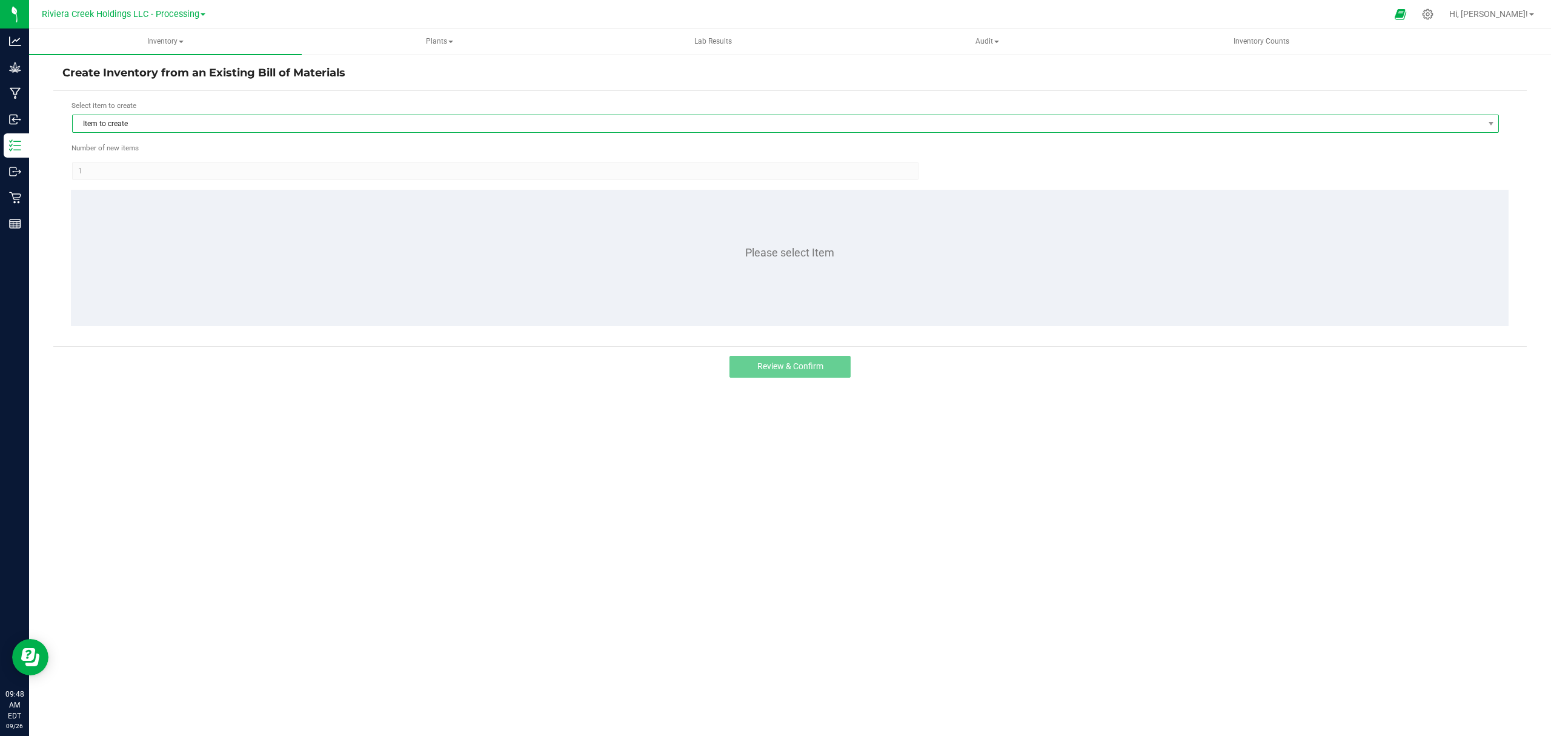
click at [148, 124] on span "Item to create" at bounding box center [778, 123] width 1411 height 17
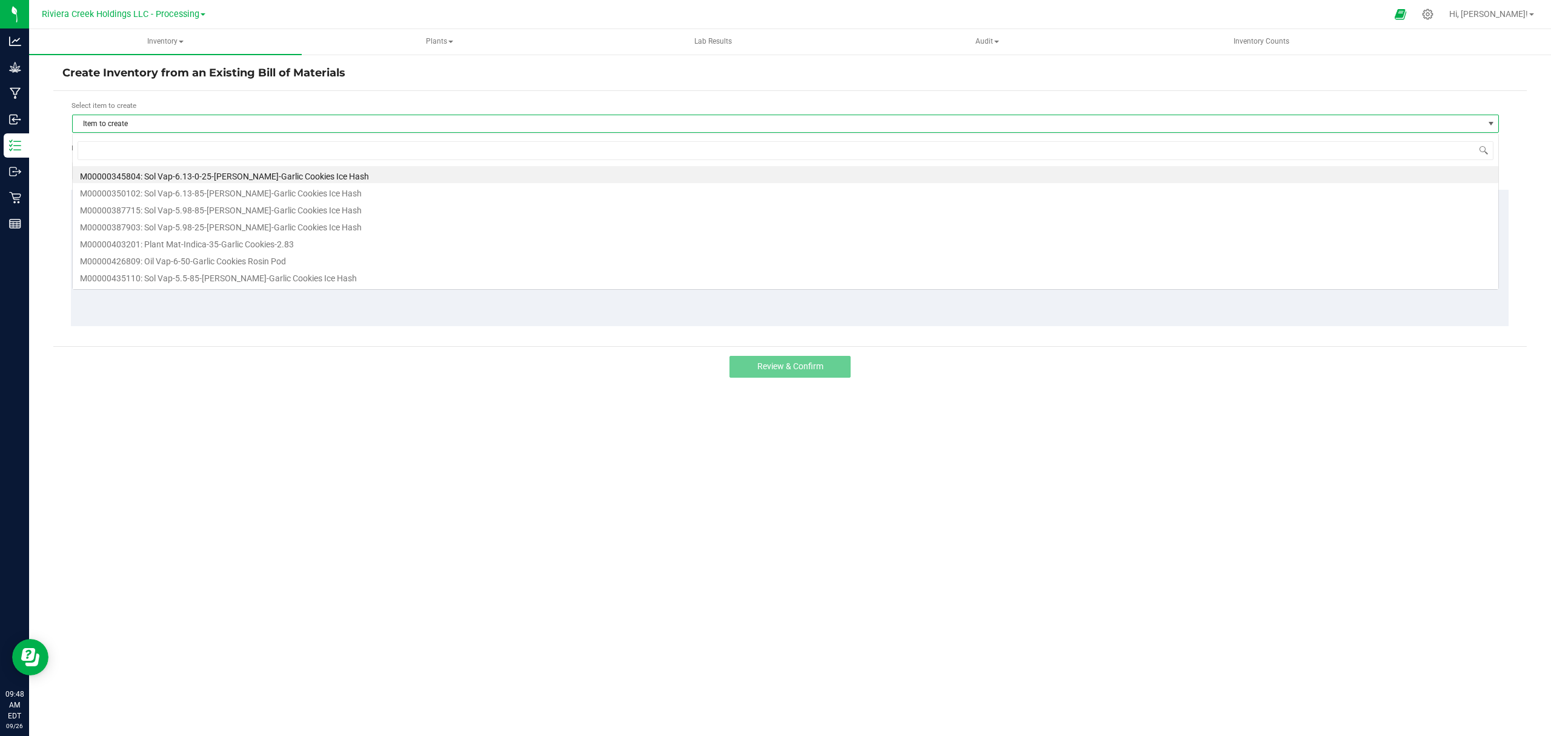
scroll to position [18, 1428]
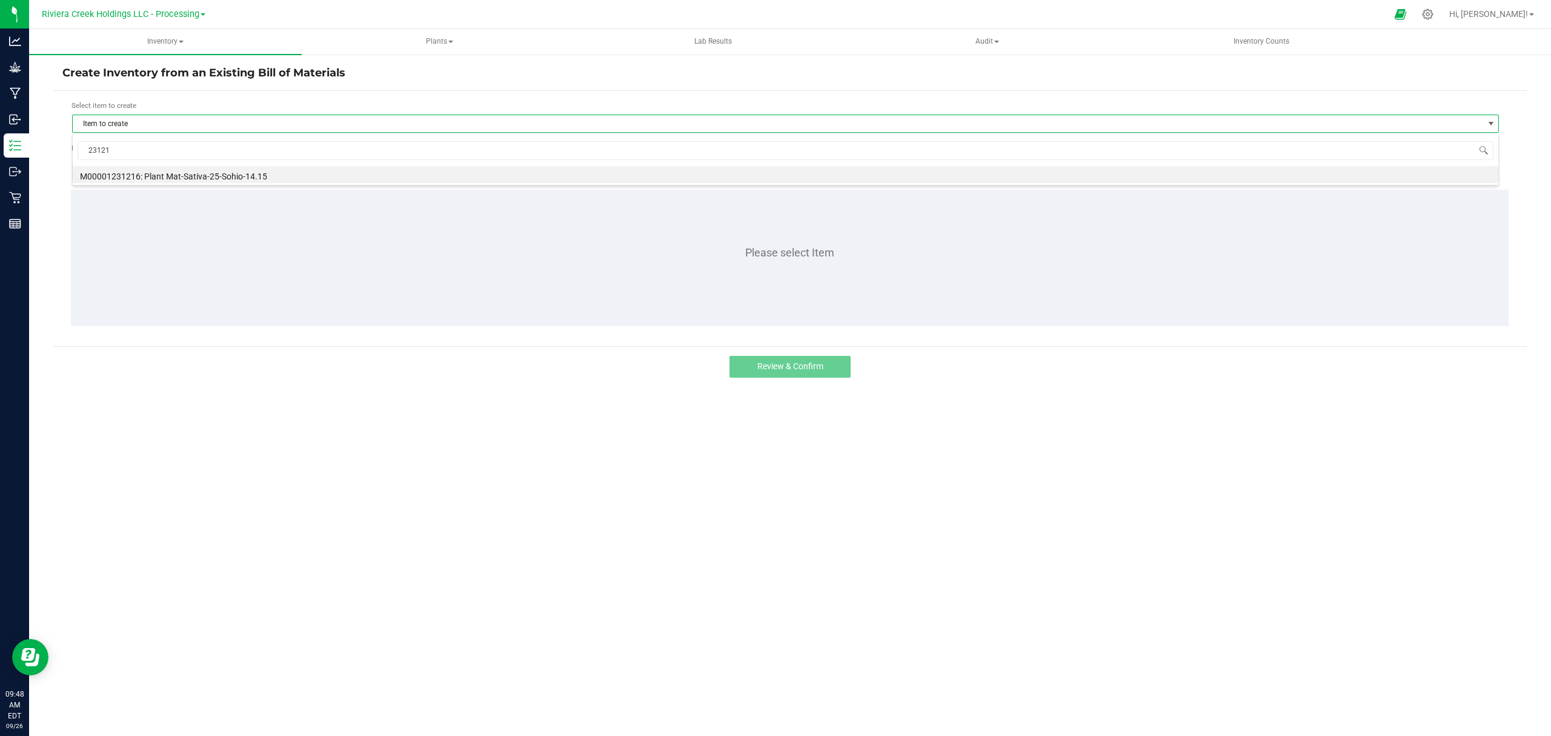
type input "231216"
click at [301, 177] on li "M00001231216: Plant Mat-Sativa-25-Sohio-14.15" at bounding box center [786, 174] width 1426 height 17
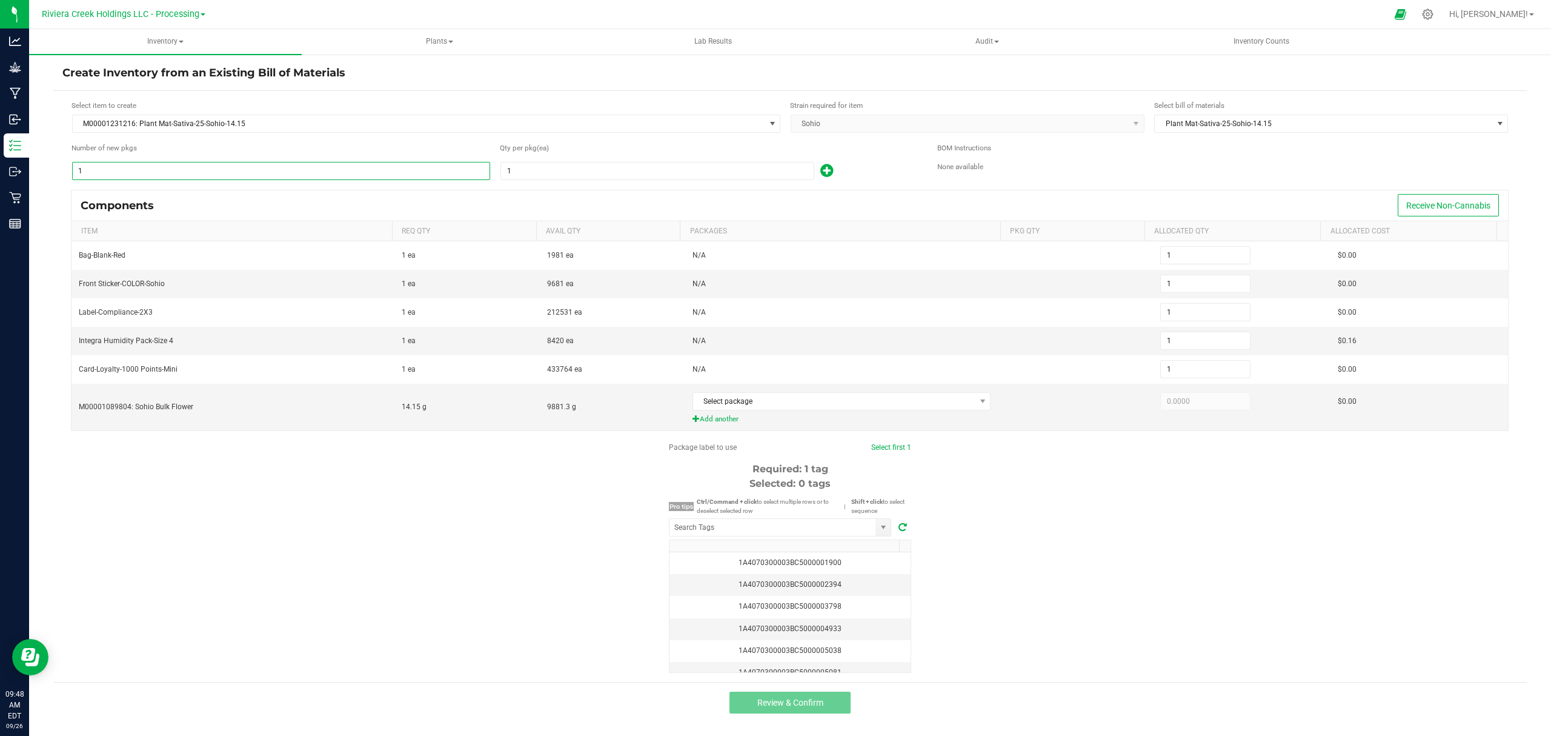
click at [299, 170] on input "1" at bounding box center [281, 170] width 417 height 17
type input "15"
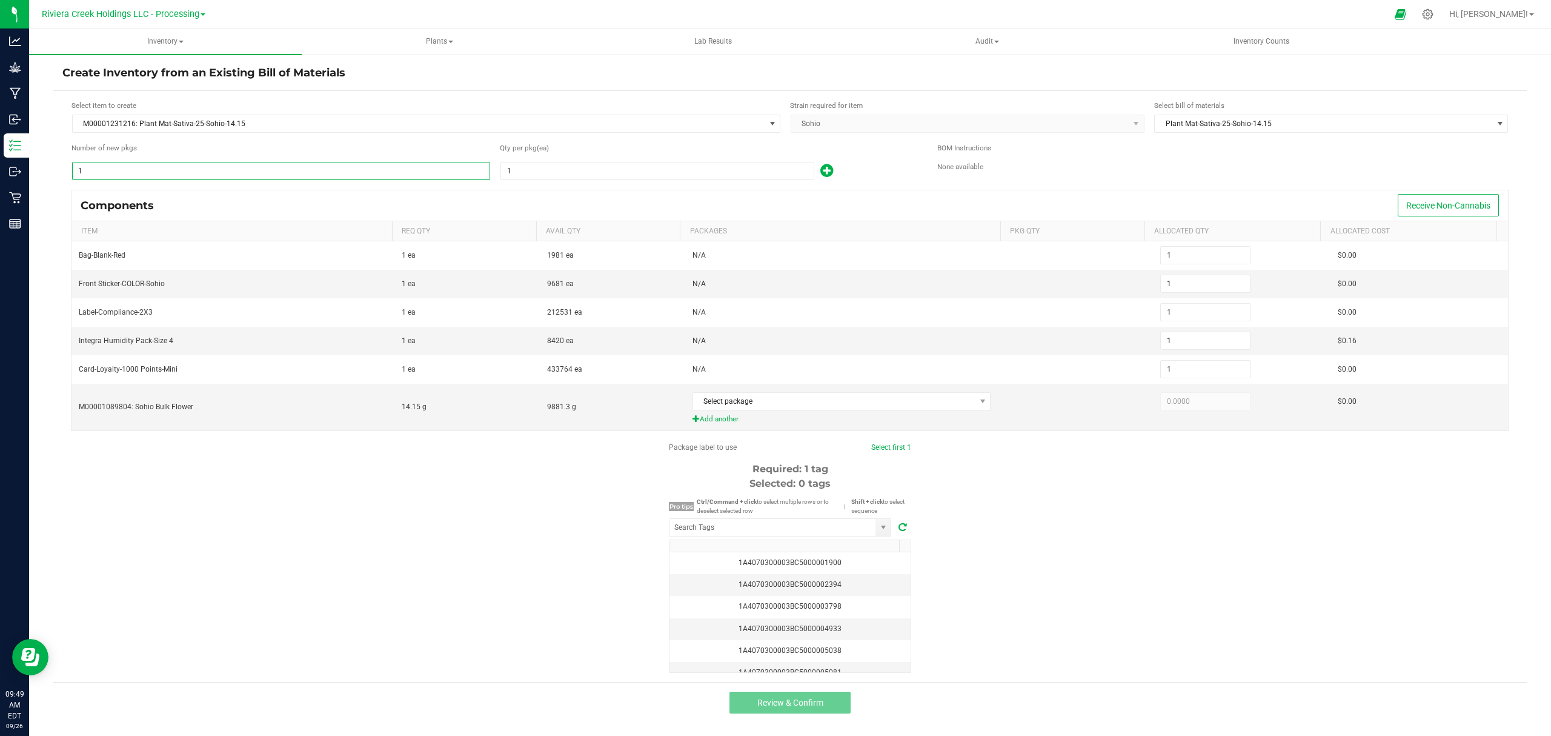
type input "15"
click at [511, 173] on input "1" at bounding box center [657, 170] width 313 height 17
type input "2"
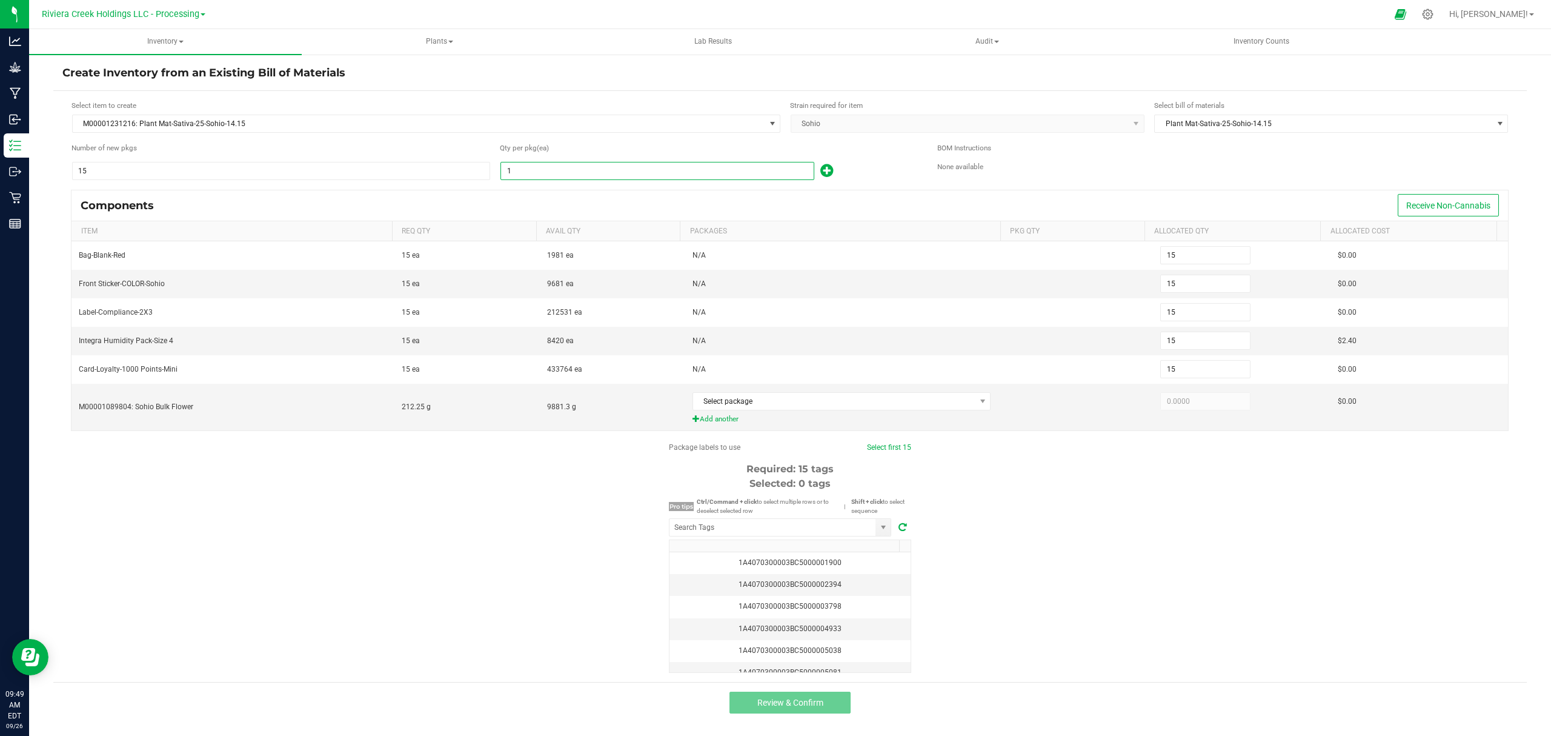
type input "30"
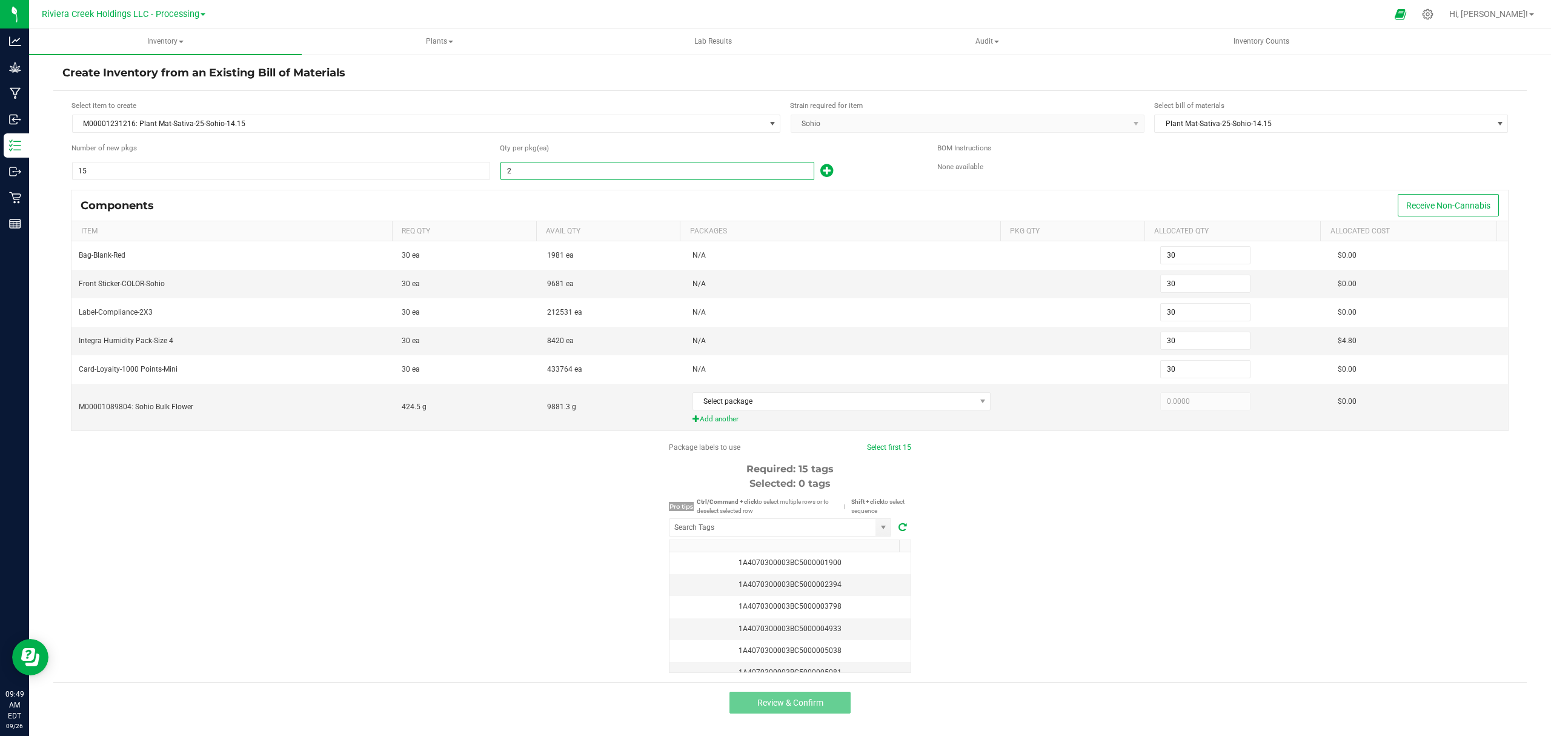
type input "20"
type input "300"
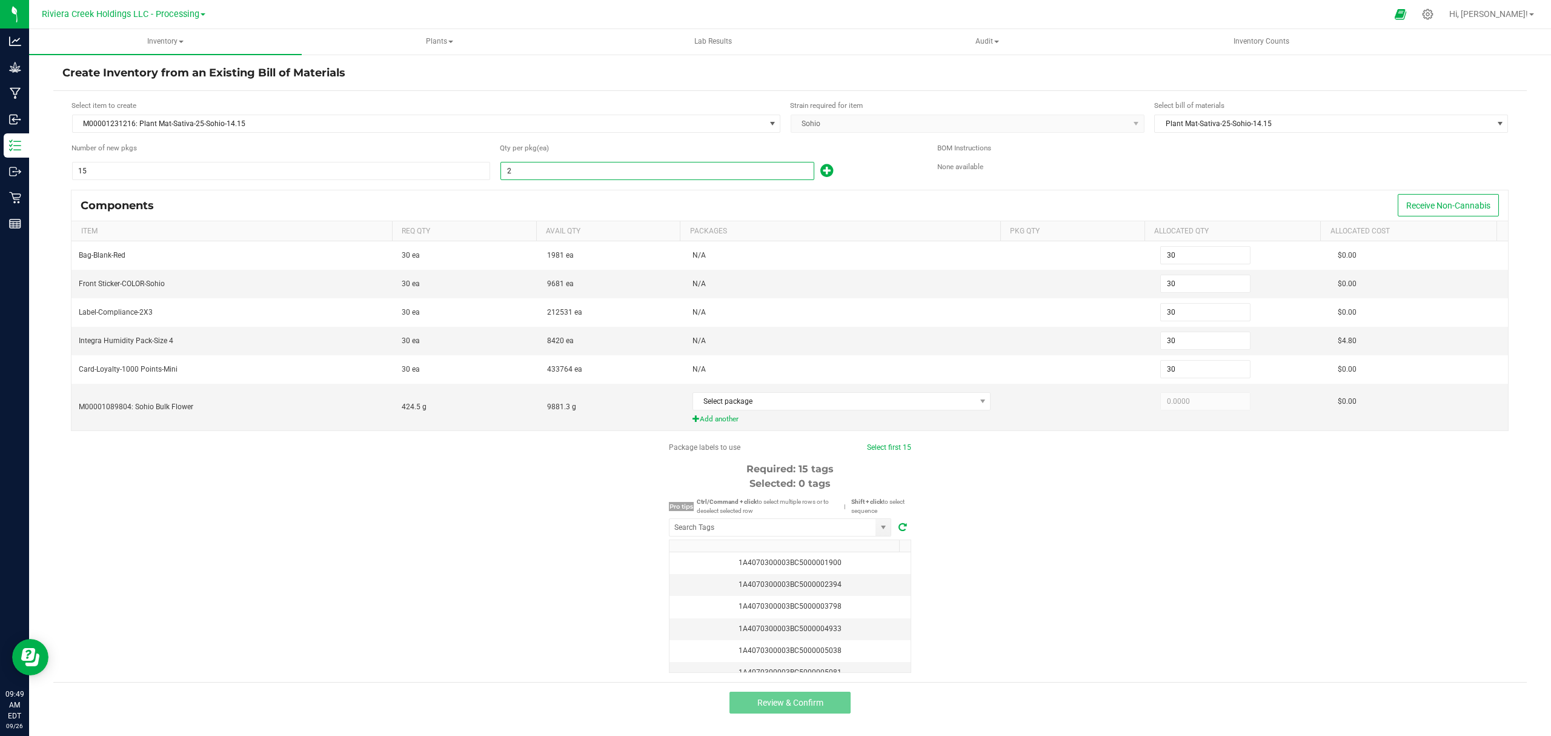
type input "300"
type input "20"
click at [863, 164] on div "20" at bounding box center [709, 170] width 419 height 19
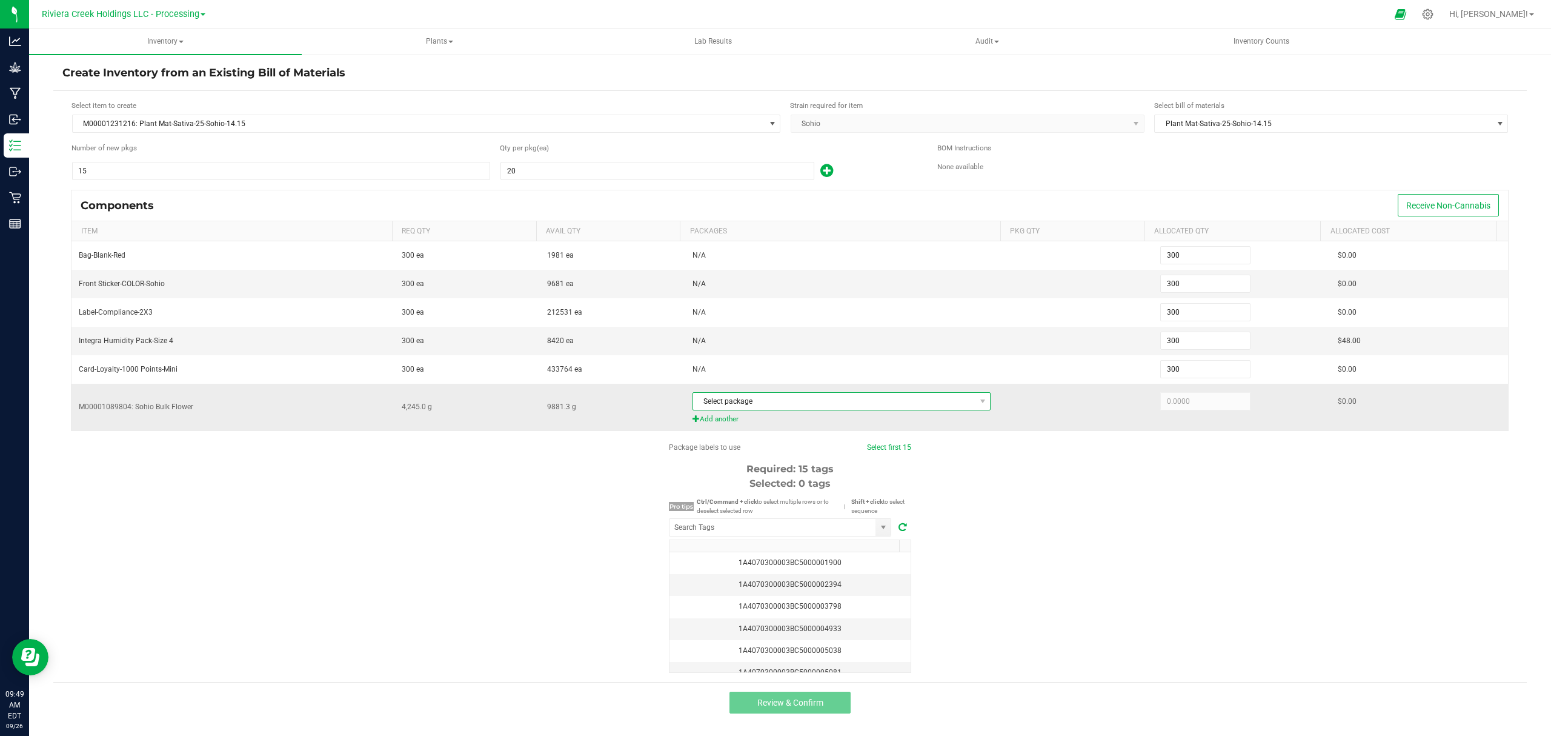
click at [859, 399] on span "Select package" at bounding box center [834, 401] width 282 height 17
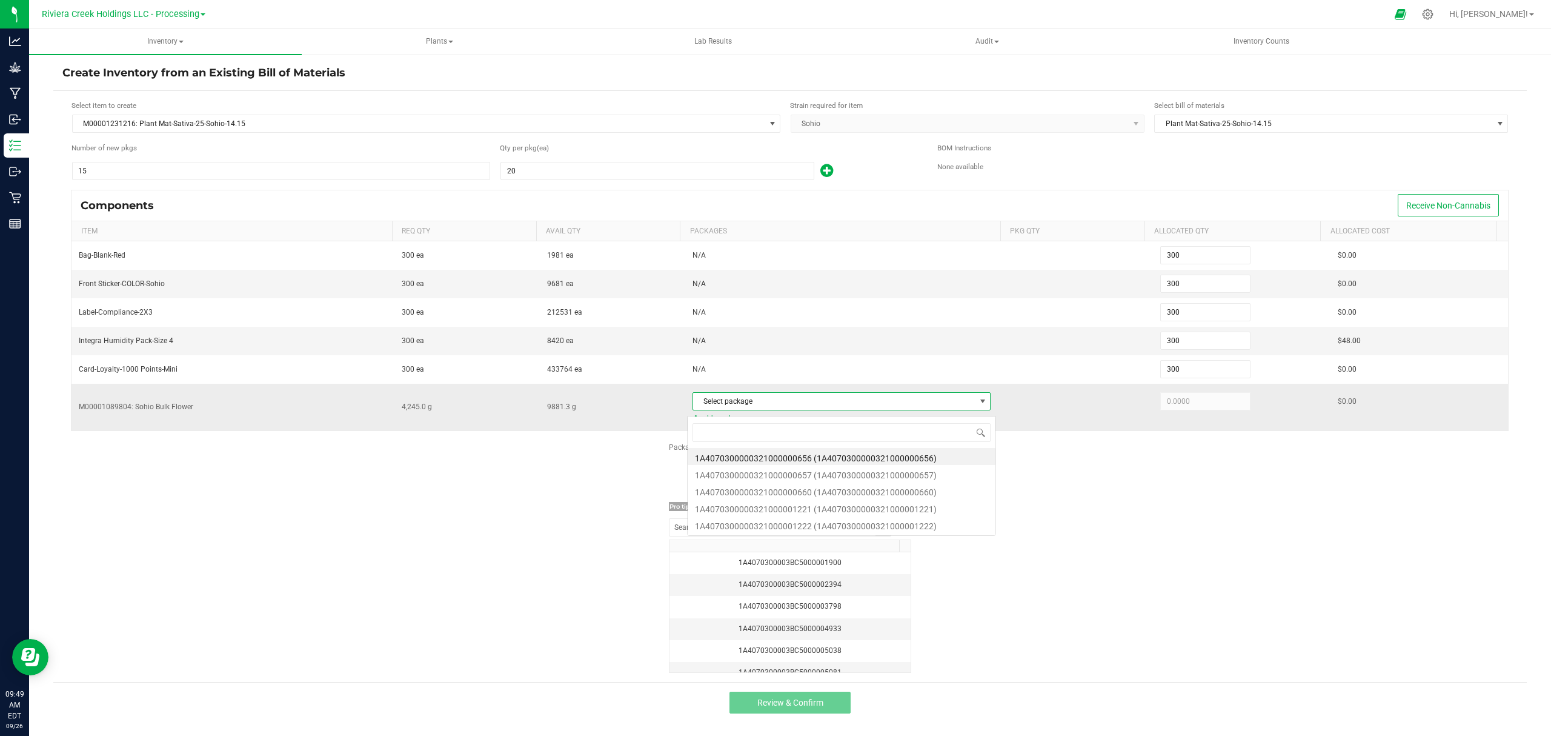
scroll to position [18, 296]
type input "1221"
click at [877, 453] on li "1A4070300000321000001221 (1A4070300000321000001221)" at bounding box center [842, 456] width 308 height 17
type input "4,090.7300"
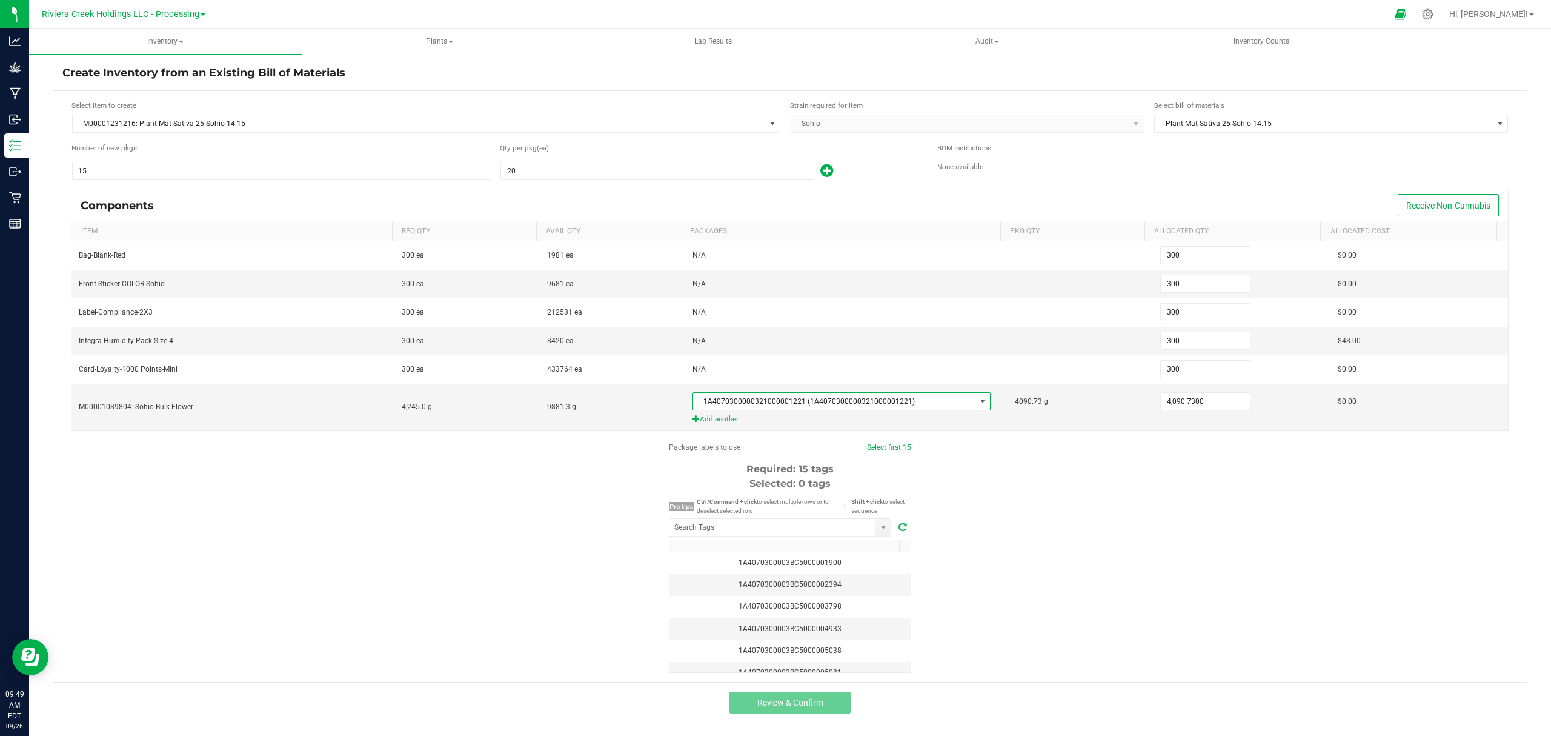
click at [1162, 577] on div "Package labels to use Select first 15 Required: 15 tags Selected: 0 tags Pro ti…" at bounding box center [790, 557] width 1474 height 231
click at [797, 529] on input "NO DATA FOUND" at bounding box center [773, 527] width 206 height 17
click at [810, 556] on li "1A4070300003BC5000040796" at bounding box center [780, 555] width 221 height 21
type input "1A4070300003BC5000040796"
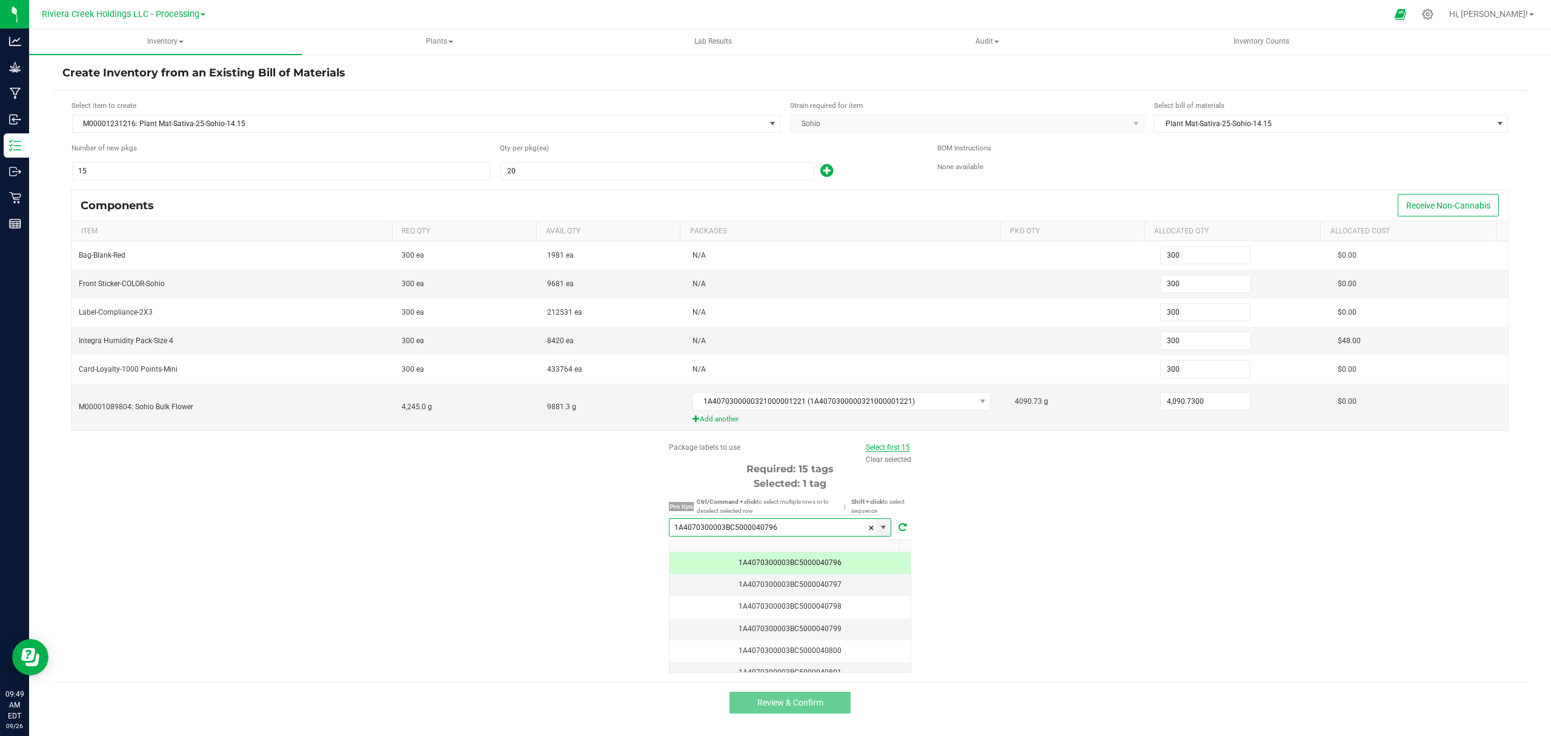
click at [885, 451] on link "Select first 15" at bounding box center [888, 447] width 44 height 8
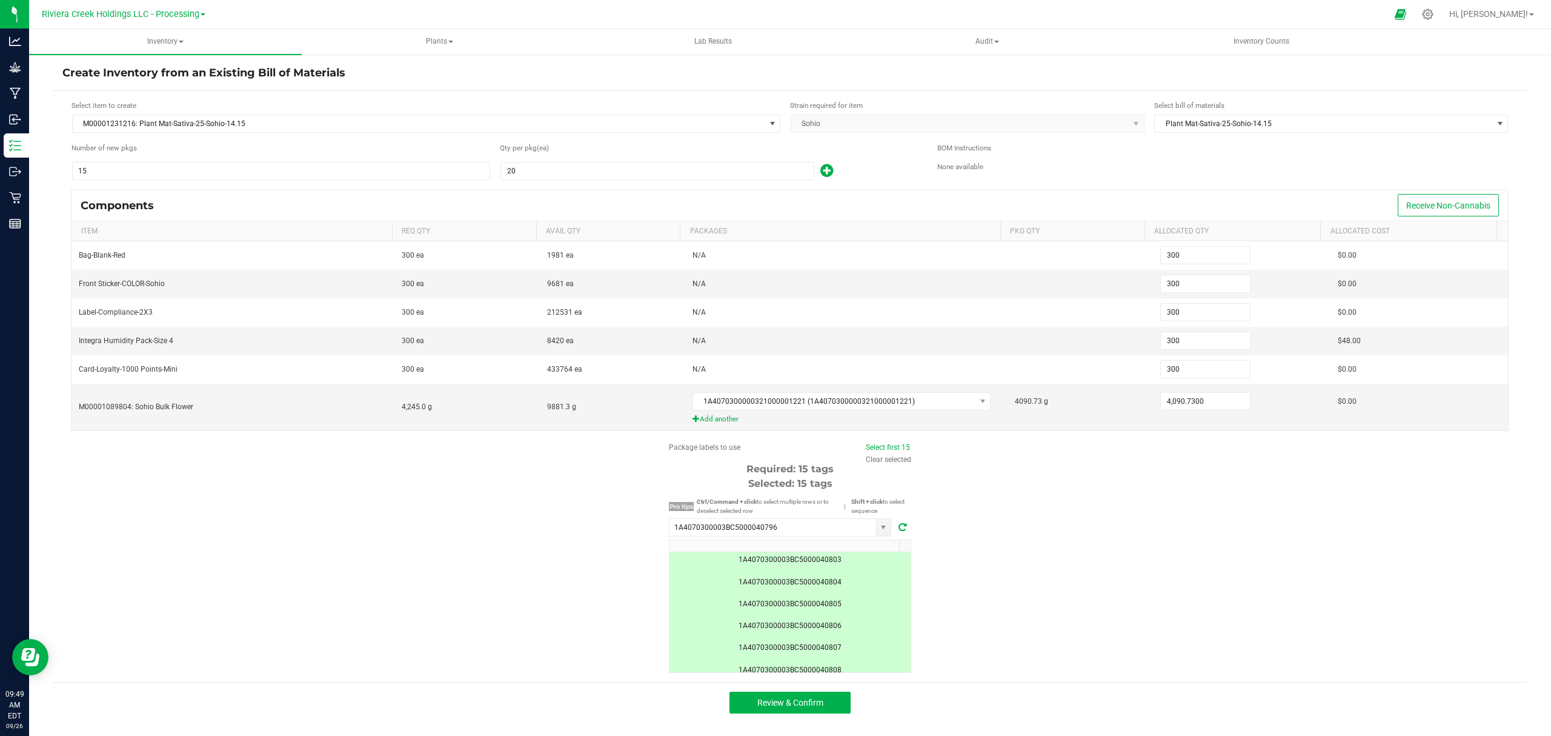
scroll to position [0, 0]
click at [825, 713] on button "Review & Confirm" at bounding box center [790, 702] width 121 height 22
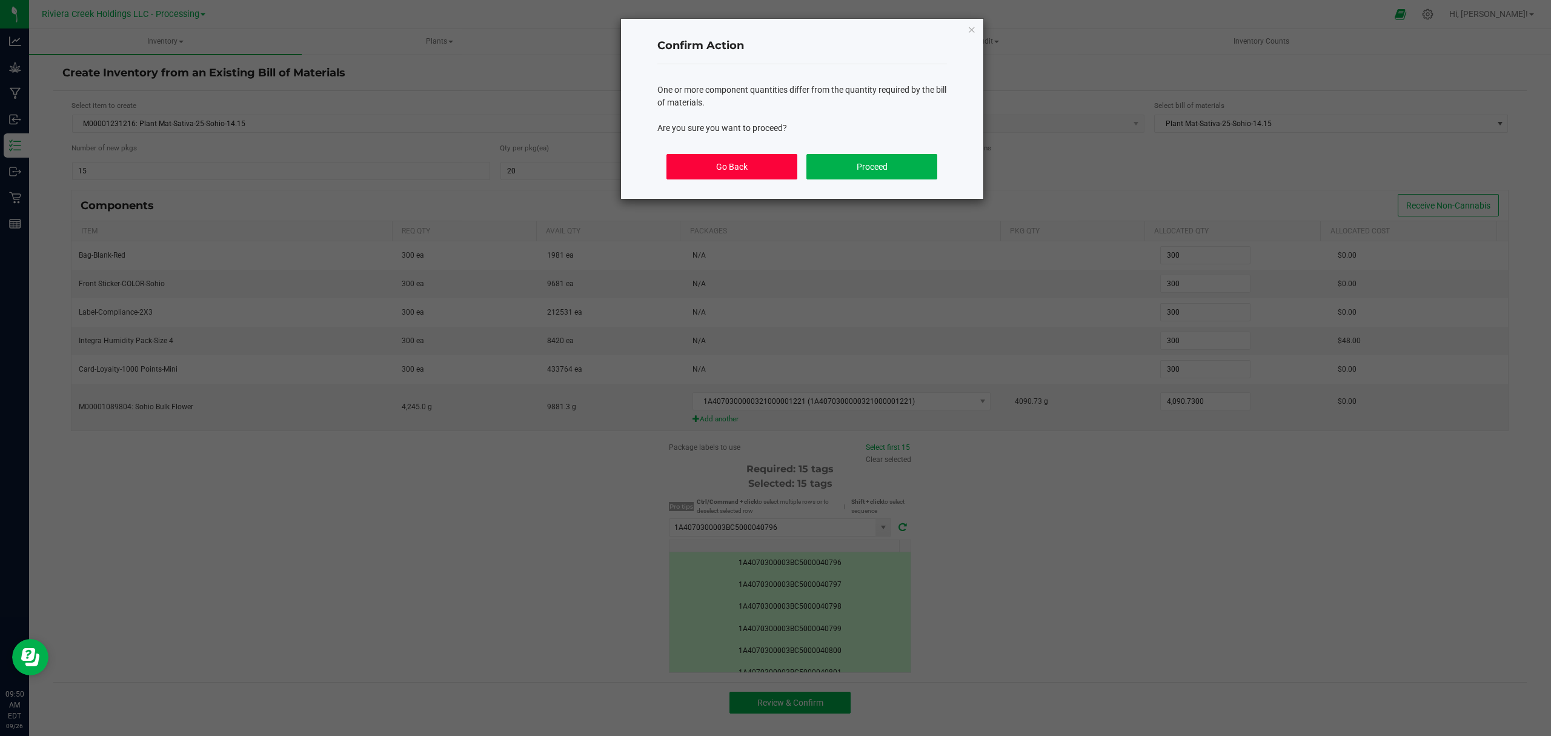
click at [737, 166] on button "Go Back" at bounding box center [732, 166] width 130 height 25
